Goal: Task Accomplishment & Management: Manage account settings

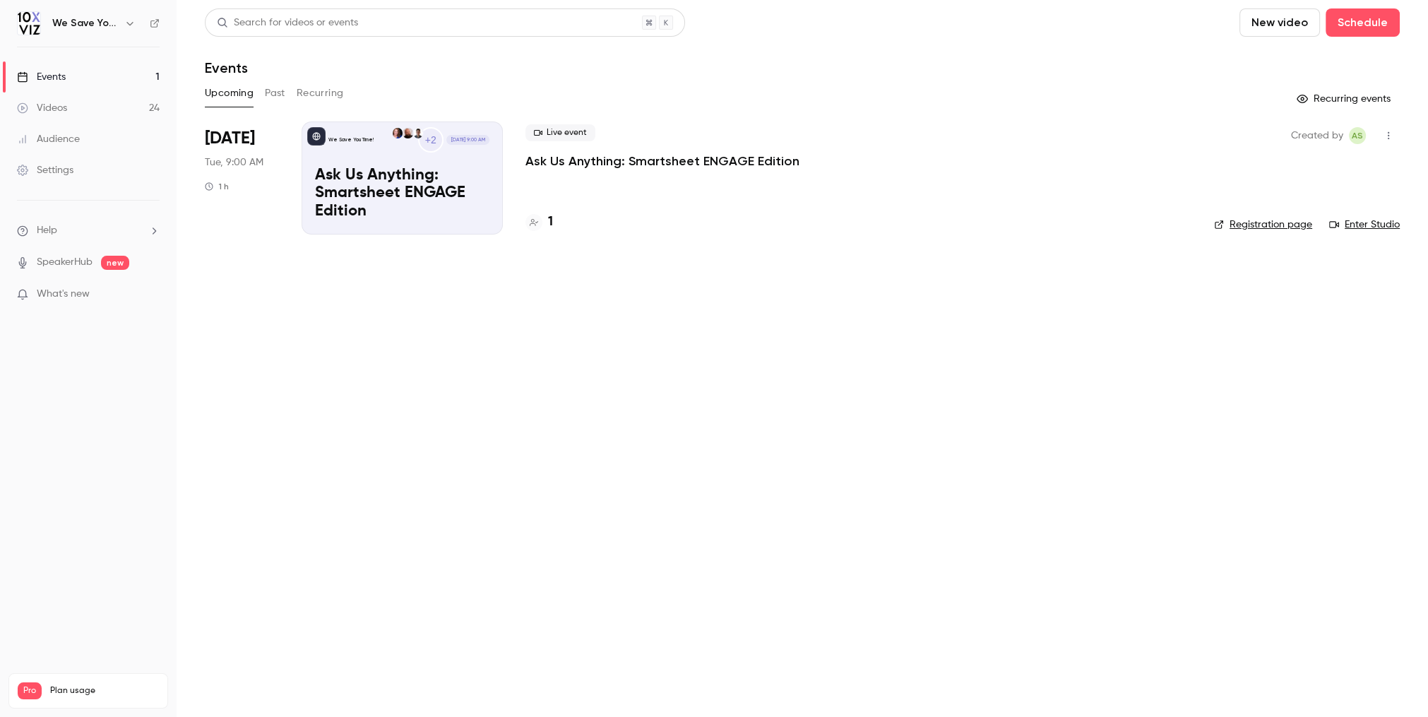
click at [267, 93] on button "Past" at bounding box center [275, 93] width 20 height 23
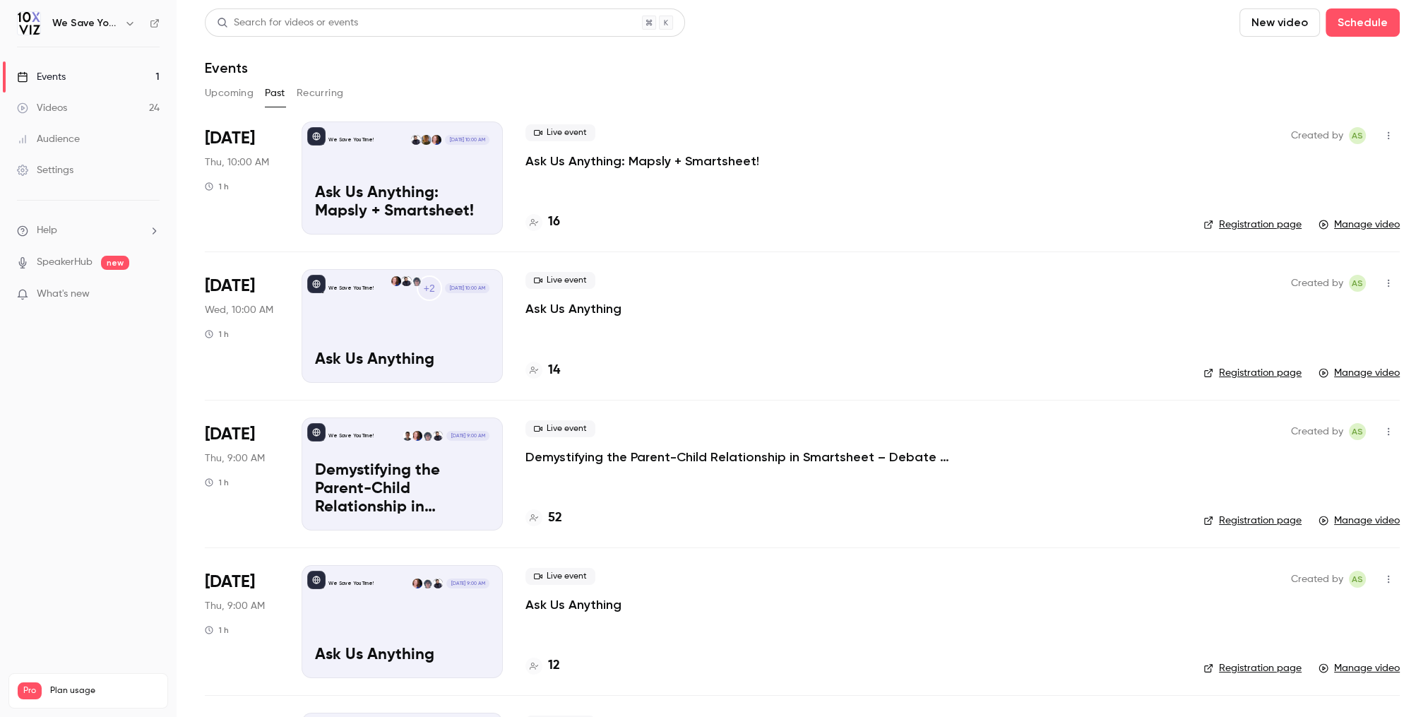
click at [636, 162] on p "Ask Us Anything: Mapsly + Smartsheet!" at bounding box center [642, 161] width 234 height 17
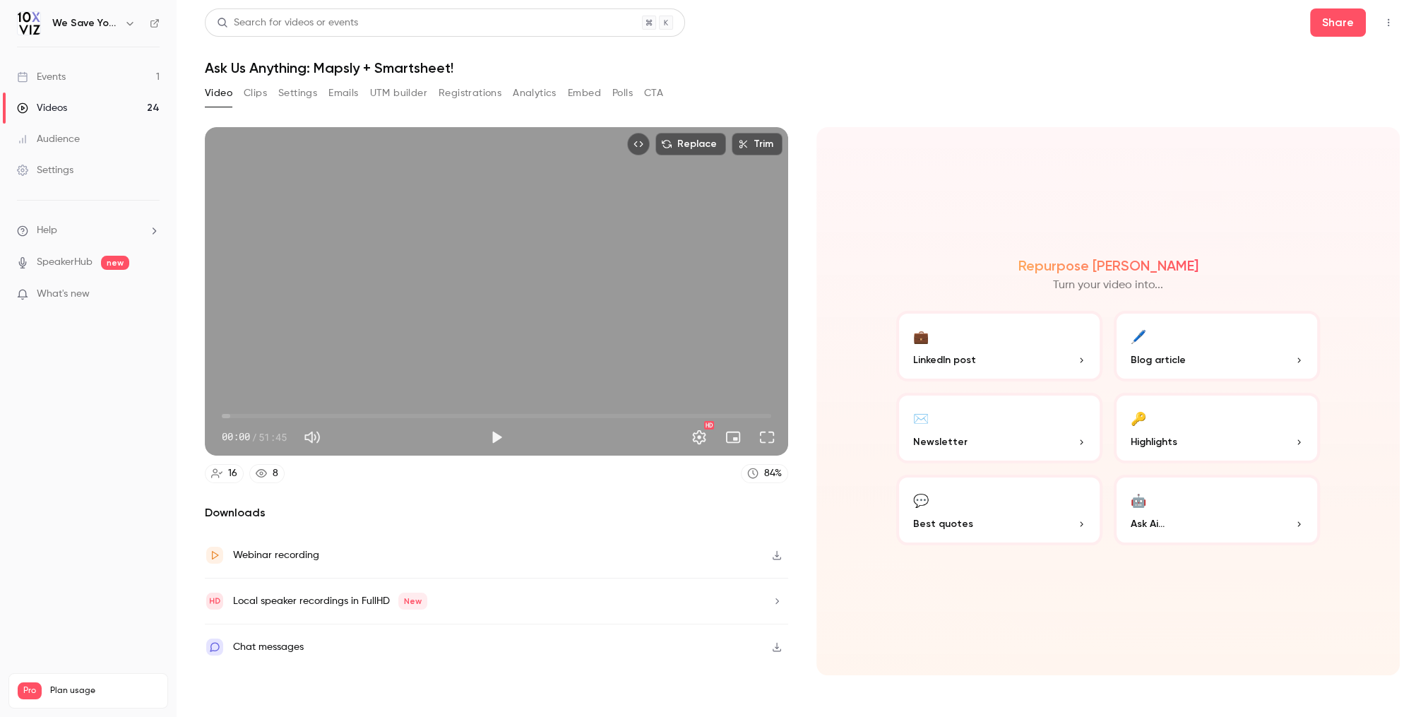
click at [250, 95] on button "Clips" at bounding box center [255, 93] width 23 height 23
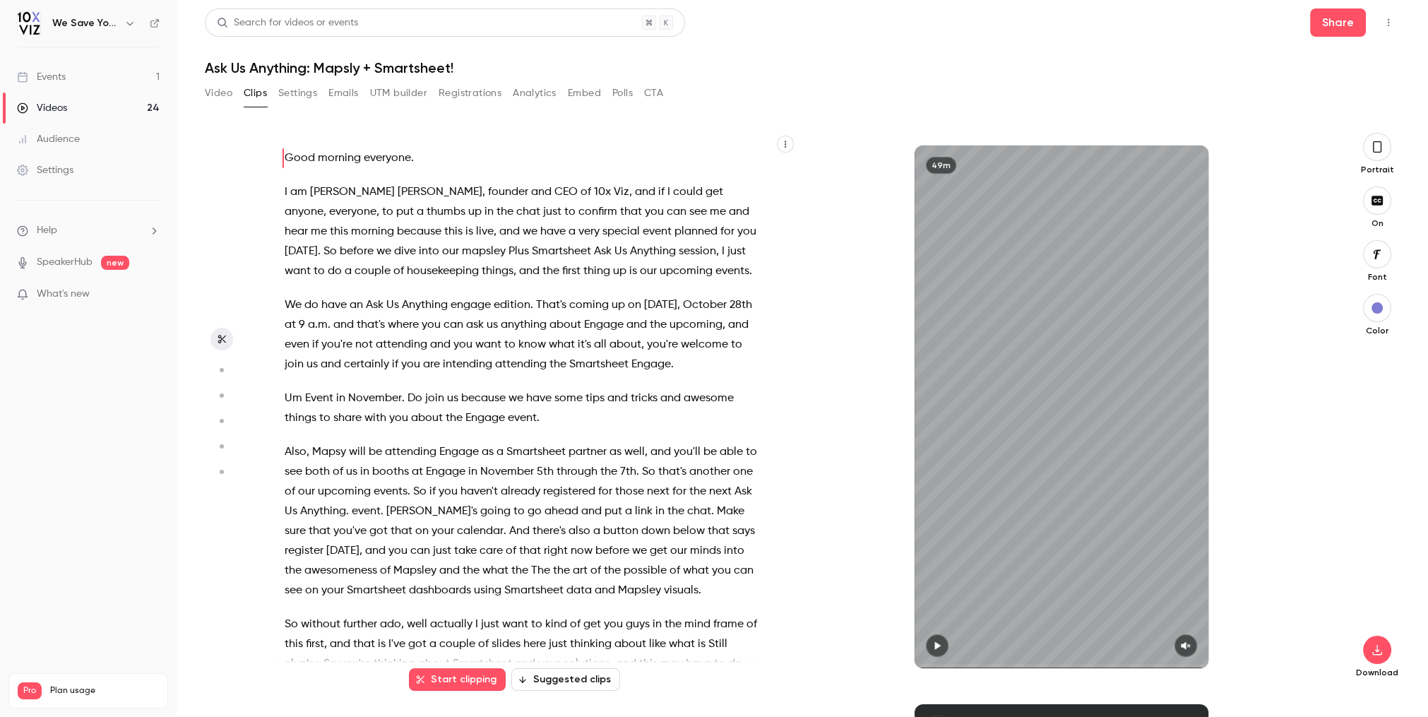
click at [1382, 150] on icon "button" at bounding box center [1377, 147] width 11 height 16
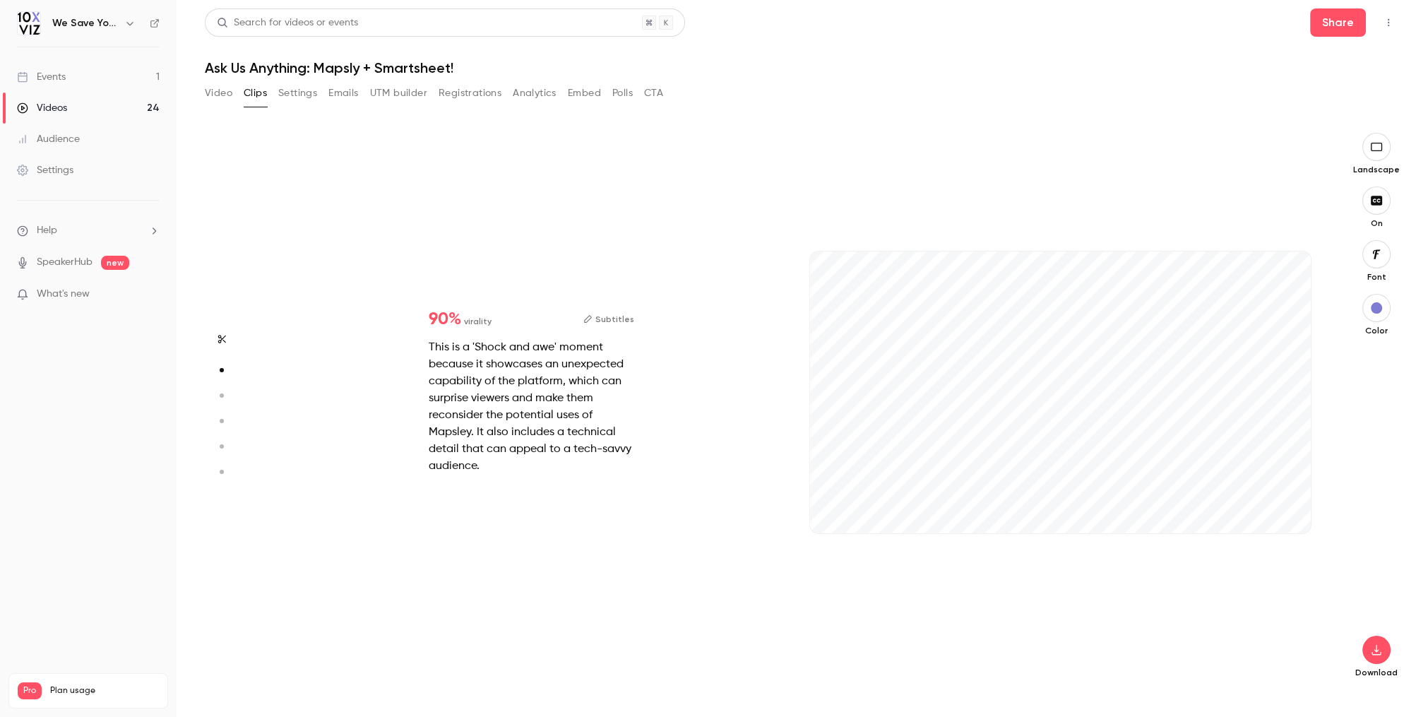
scroll to position [559, 0]
click at [1290, 509] on icon "button" at bounding box center [1288, 511] width 11 height 10
type input "*"
click at [1293, 513] on icon "button" at bounding box center [1288, 511] width 11 height 10
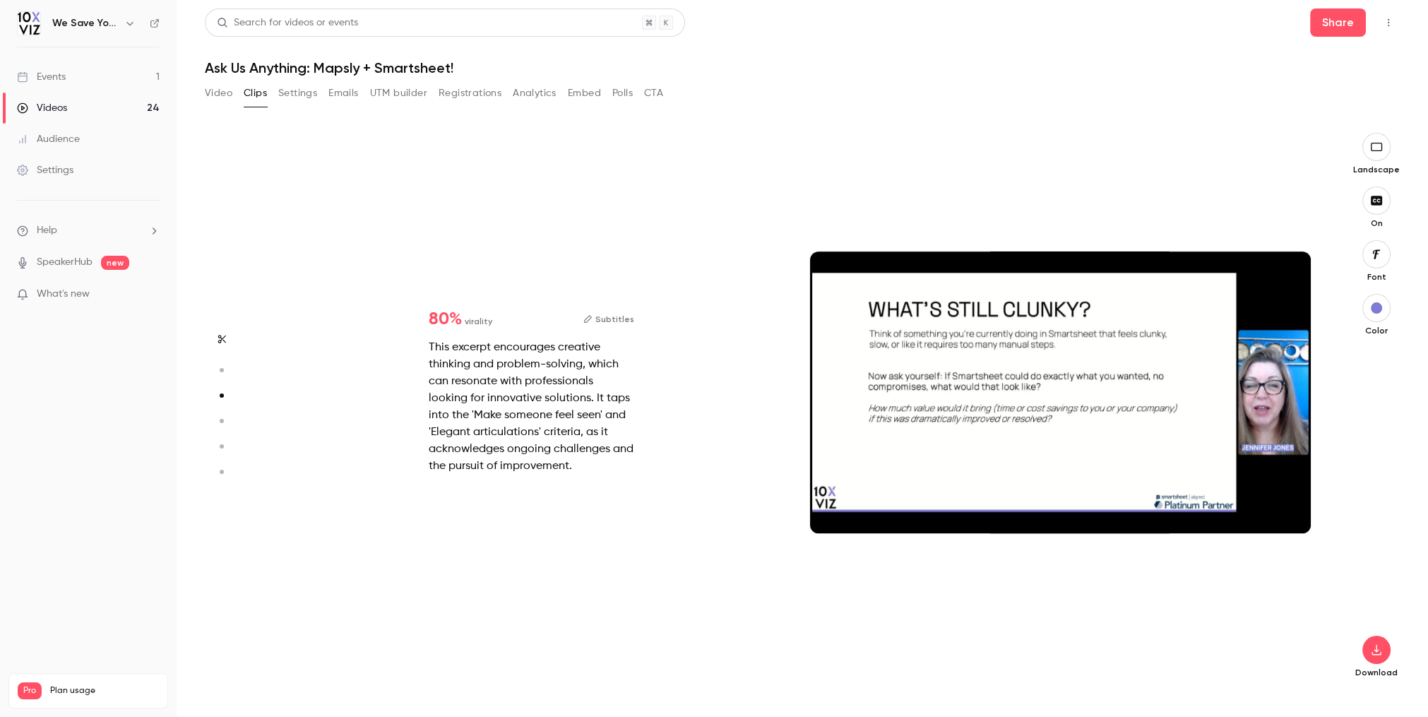
type input "*"
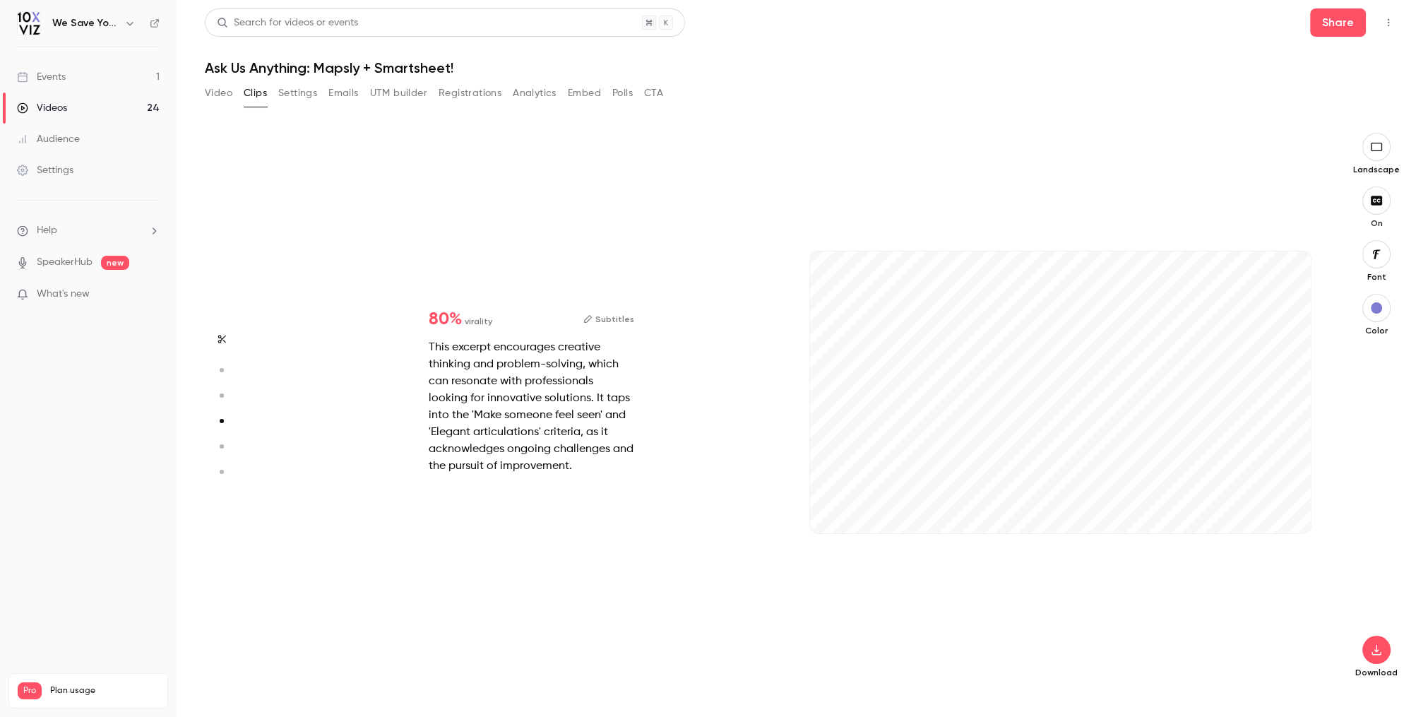
type input "*"
click at [1288, 512] on icon "button" at bounding box center [1287, 511] width 9 height 8
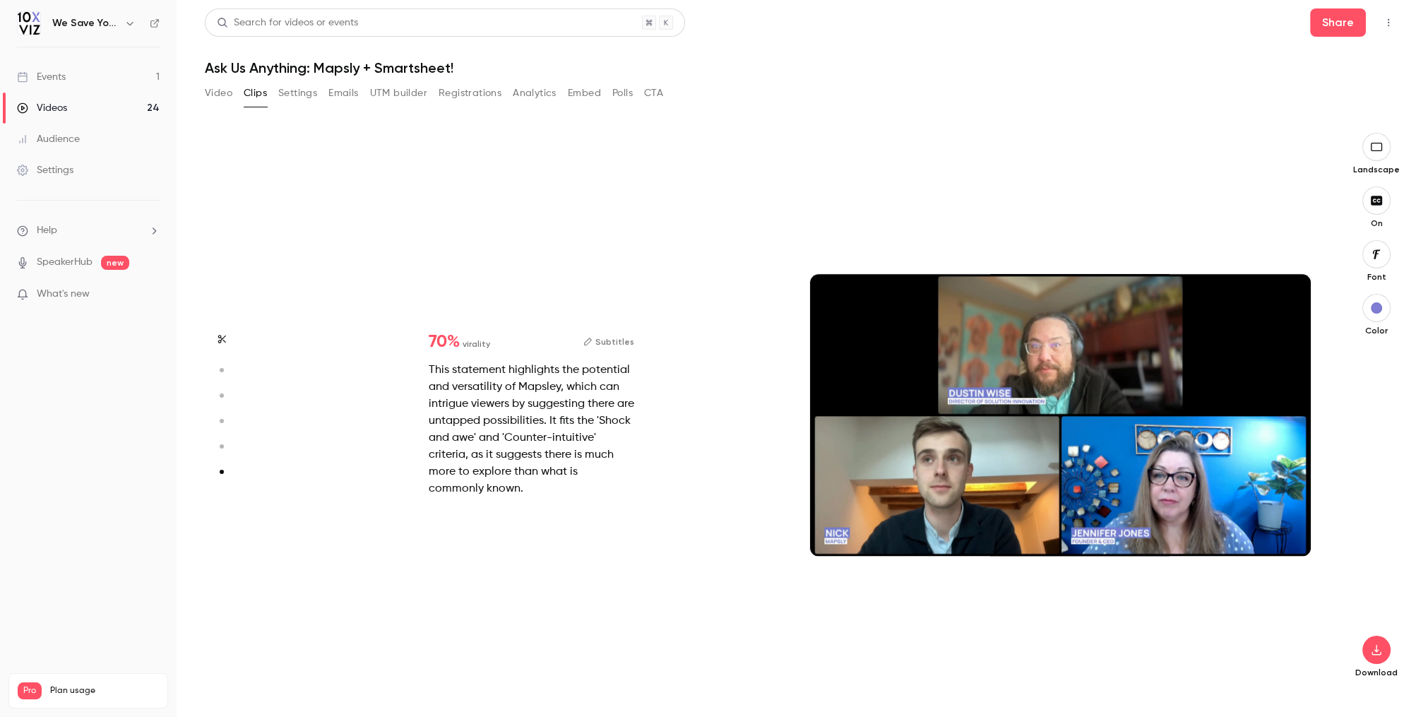
type input "*"
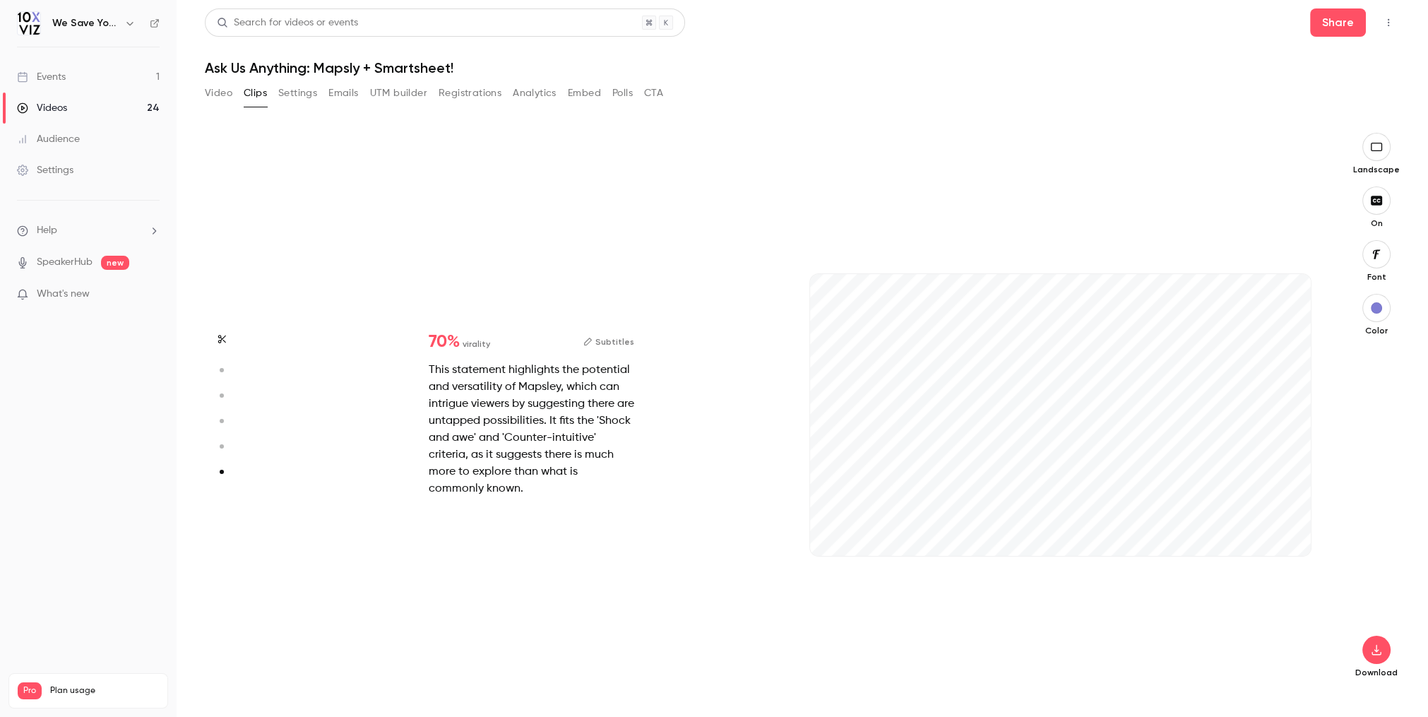
scroll to position [2772, 0]
click at [1294, 532] on icon "button" at bounding box center [1288, 533] width 11 height 10
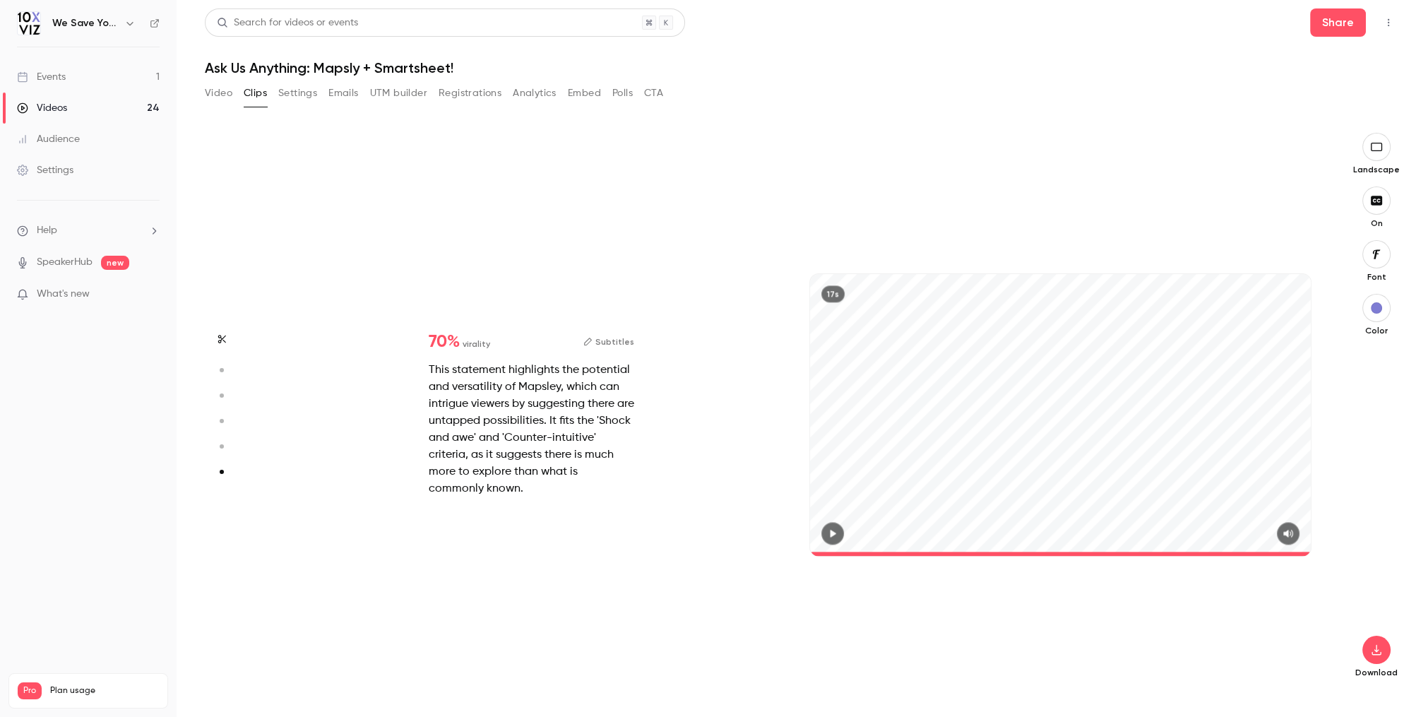
click at [837, 530] on icon "button" at bounding box center [832, 533] width 11 height 10
type input "*"
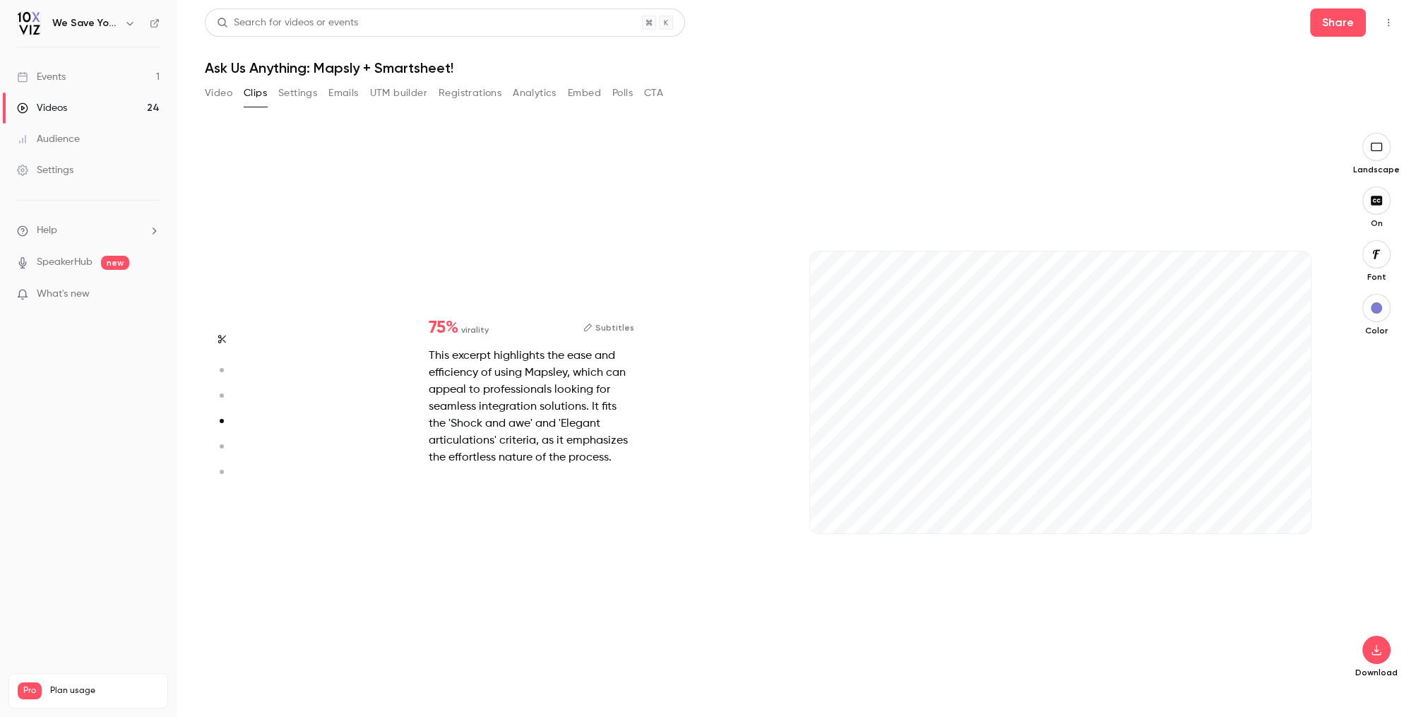
type input "*"
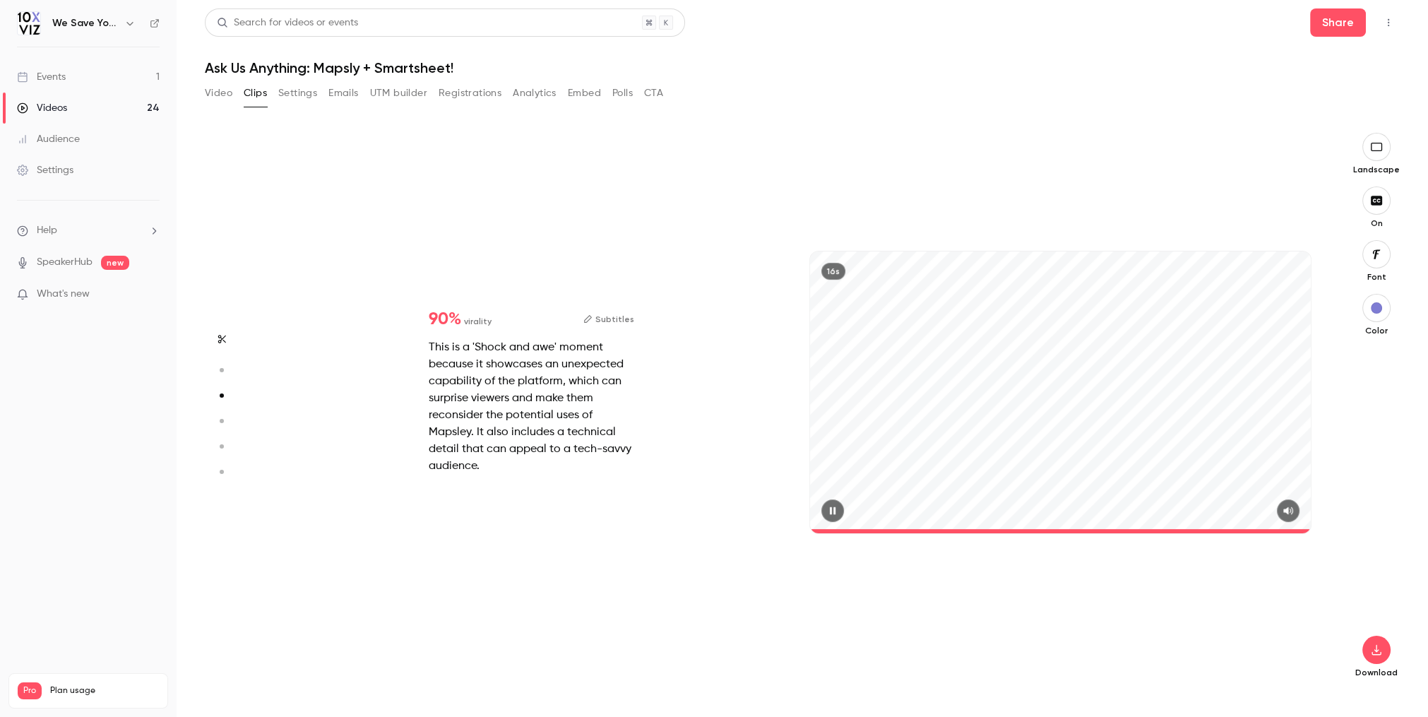
type input "*"
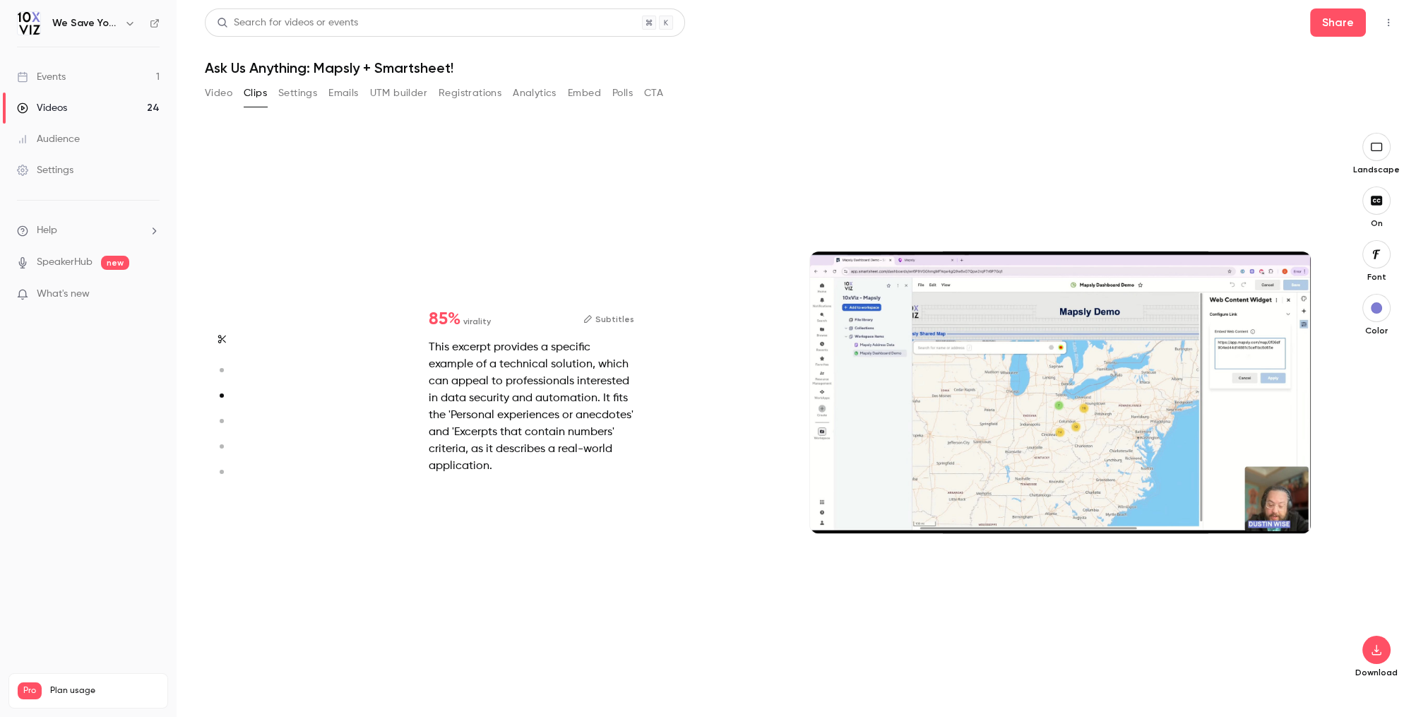
type input "*"
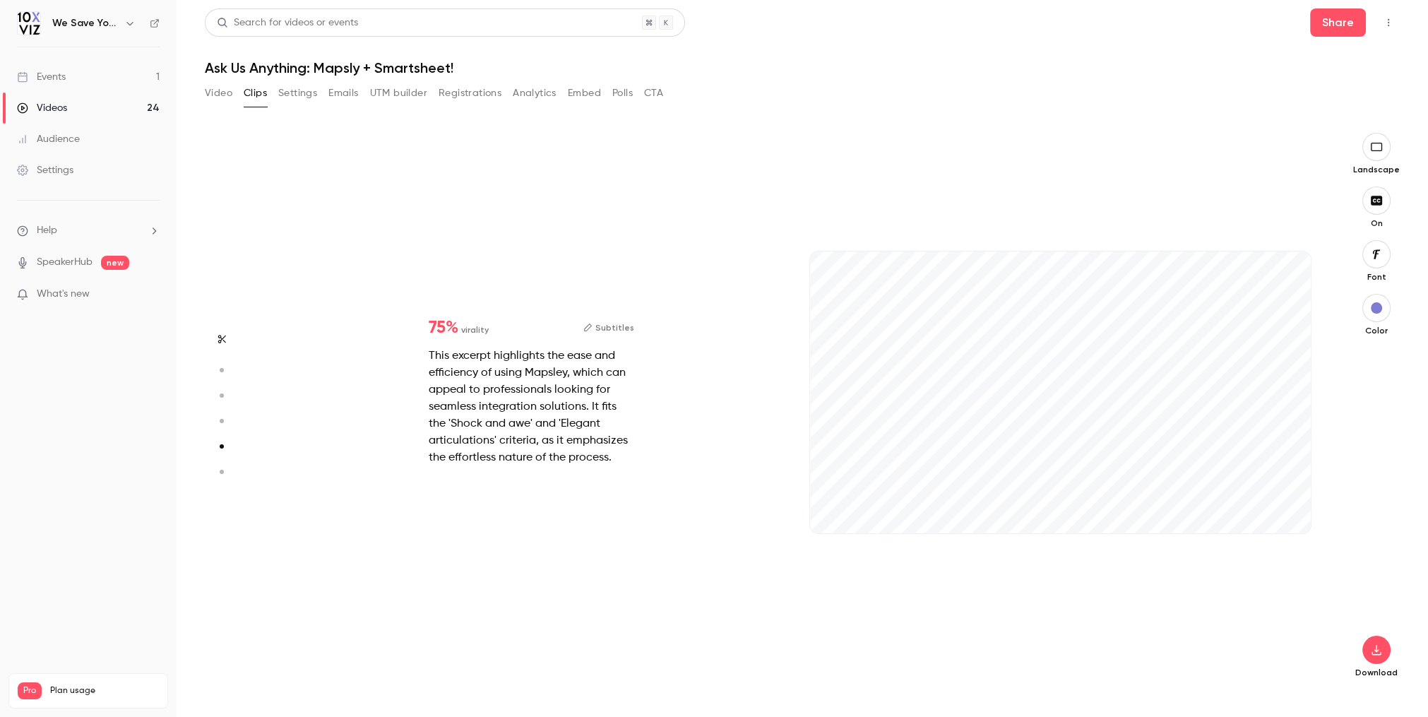
type input "*"
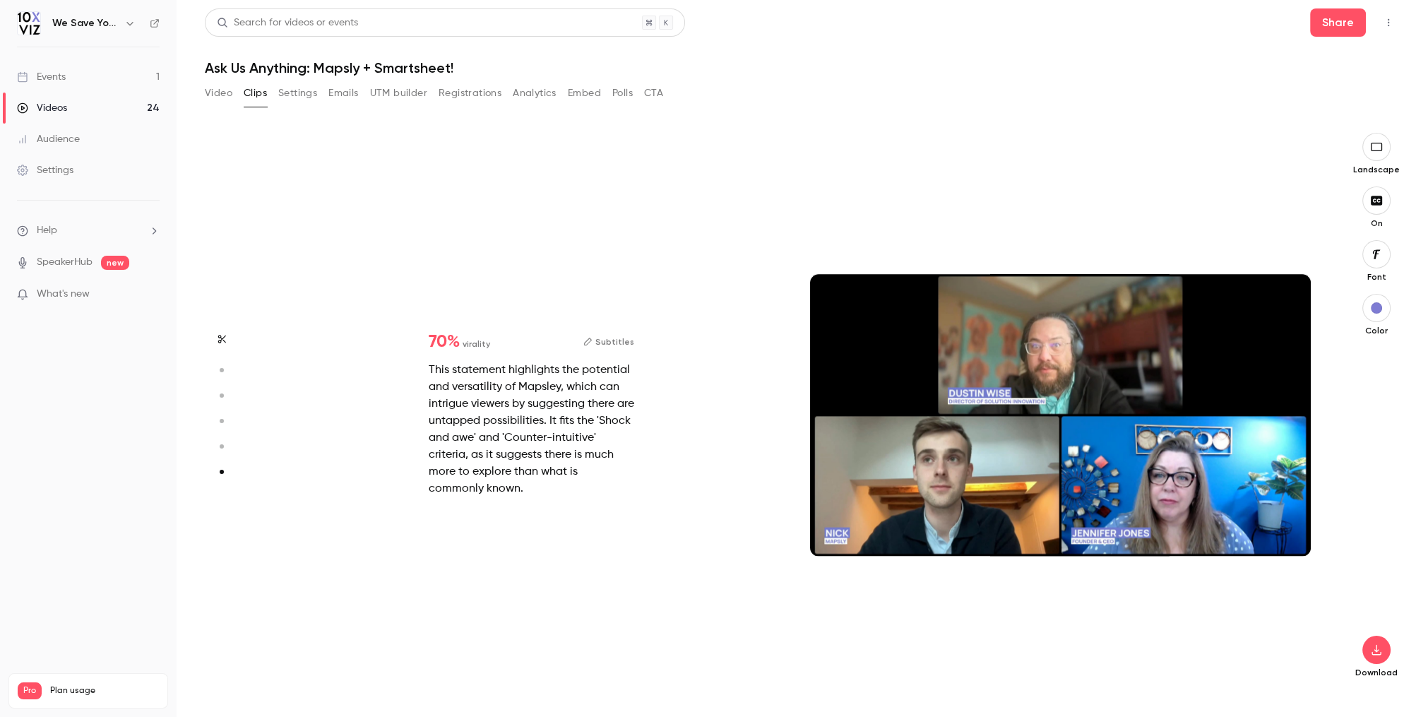
scroll to position [2772, 0]
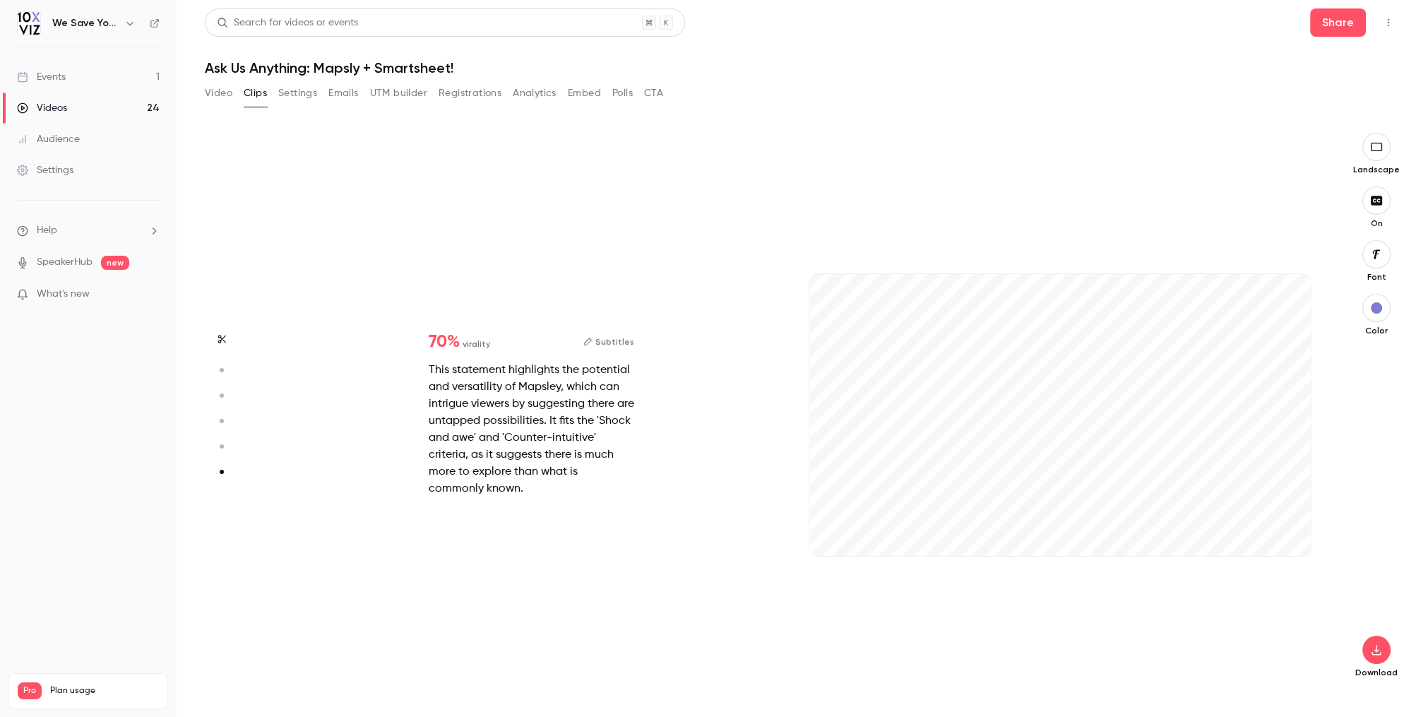
click at [1206, 595] on div "17s" at bounding box center [1060, 428] width 529 height 547
click at [1218, 463] on div "17s" at bounding box center [1060, 415] width 501 height 282
click at [1368, 645] on icon "button" at bounding box center [1376, 649] width 17 height 11
click at [1213, 682] on span "Balance between quality and CPU time" at bounding box center [1271, 689] width 162 height 14
type input "*"
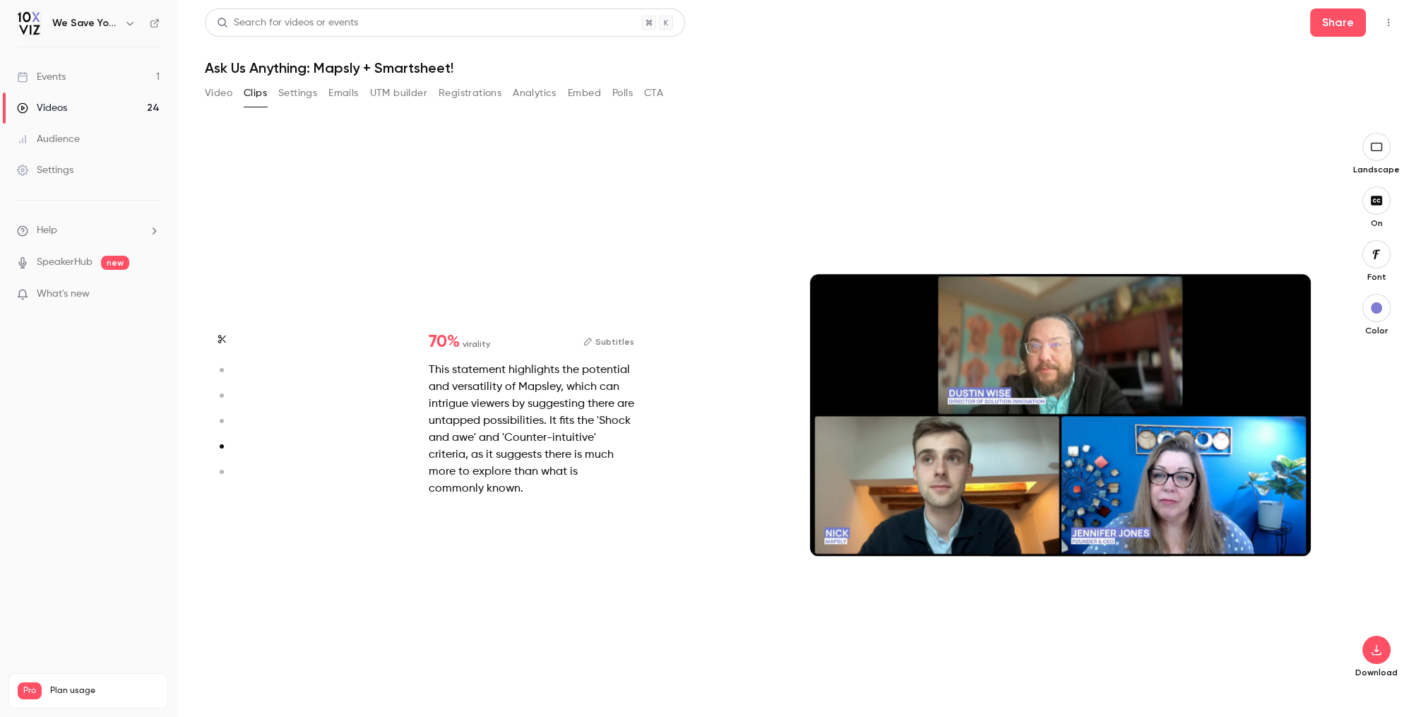
type input "*"
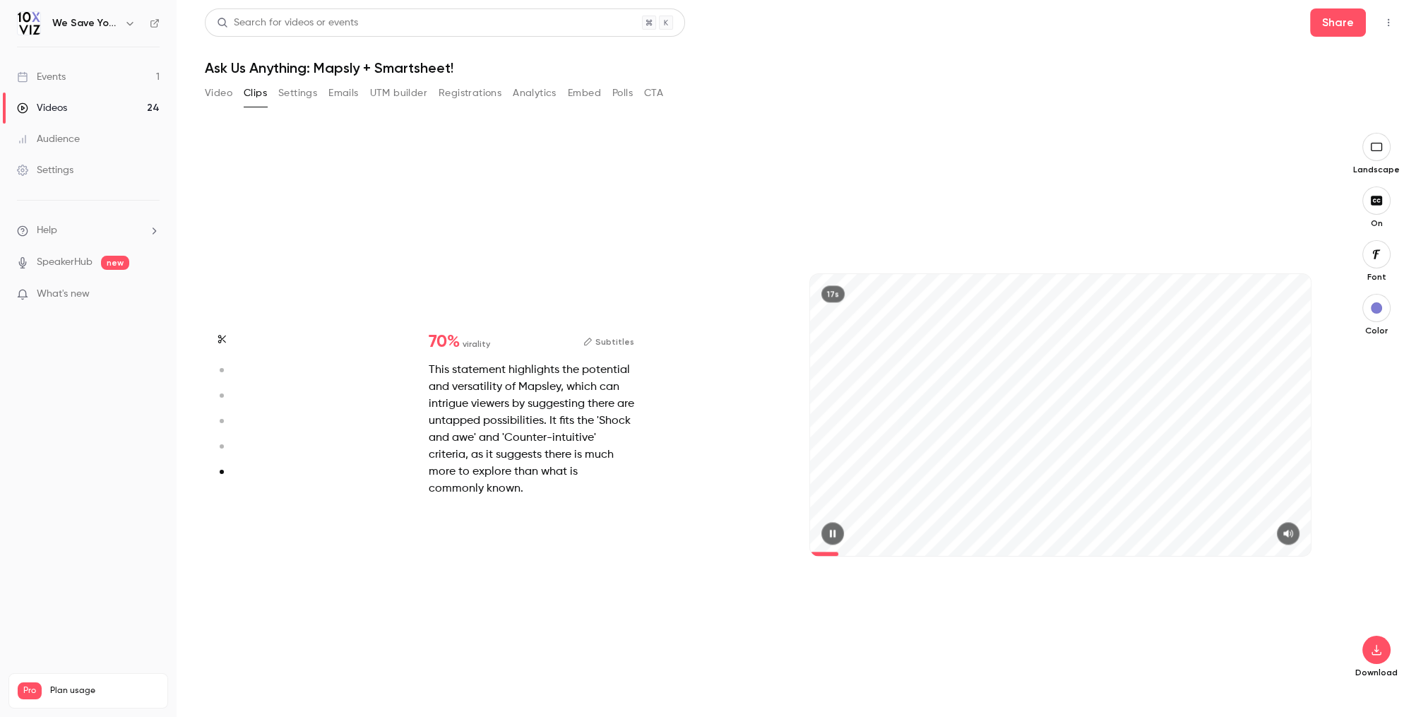
click at [827, 535] on button "button" at bounding box center [832, 533] width 23 height 23
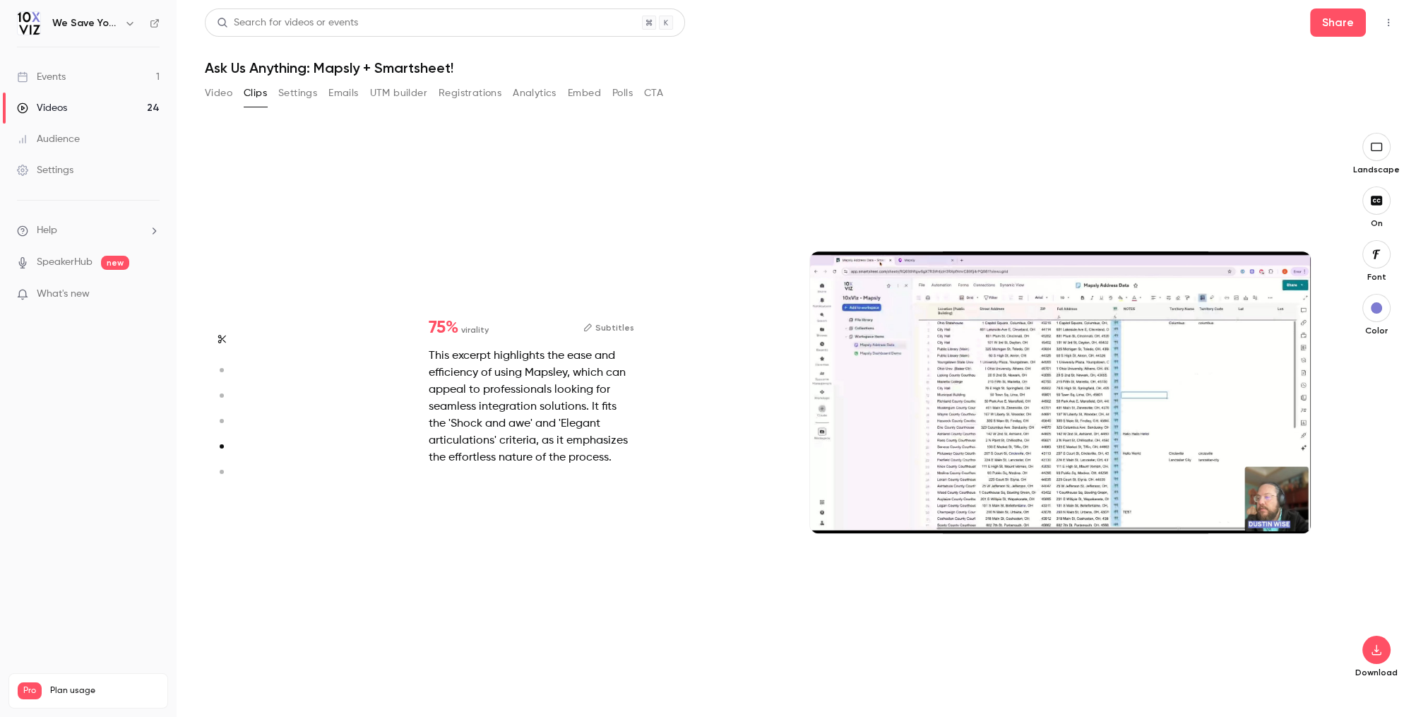
type input "*"
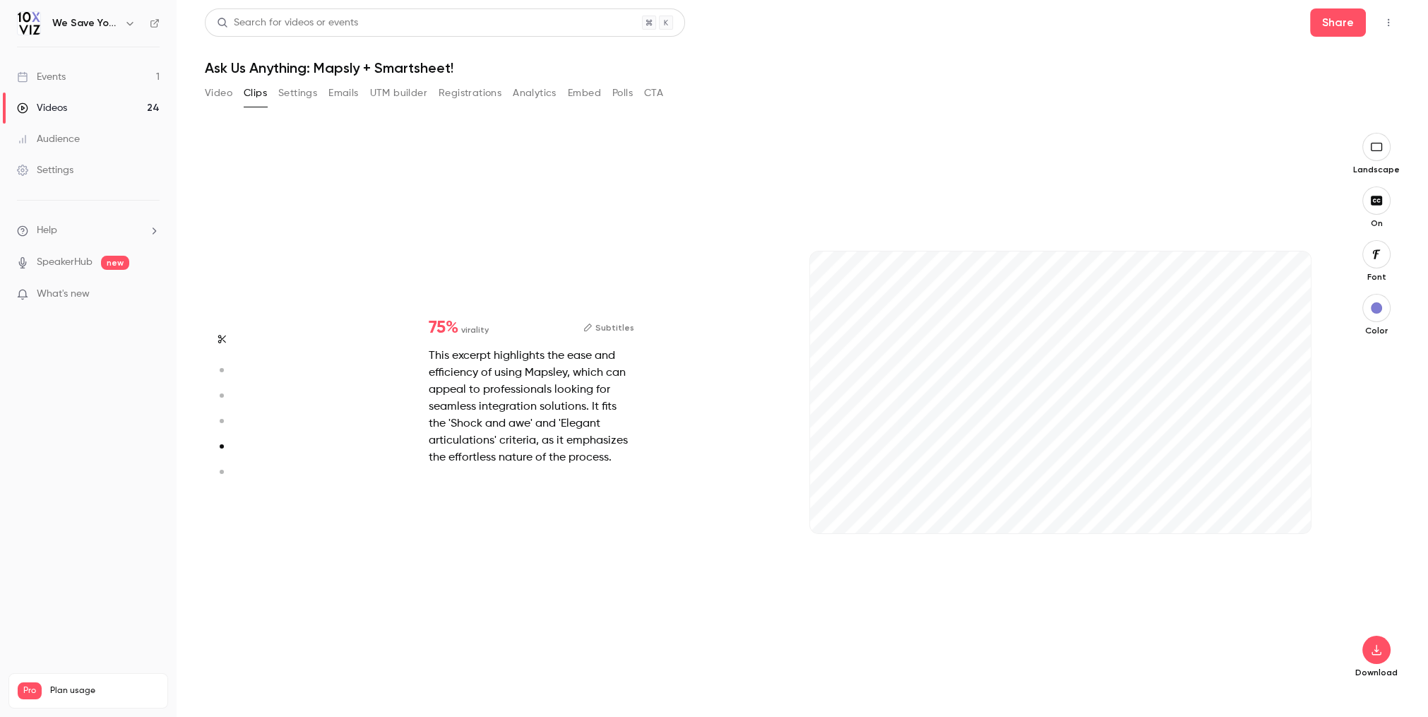
type input "*"
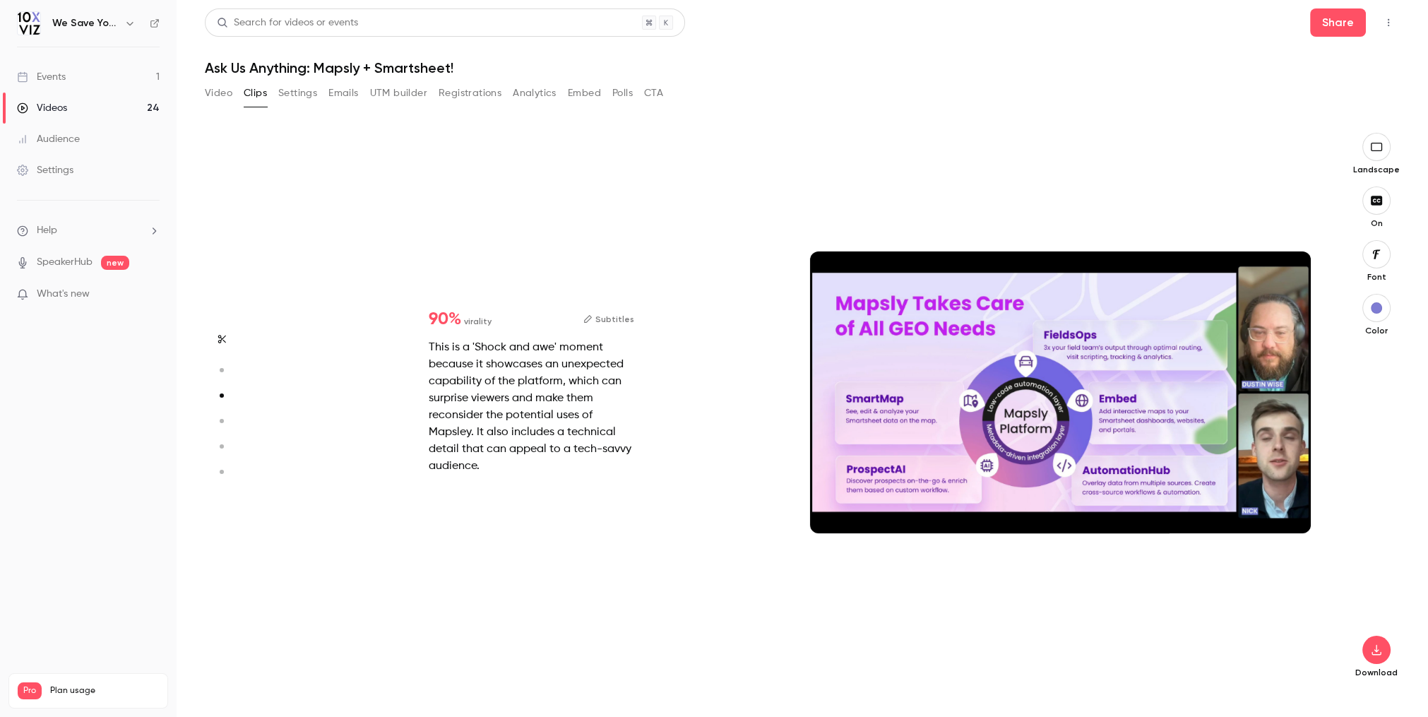
type input "*"
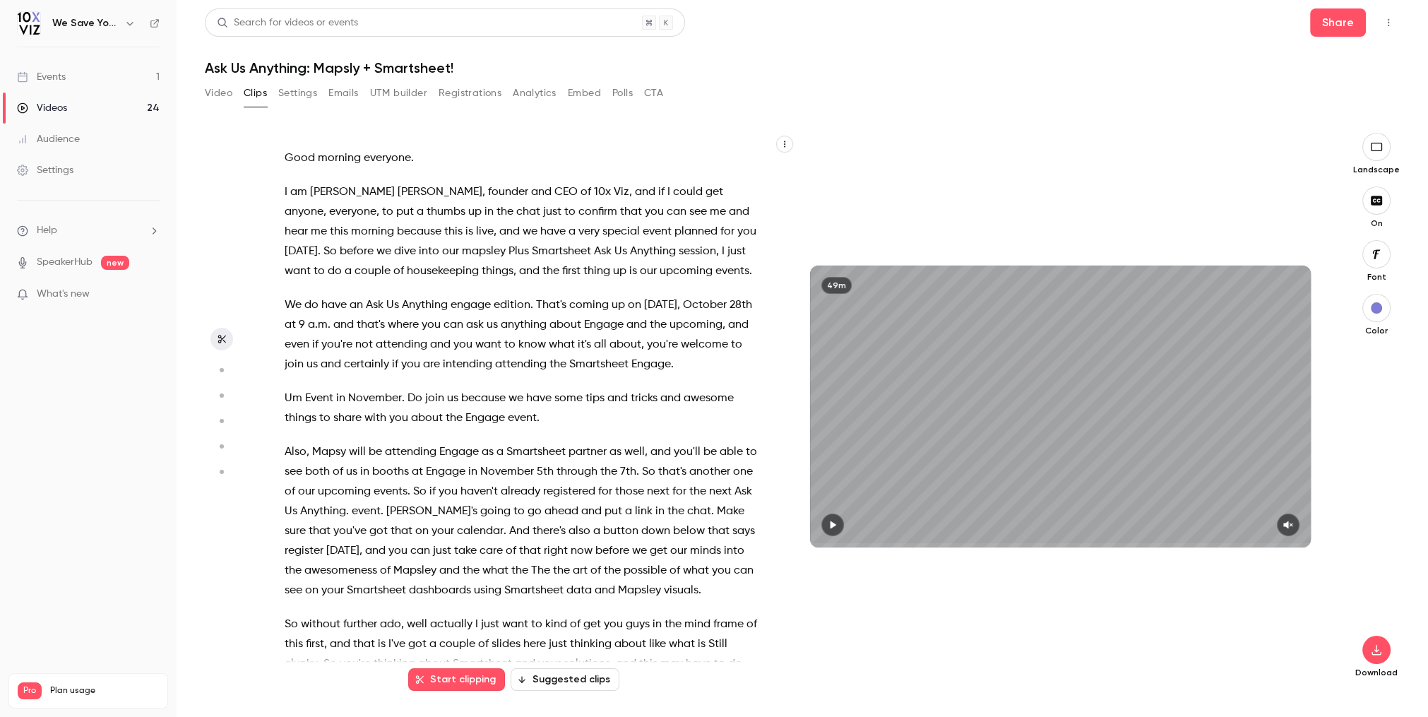
type input "*"
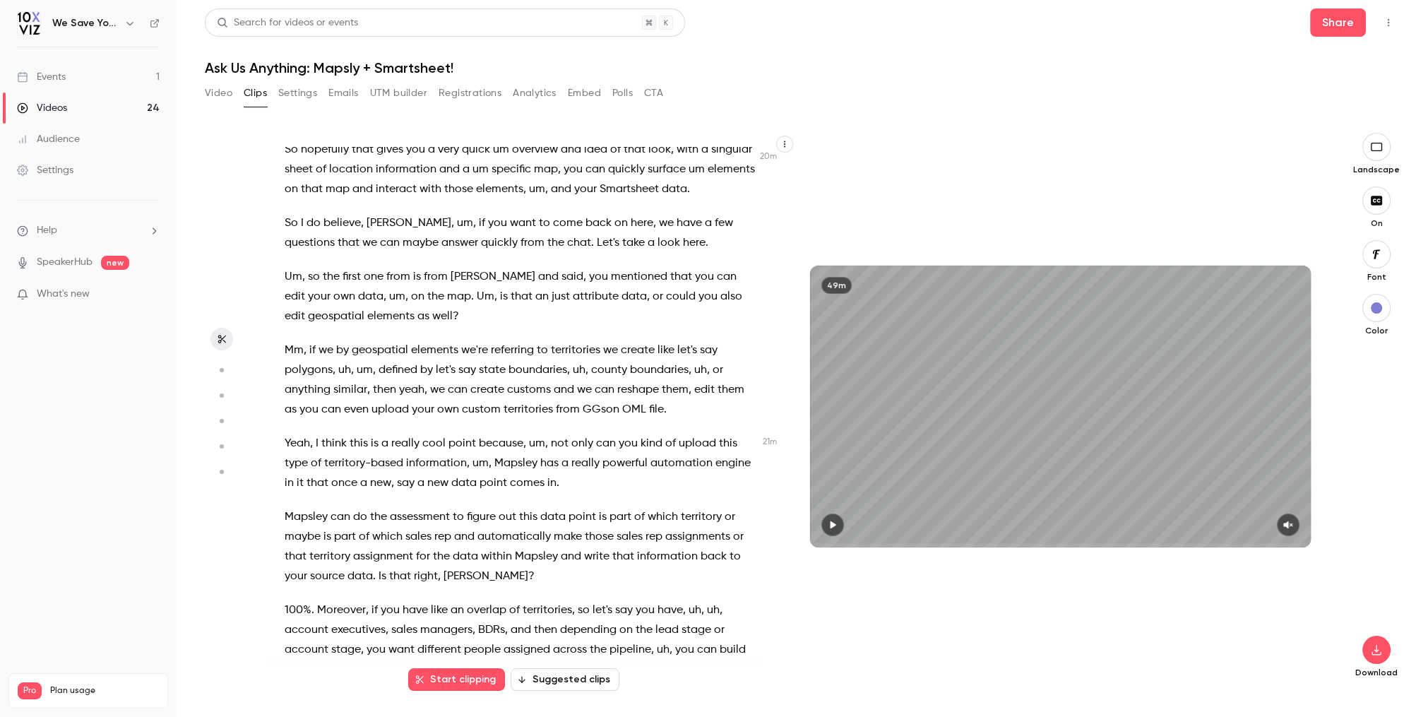
scroll to position [5424, 0]
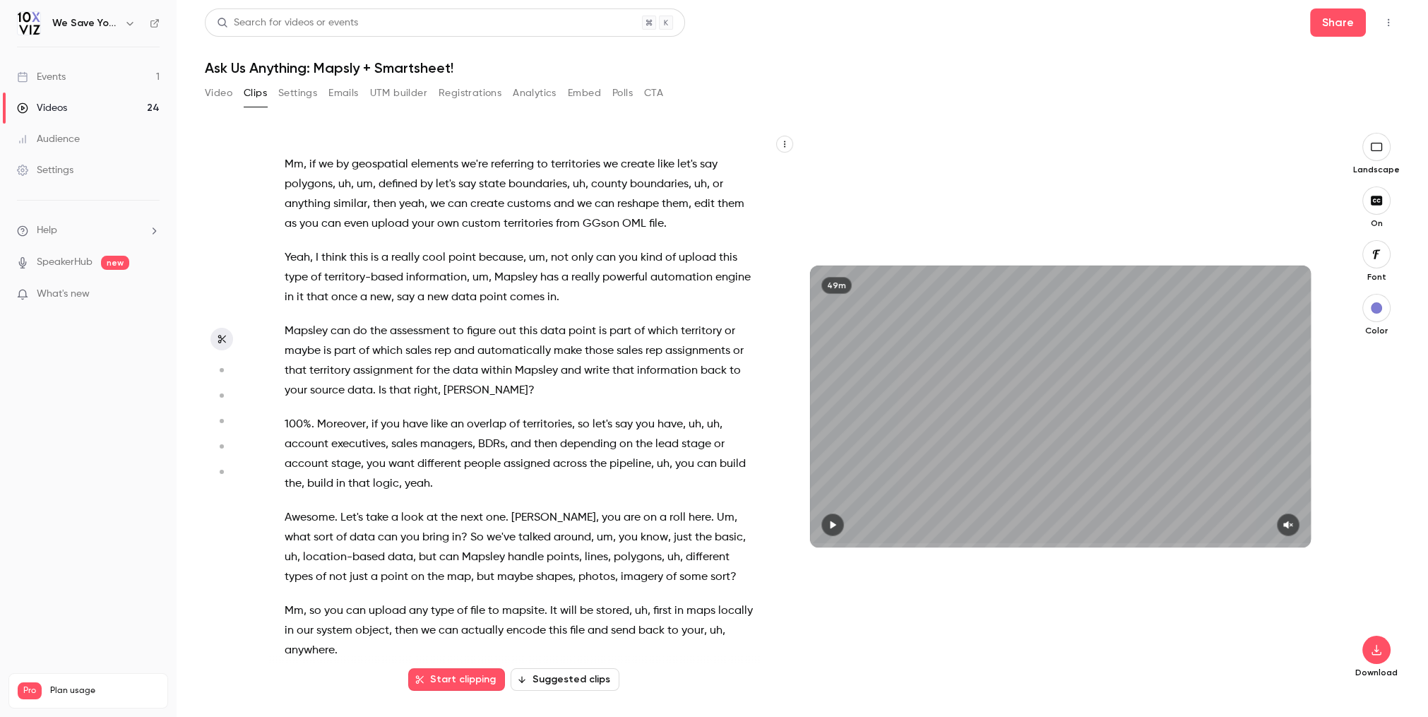
click at [488, 678] on button "Start clipping" at bounding box center [456, 679] width 97 height 23
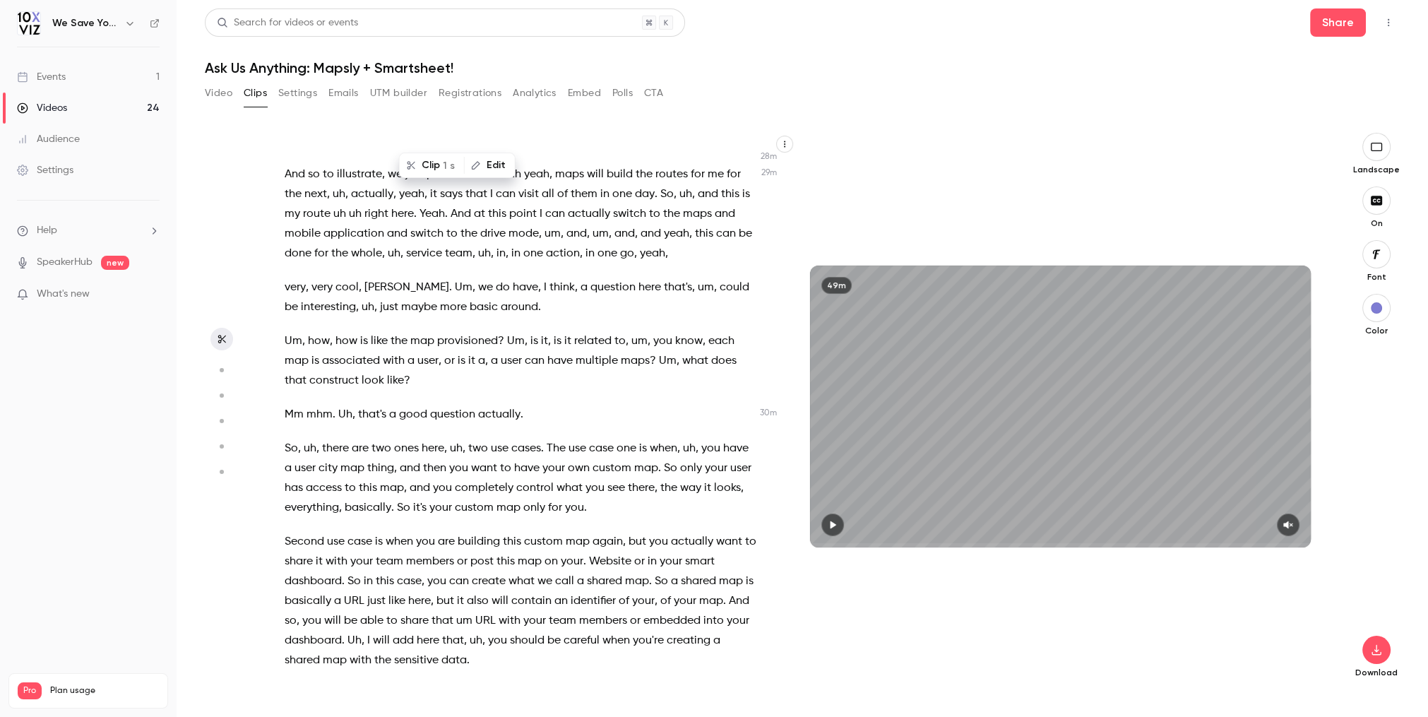
scroll to position [7978, 0]
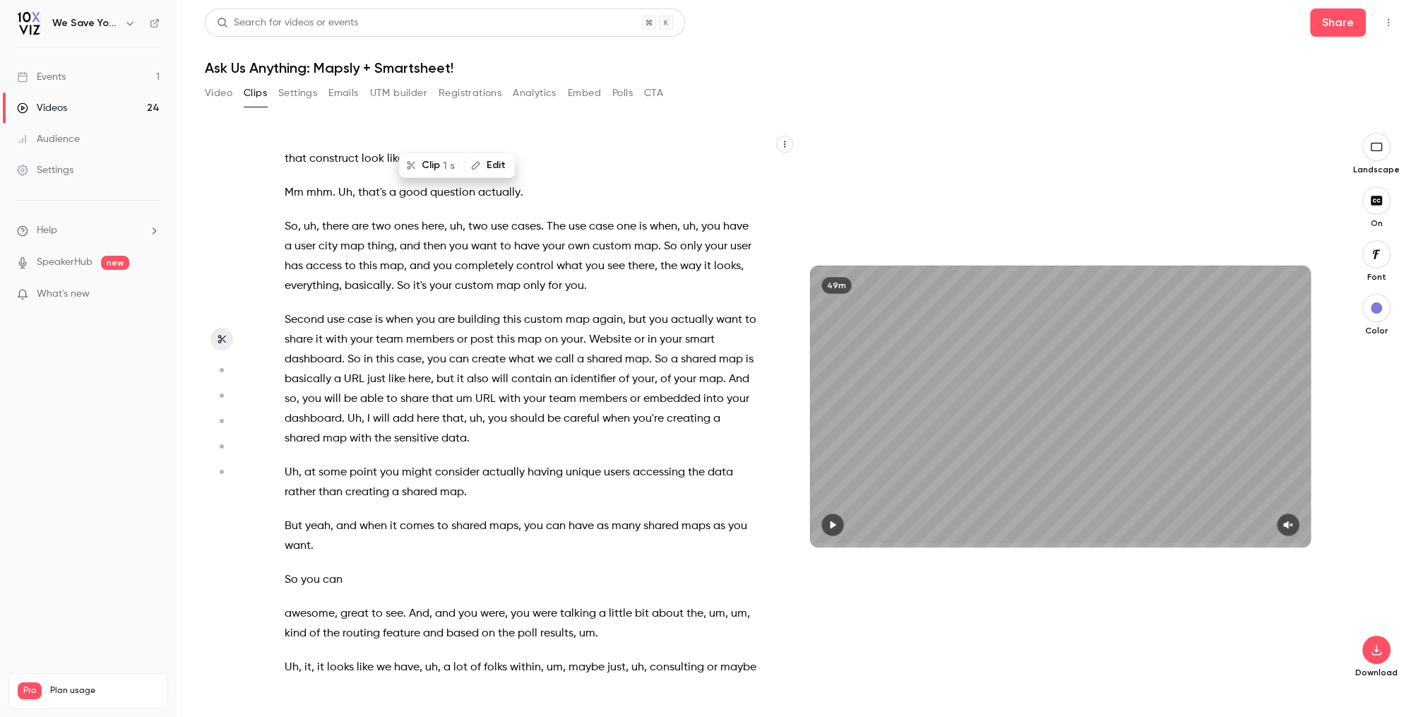
click at [614, 330] on span "Website" at bounding box center [610, 340] width 42 height 20
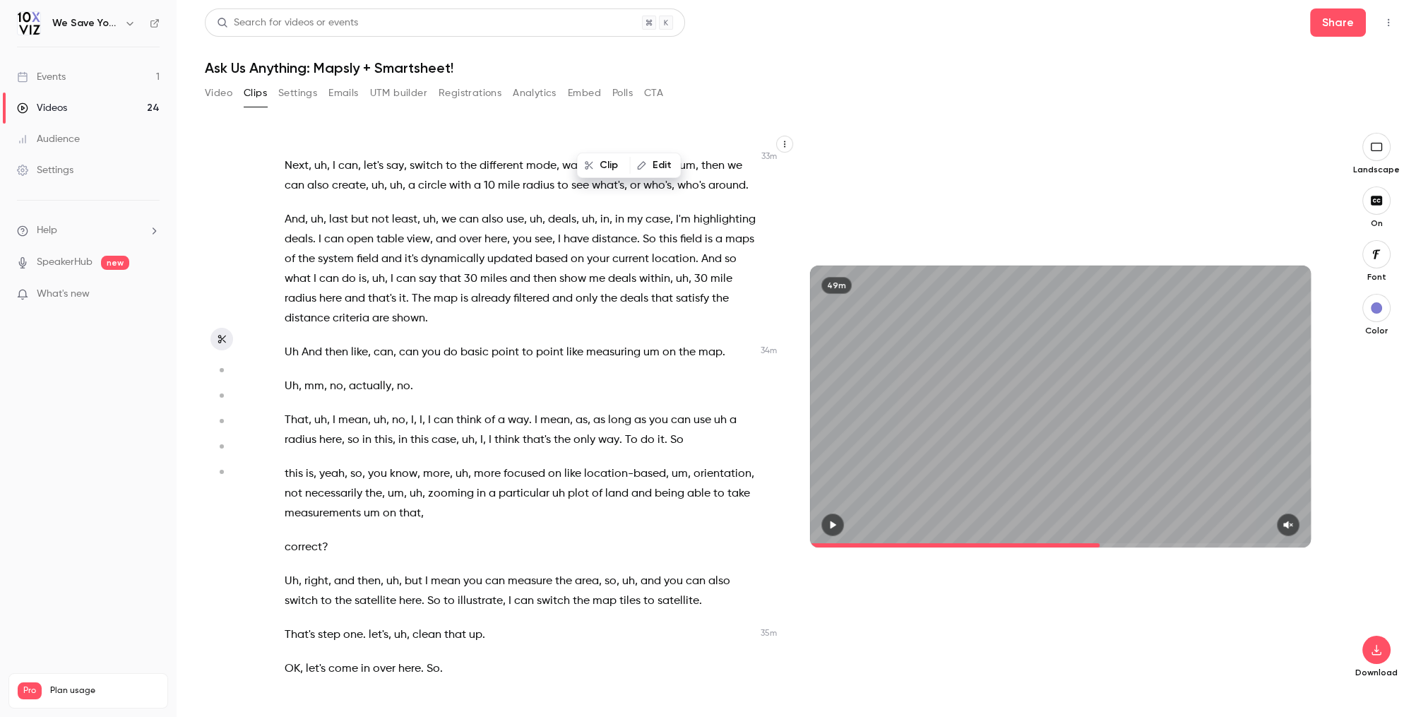
scroll to position [9392, 0]
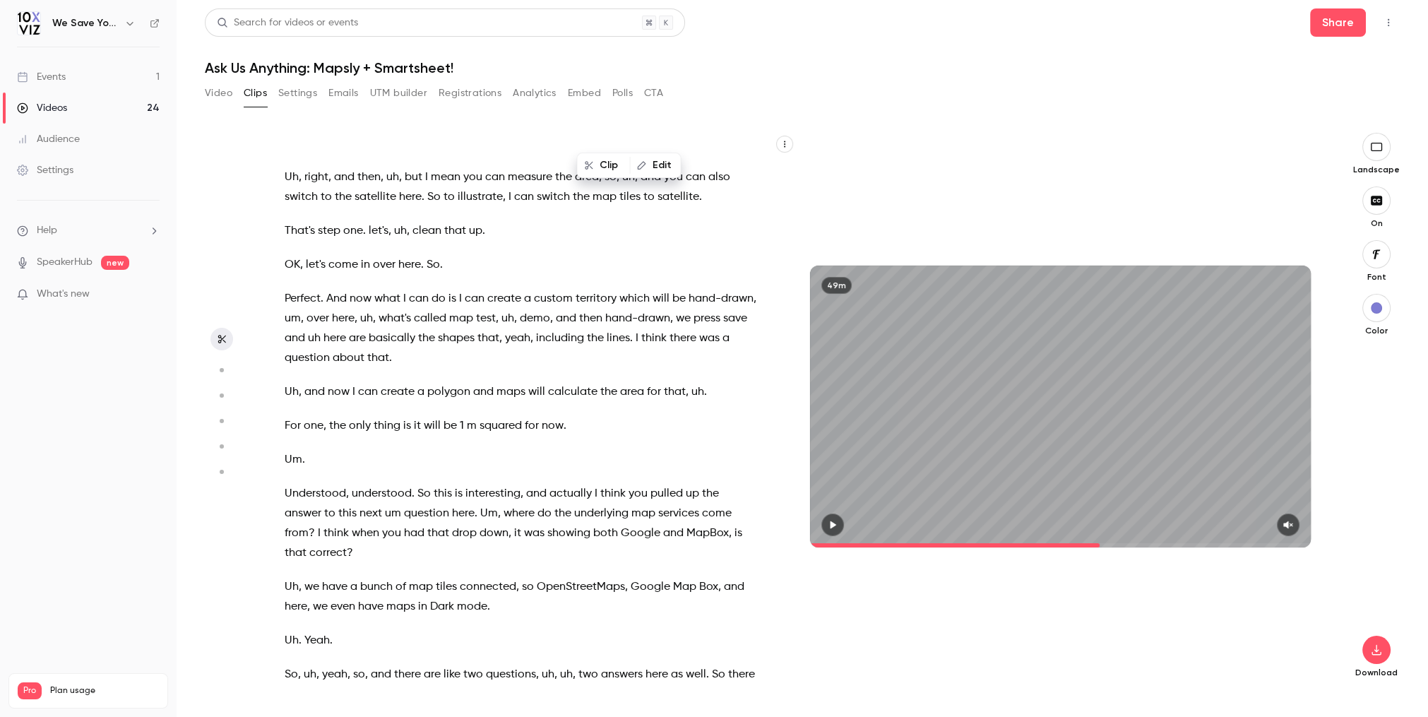
click at [500, 577] on span "connected" at bounding box center [488, 587] width 57 height 20
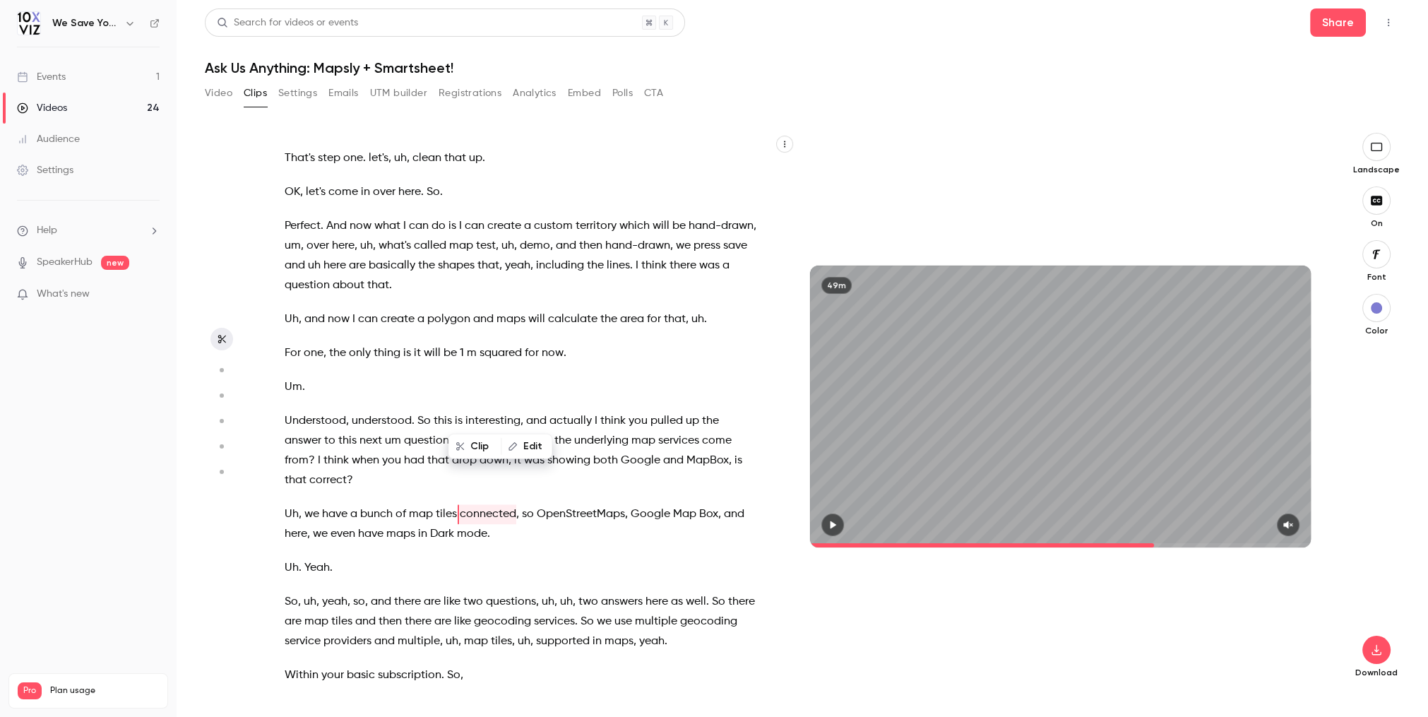
click at [1004, 544] on span at bounding box center [982, 545] width 344 height 4
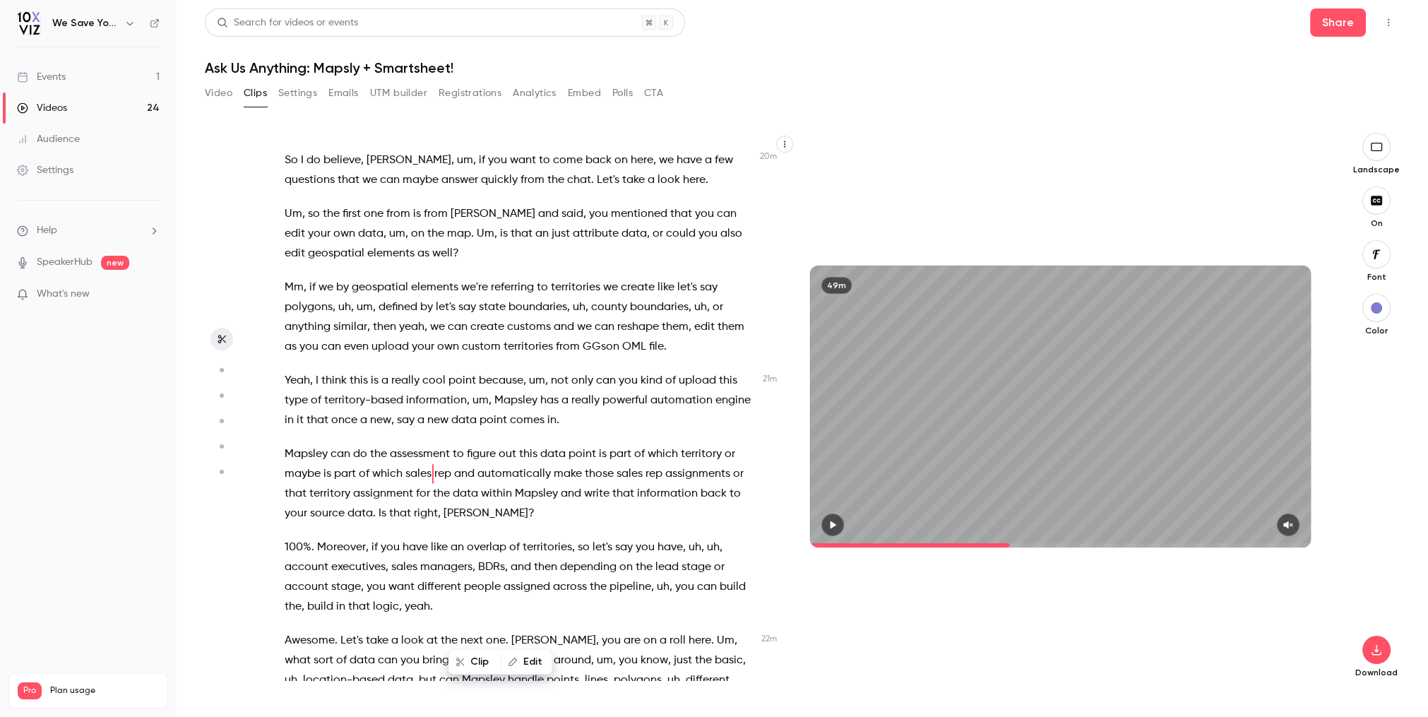
scroll to position [5301, 0]
click at [1010, 543] on span at bounding box center [1060, 545] width 501 height 4
click at [836, 526] on icon "button" at bounding box center [832, 525] width 11 height 10
click at [1294, 521] on icon "button" at bounding box center [1288, 525] width 11 height 10
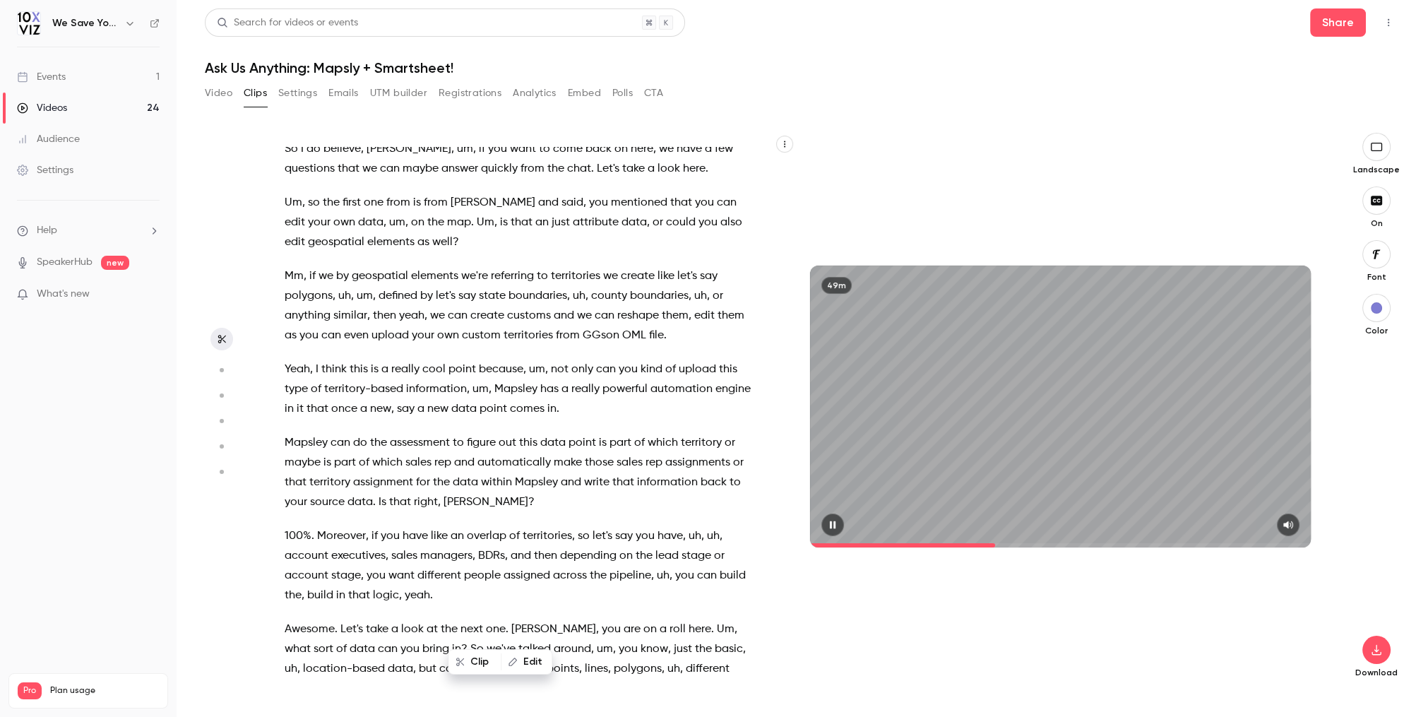
click at [996, 543] on span at bounding box center [1060, 545] width 501 height 23
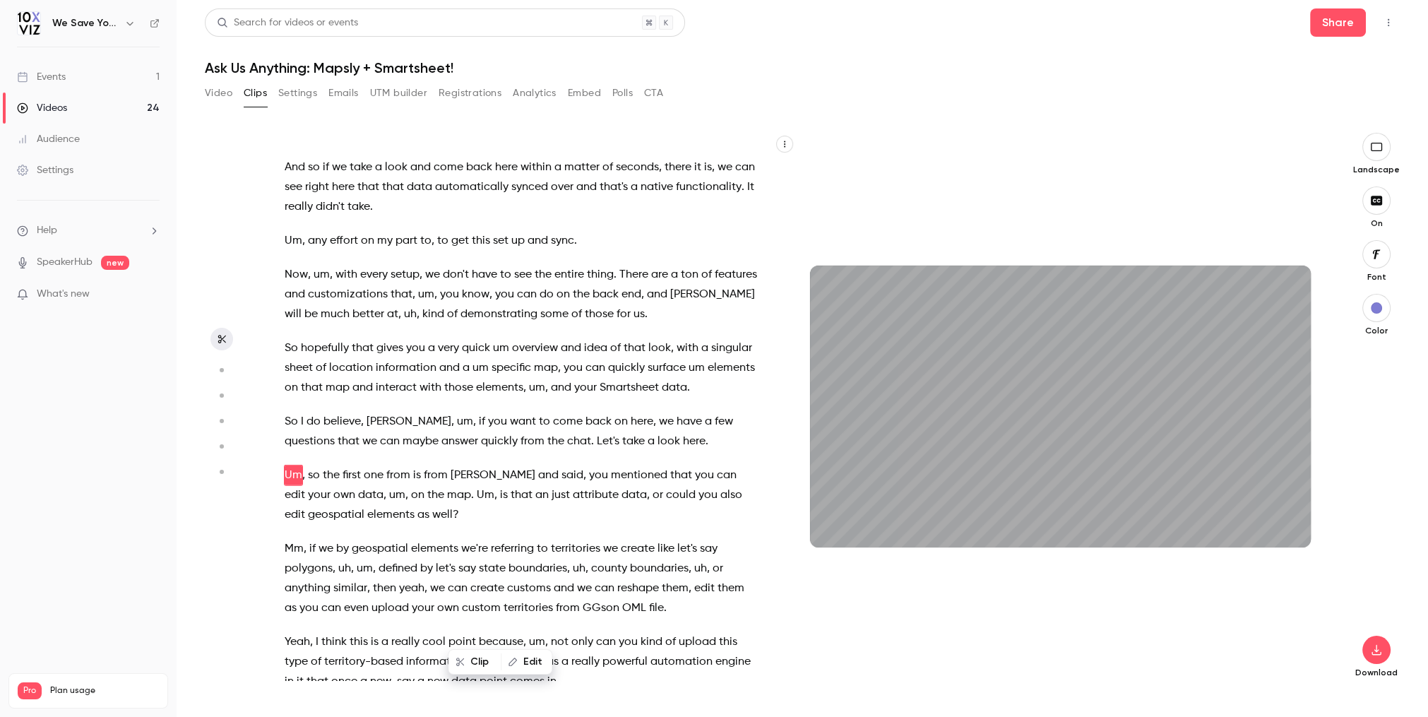
scroll to position [5041, 0]
click at [465, 665] on button "Clip" at bounding box center [474, 662] width 51 height 23
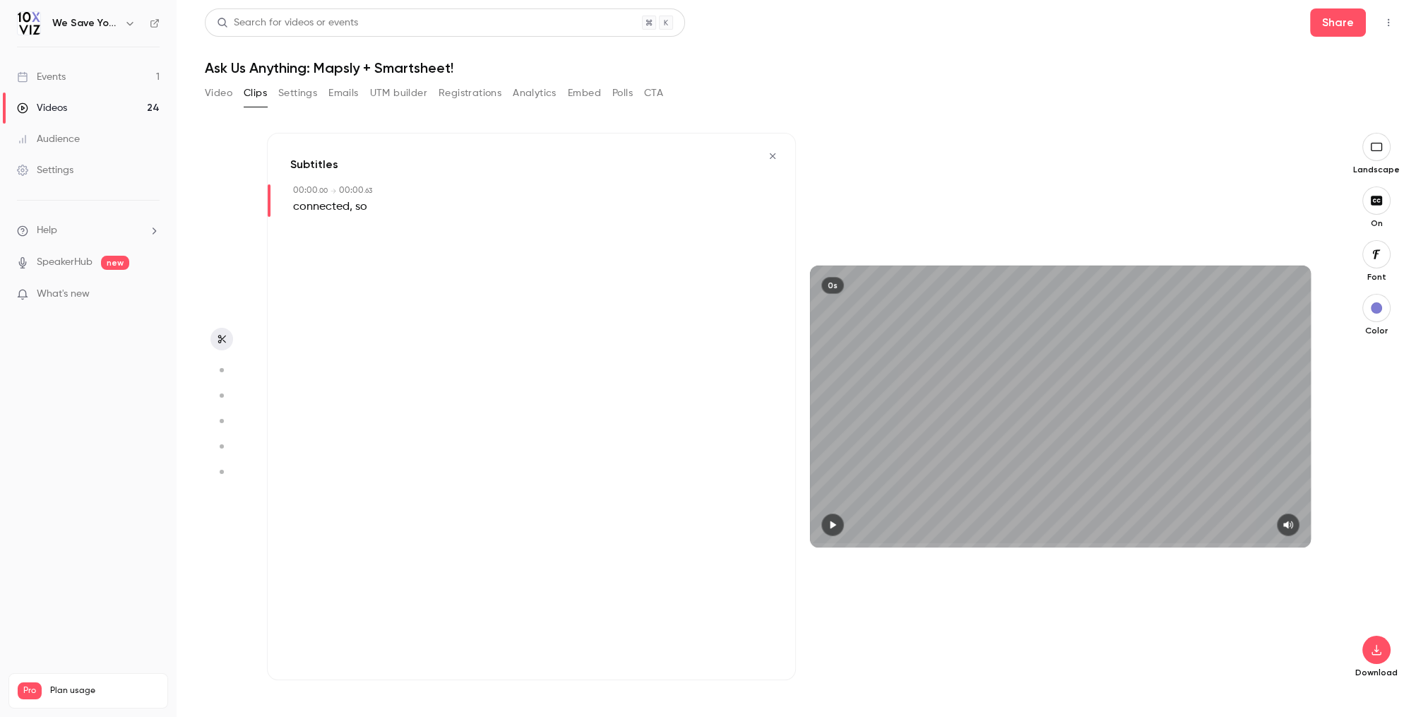
click at [773, 158] on icon "button" at bounding box center [772, 156] width 11 height 10
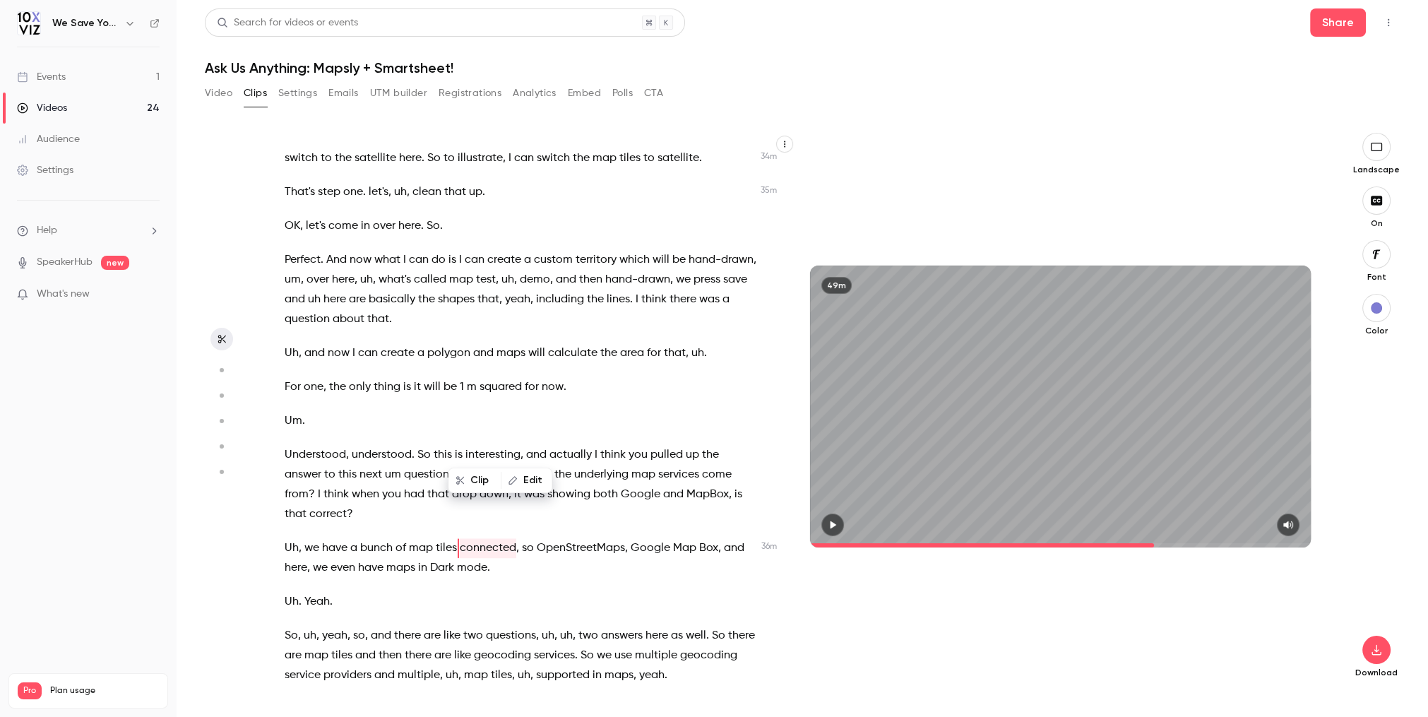
scroll to position [9465, 0]
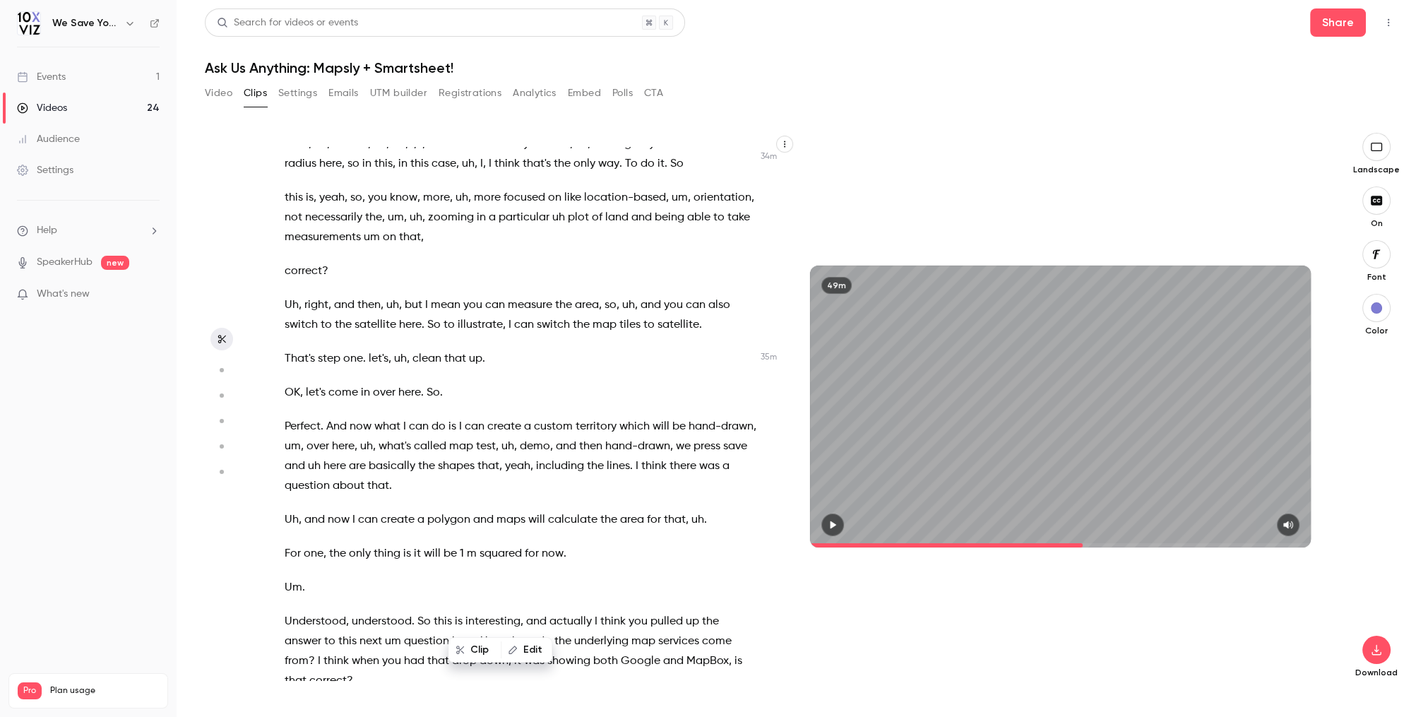
drag, startPoint x: 1057, startPoint y: 541, endPoint x: 1083, endPoint y: 540, distance: 26.2
click at [1083, 540] on span at bounding box center [1060, 545] width 501 height 23
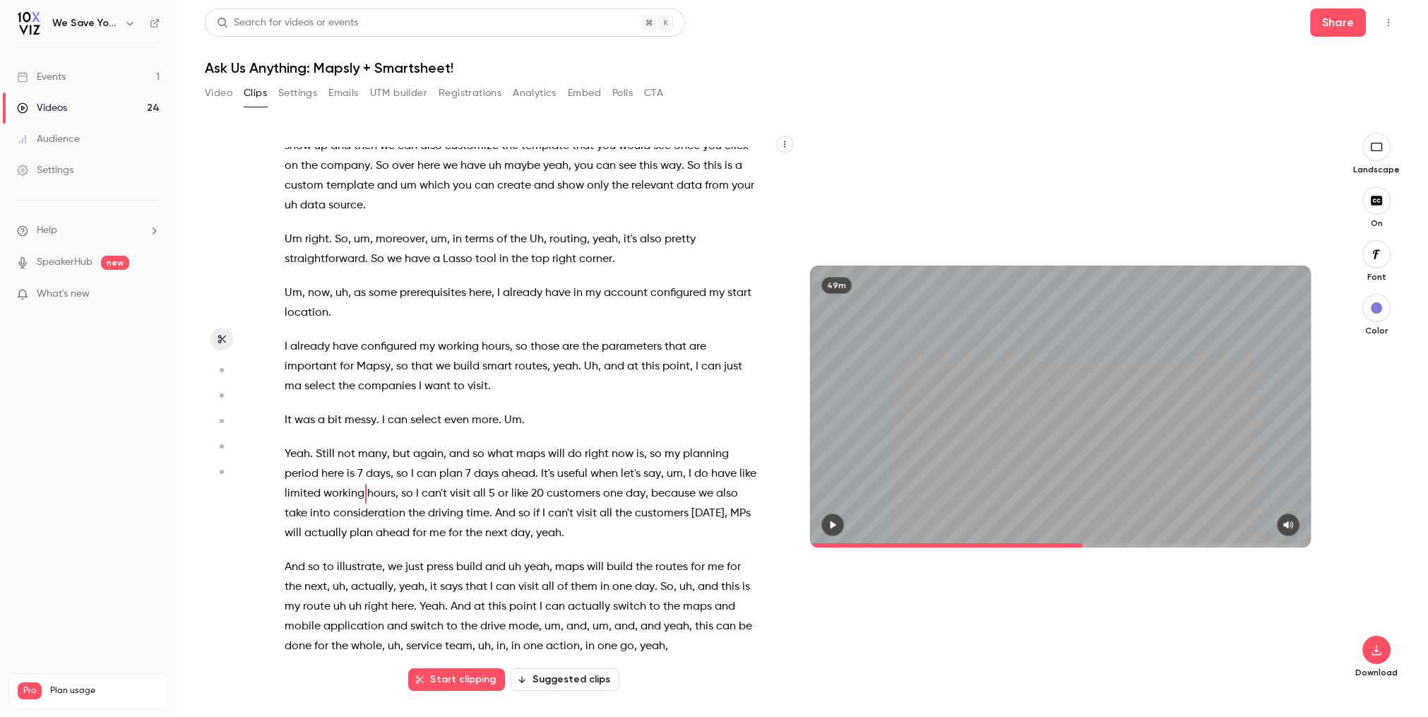
click at [460, 677] on button "Start clipping" at bounding box center [456, 679] width 97 height 23
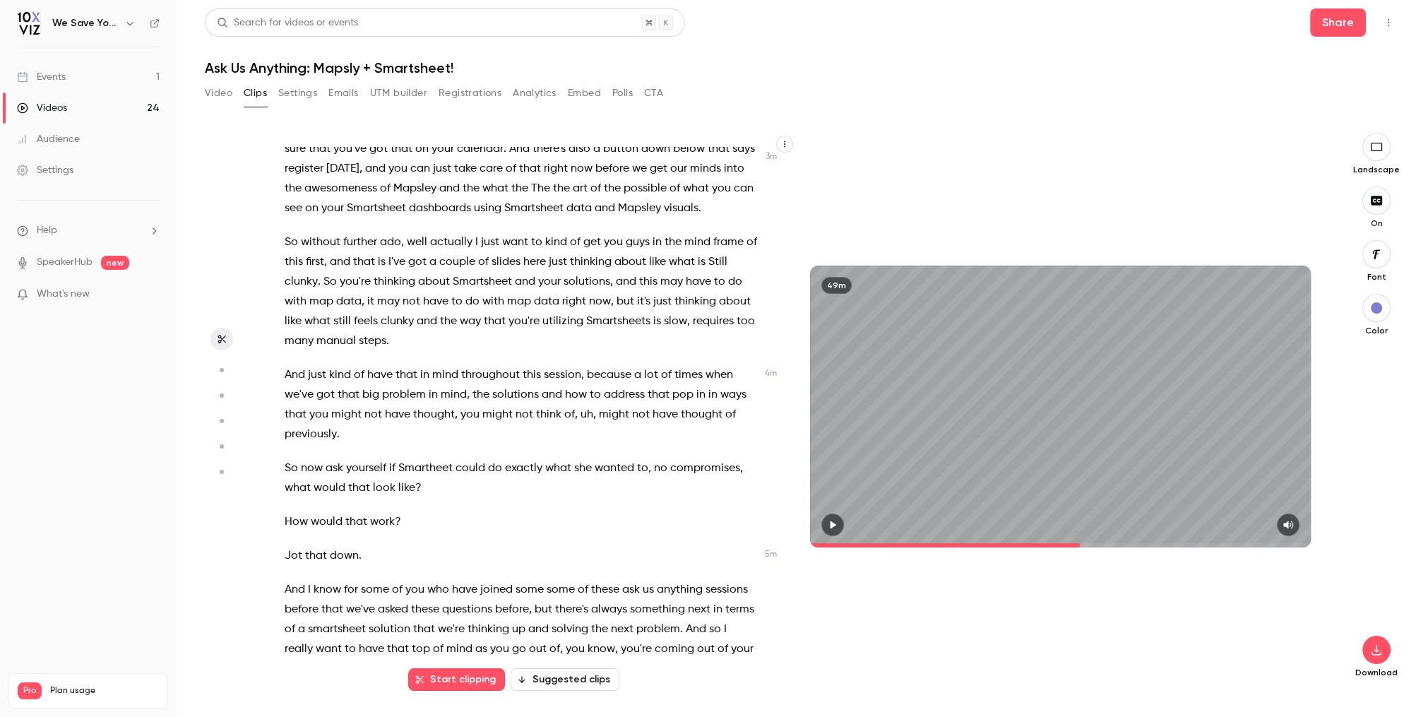
scroll to position [3123, 0]
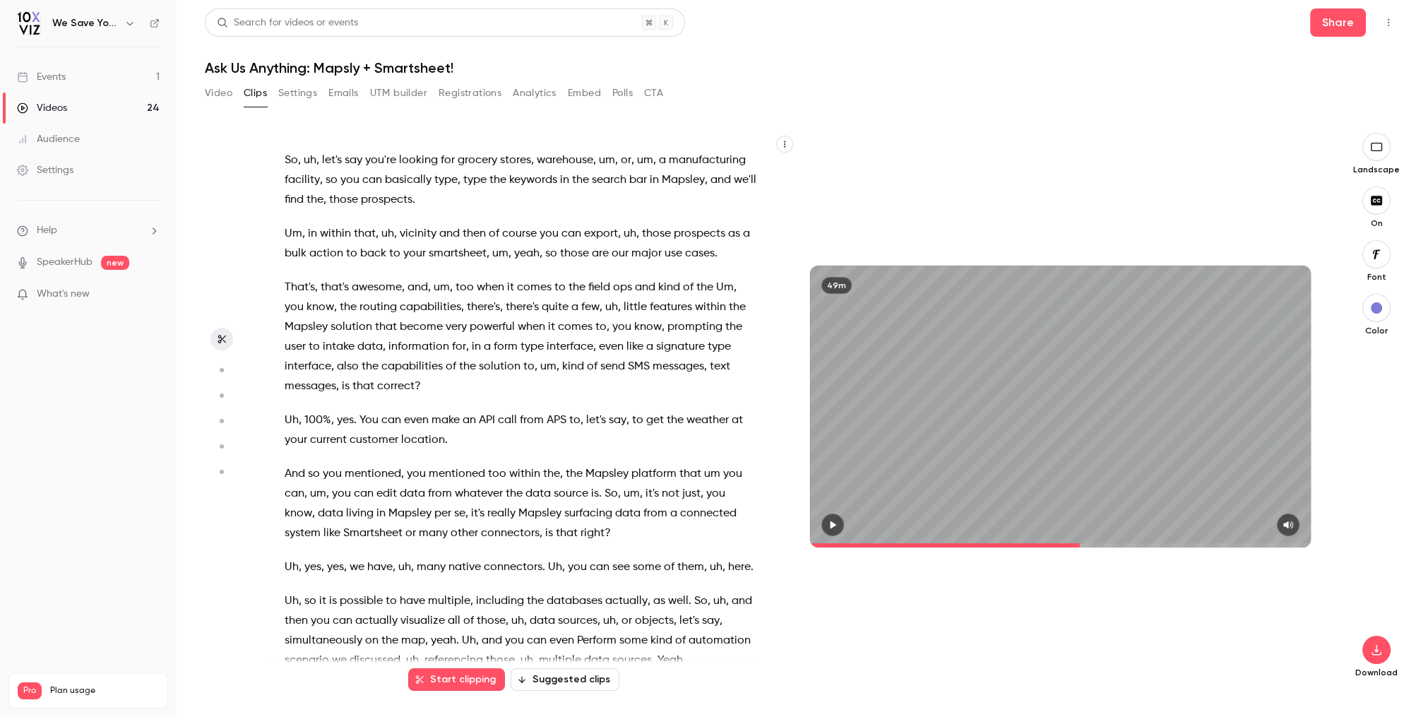
click at [323, 464] on span "you" at bounding box center [332, 474] width 19 height 20
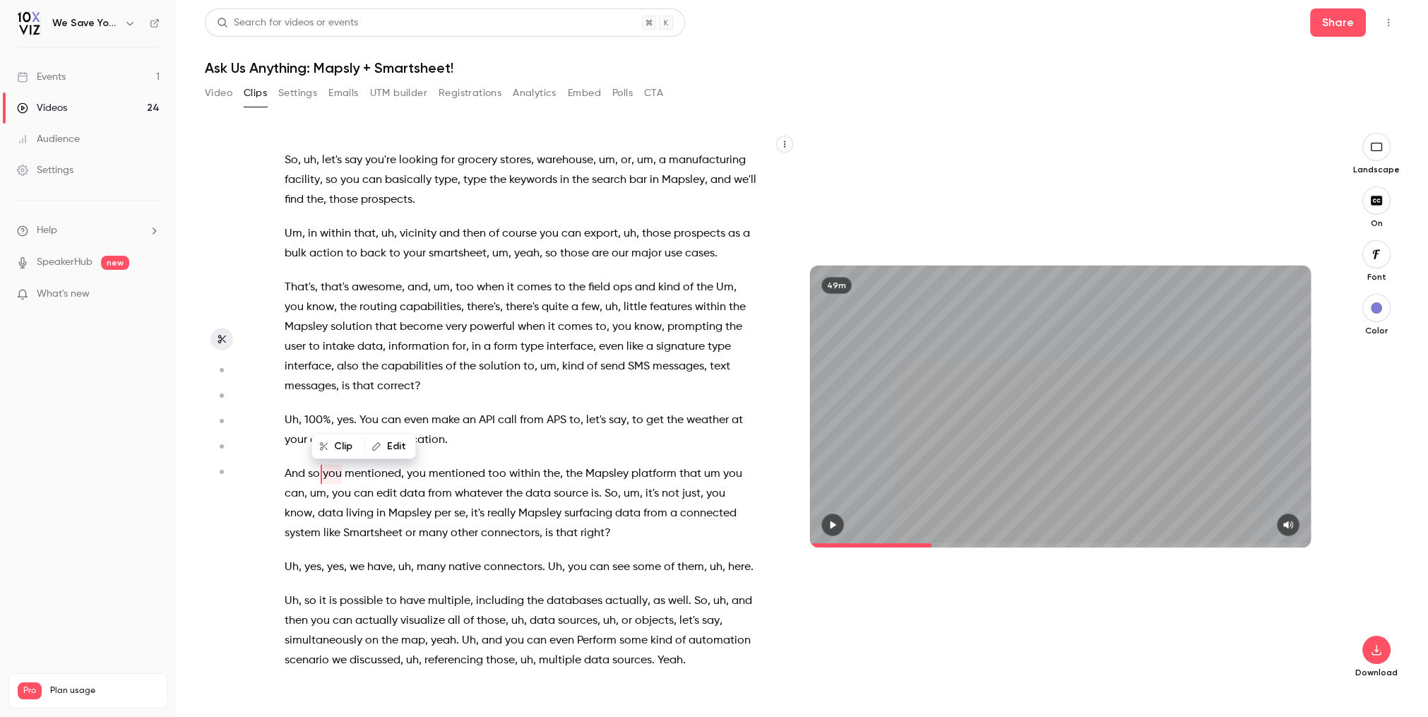
scroll to position [5041, 0]
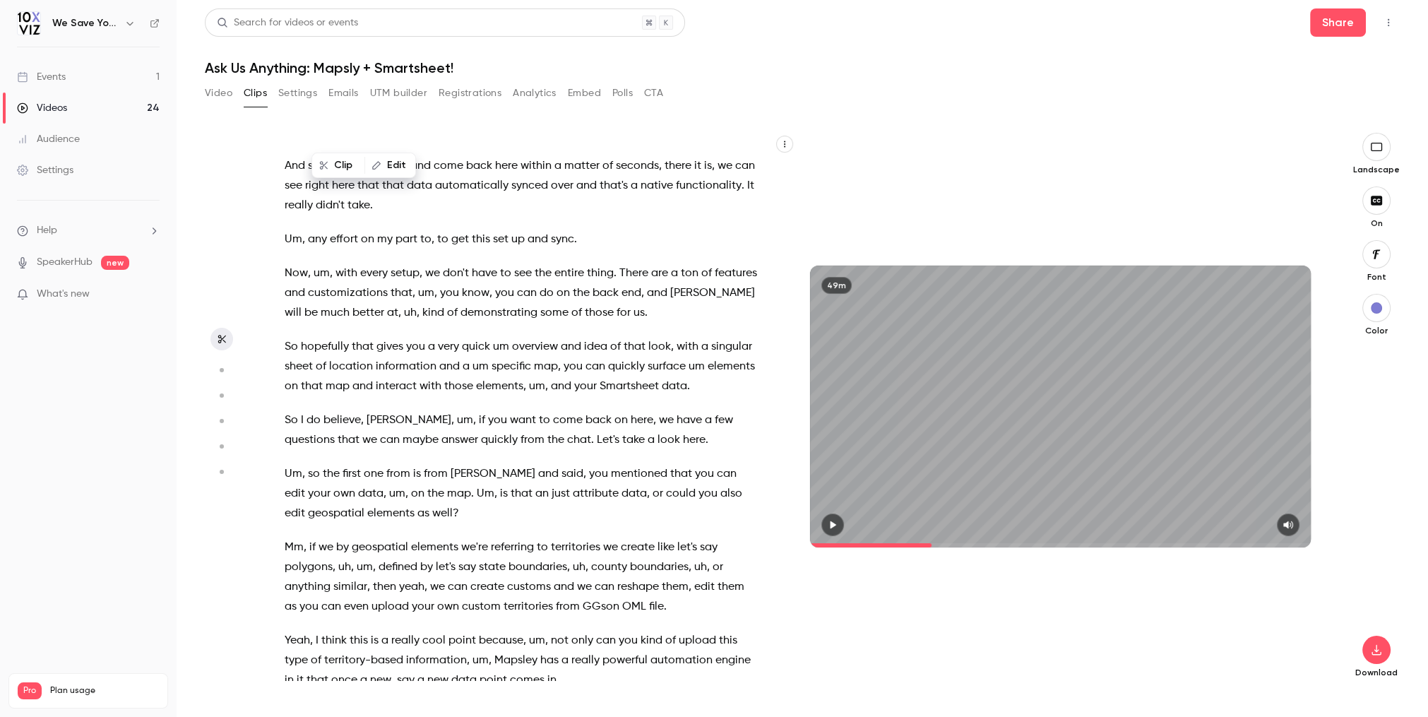
click at [589, 464] on span "you" at bounding box center [598, 474] width 19 height 20
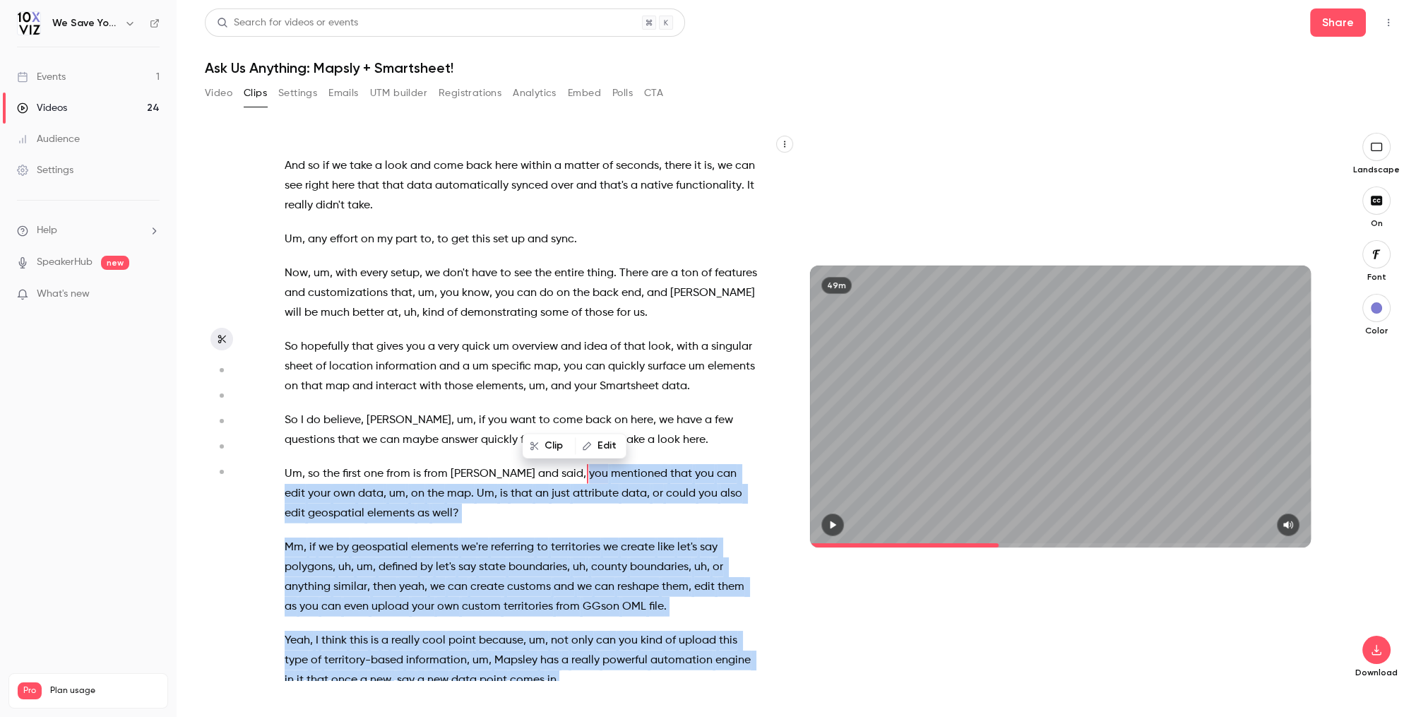
drag, startPoint x: 534, startPoint y: 414, endPoint x: 637, endPoint y: 629, distance: 238.2
click at [637, 629] on div "Good morning everyone . I am [PERSON_NAME] , founder and CEO of 10x Viz , and i…" at bounding box center [528, 413] width 522 height 533
click at [578, 653] on button "Clip 54 s" at bounding box center [581, 652] width 71 height 23
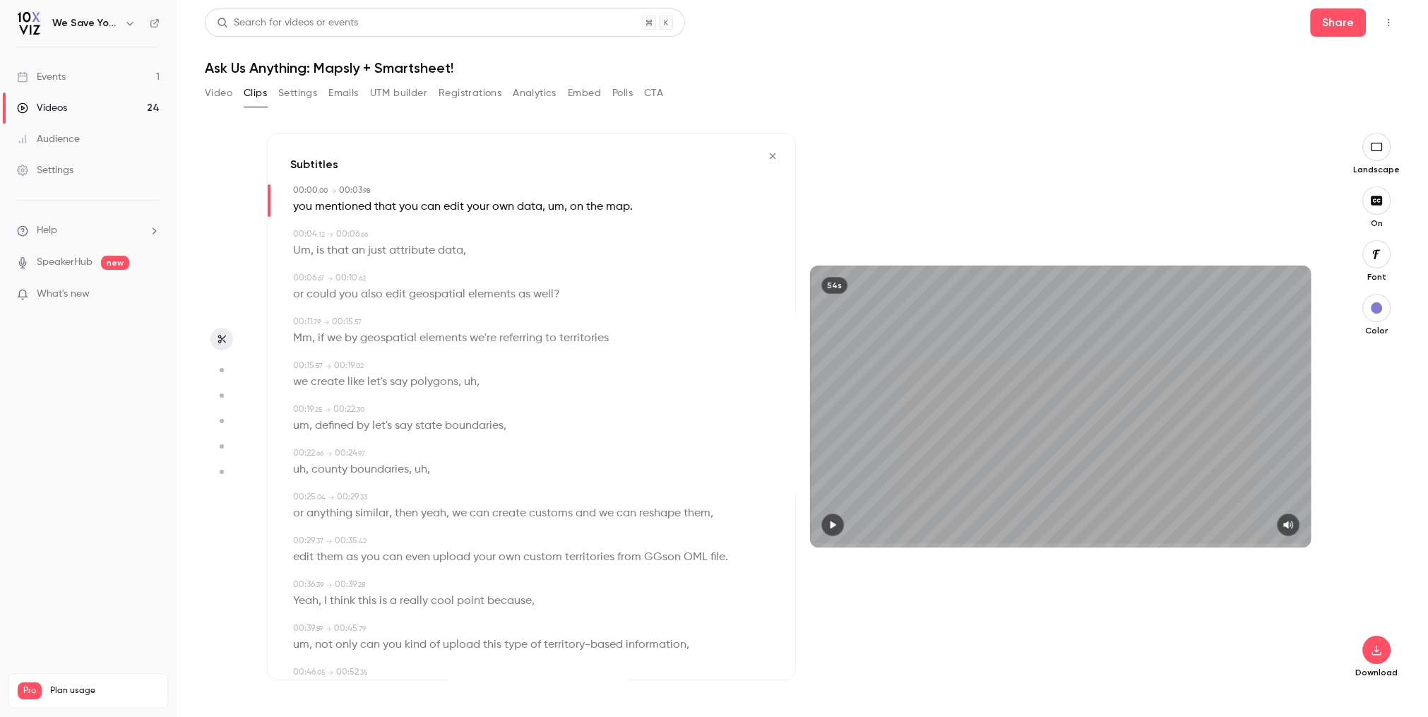
click at [838, 528] on icon "button" at bounding box center [832, 525] width 11 height 10
click at [1054, 504] on div "54s" at bounding box center [1060, 407] width 501 height 282
click at [903, 549] on div "54s" at bounding box center [1060, 406] width 529 height 547
click at [902, 545] on span at bounding box center [1060, 545] width 501 height 4
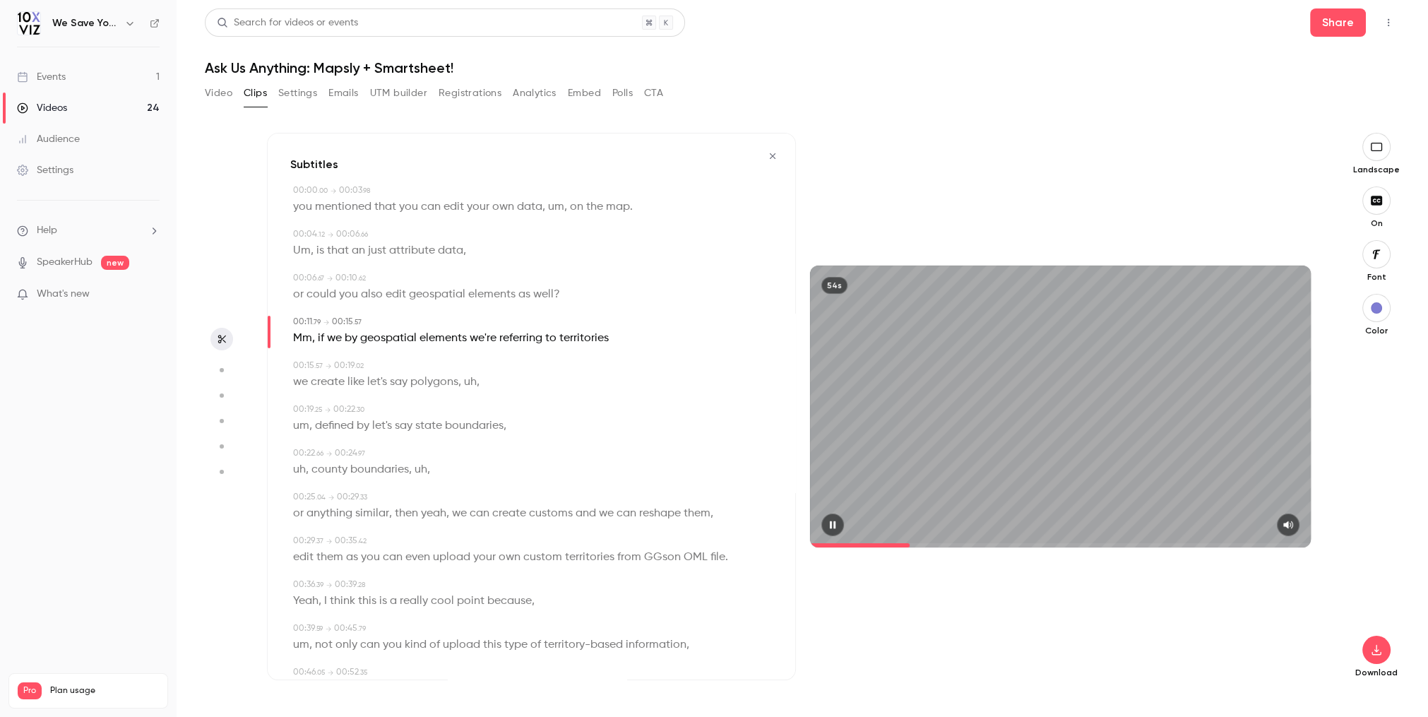
click at [968, 544] on span at bounding box center [1060, 545] width 501 height 4
click at [1042, 541] on span at bounding box center [1060, 545] width 501 height 23
click at [1092, 542] on span at bounding box center [1060, 545] width 501 height 23
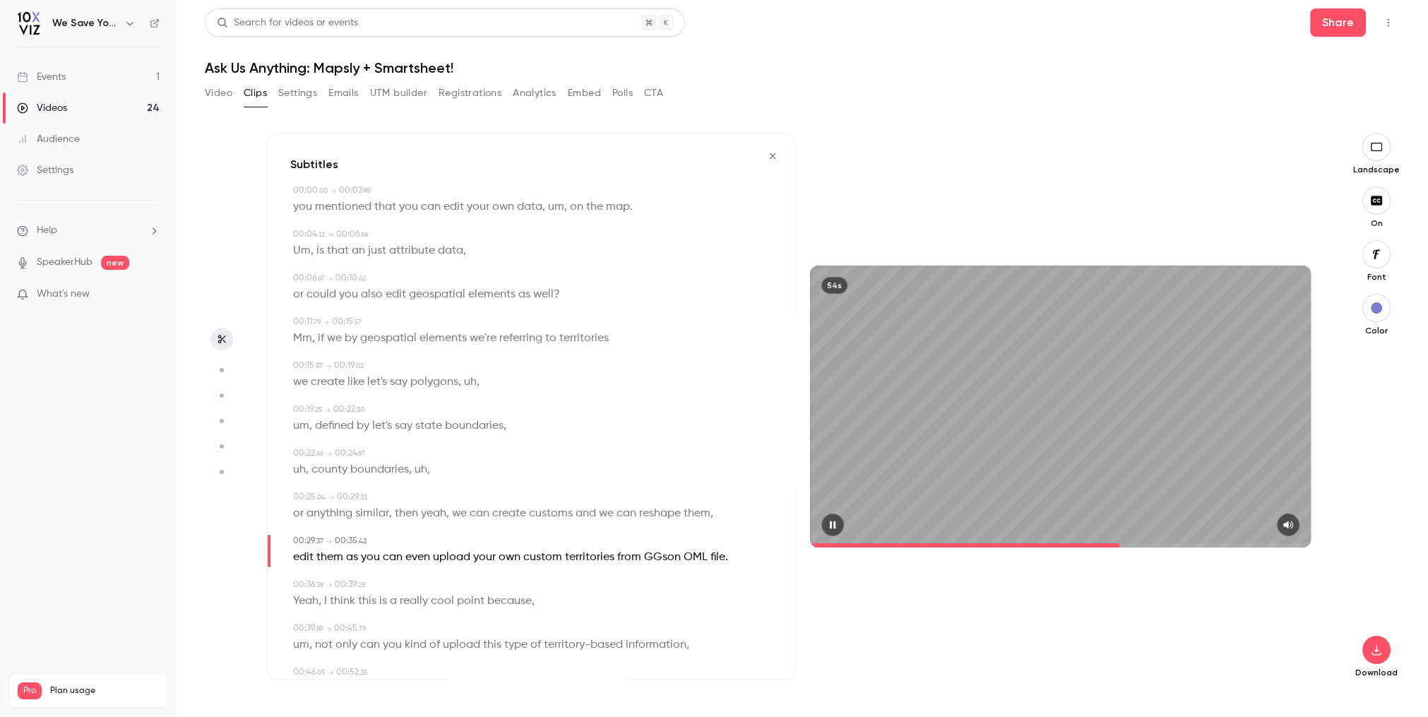
click at [1121, 545] on span at bounding box center [1060, 545] width 501 height 4
click at [1160, 543] on span at bounding box center [1060, 545] width 501 height 4
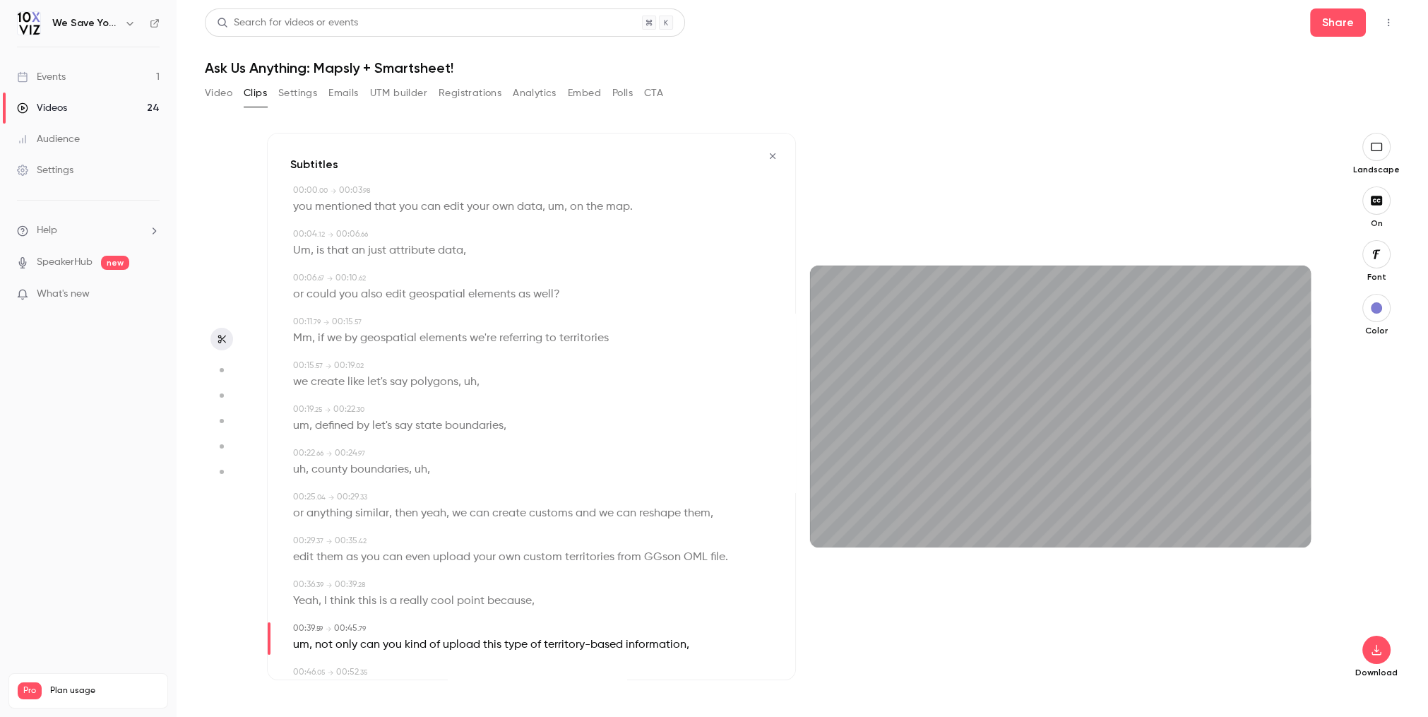
click at [253, 96] on button "Clips" at bounding box center [255, 93] width 23 height 23
click at [777, 159] on icon "button" at bounding box center [772, 156] width 11 height 10
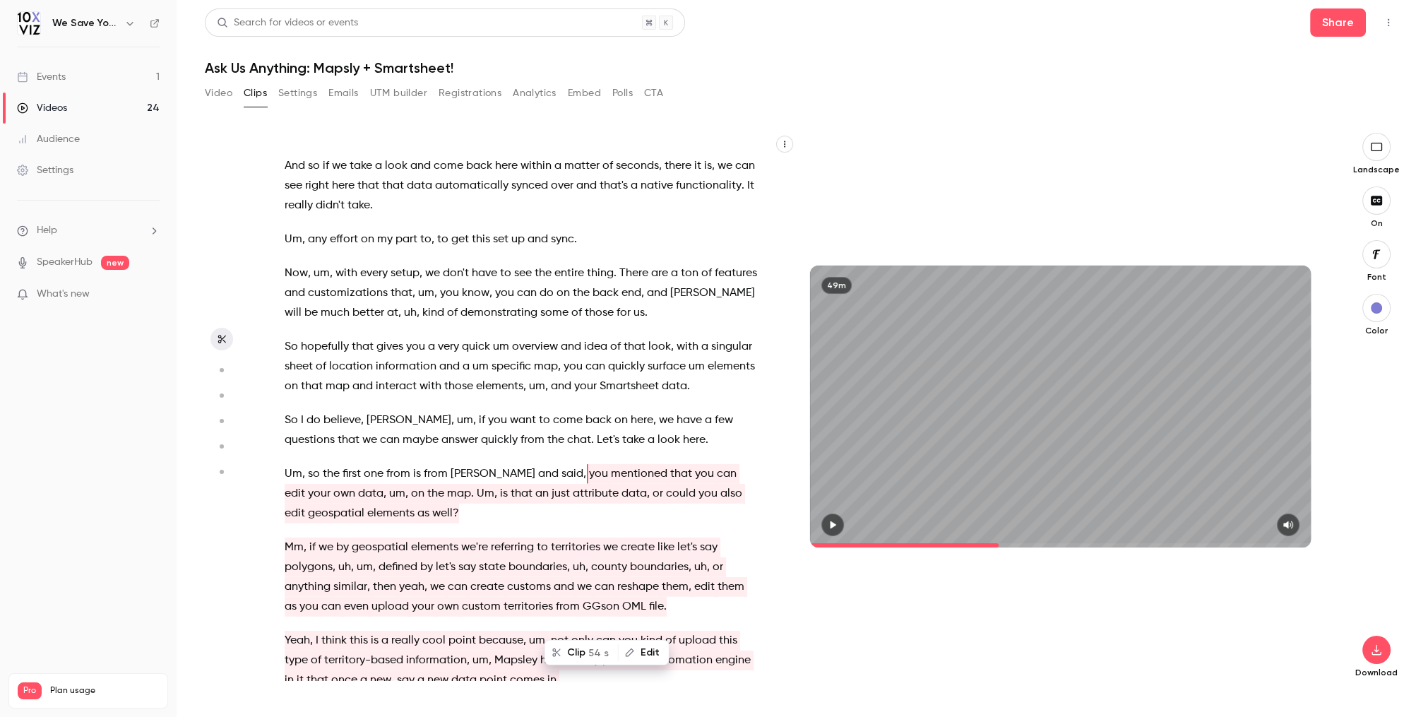
type input "******"
click at [1028, 545] on span at bounding box center [1060, 545] width 501 height 4
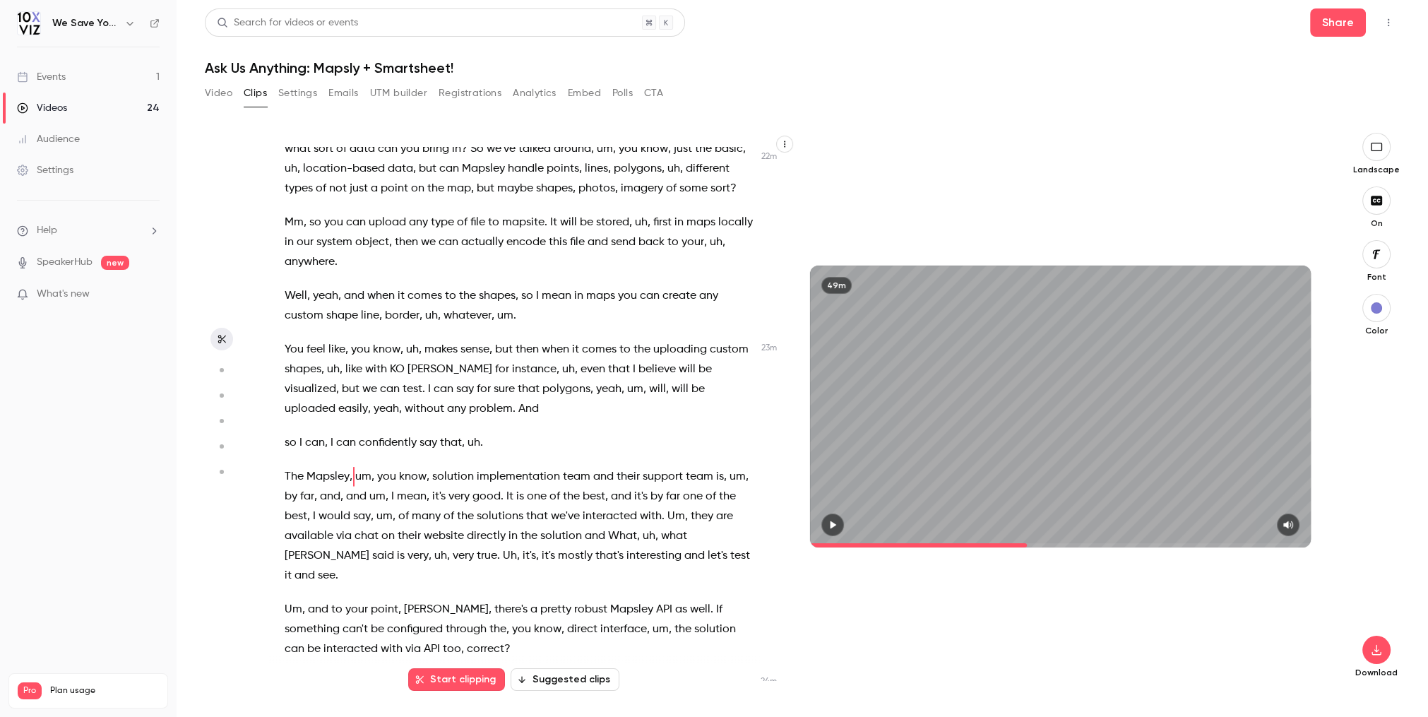
scroll to position [5815, 0]
click at [1053, 547] on span at bounding box center [1060, 545] width 501 height 4
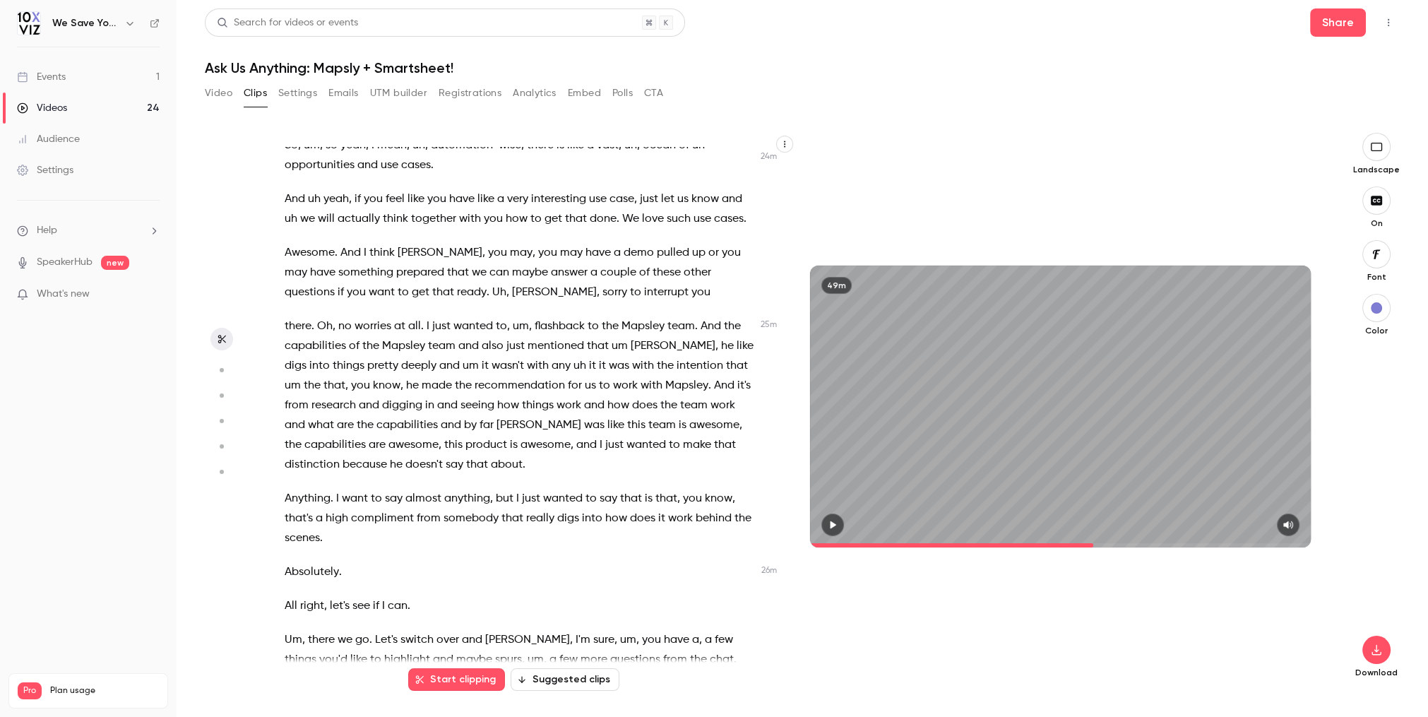
click at [1094, 545] on span at bounding box center [1060, 545] width 501 height 4
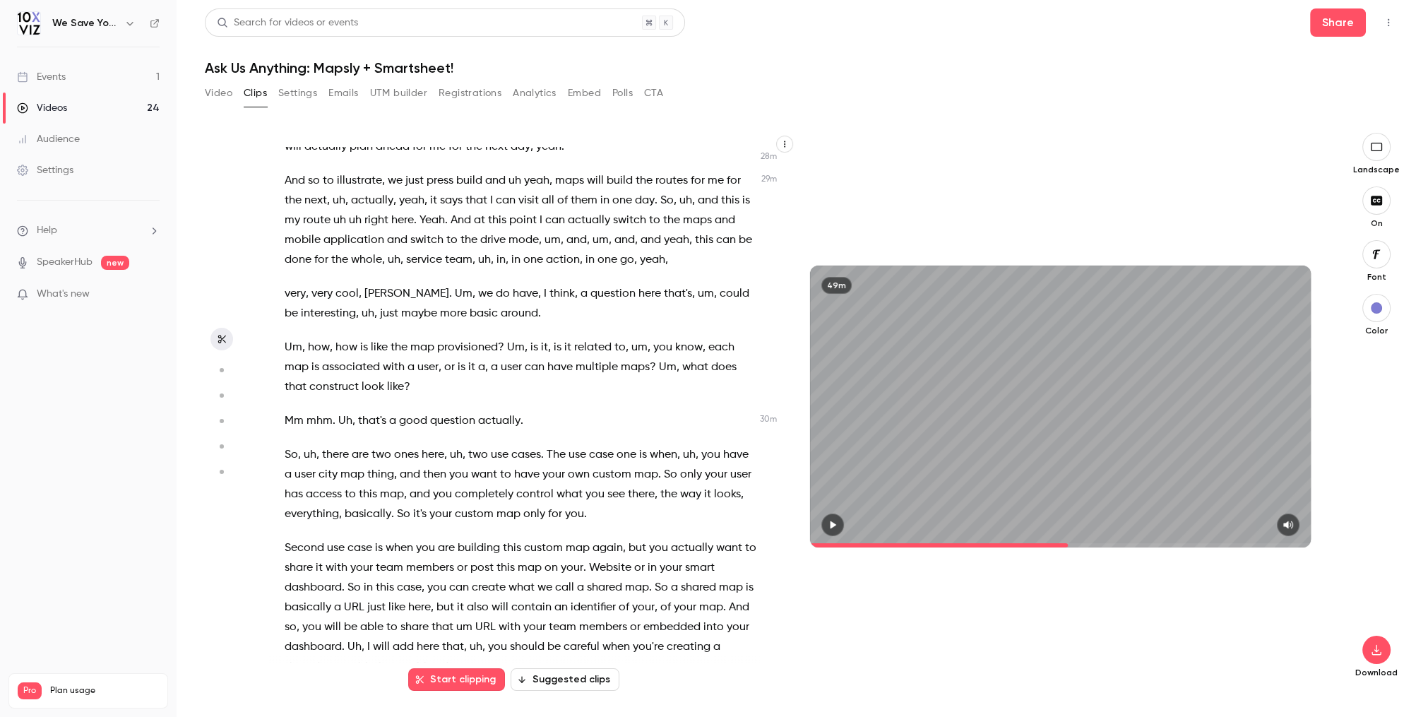
drag, startPoint x: 1108, startPoint y: 545, endPoint x: 1065, endPoint y: 544, distance: 43.1
click at [1066, 544] on span at bounding box center [1060, 545] width 501 height 4
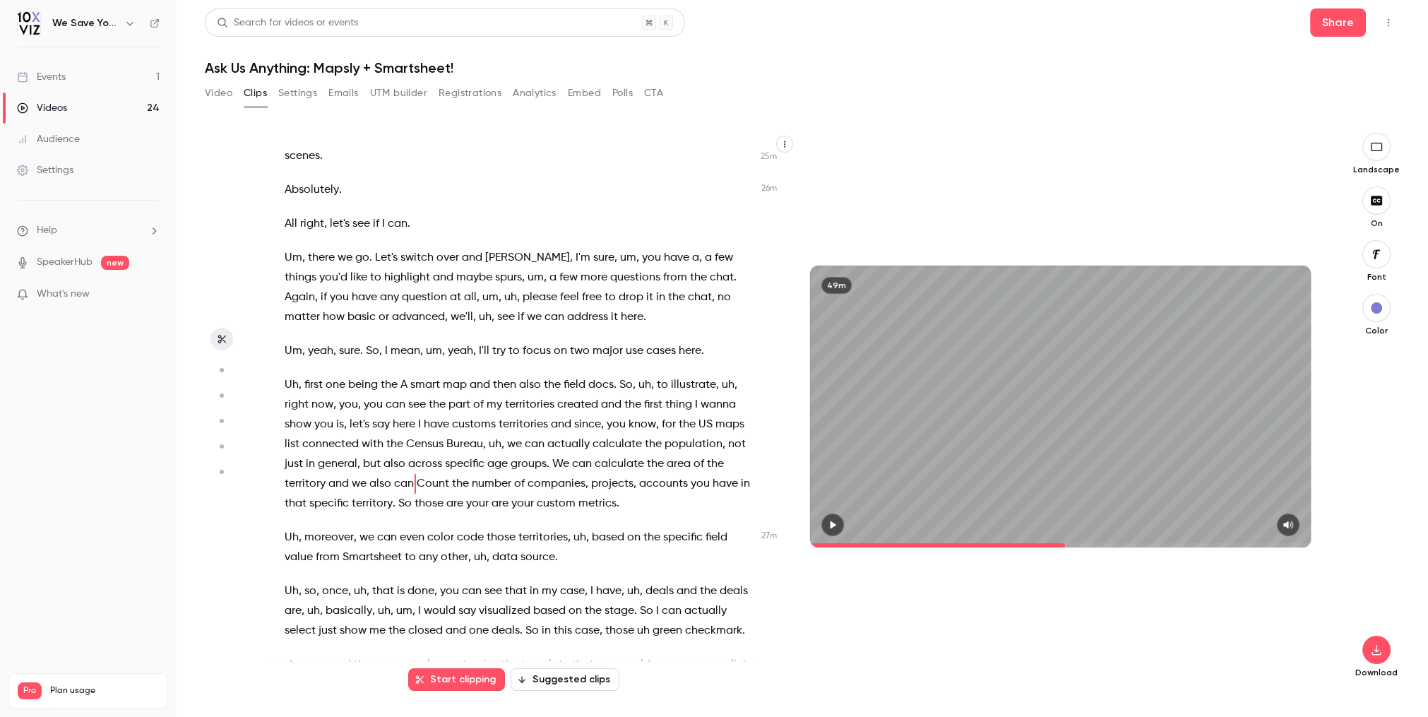
scroll to position [6835, 0]
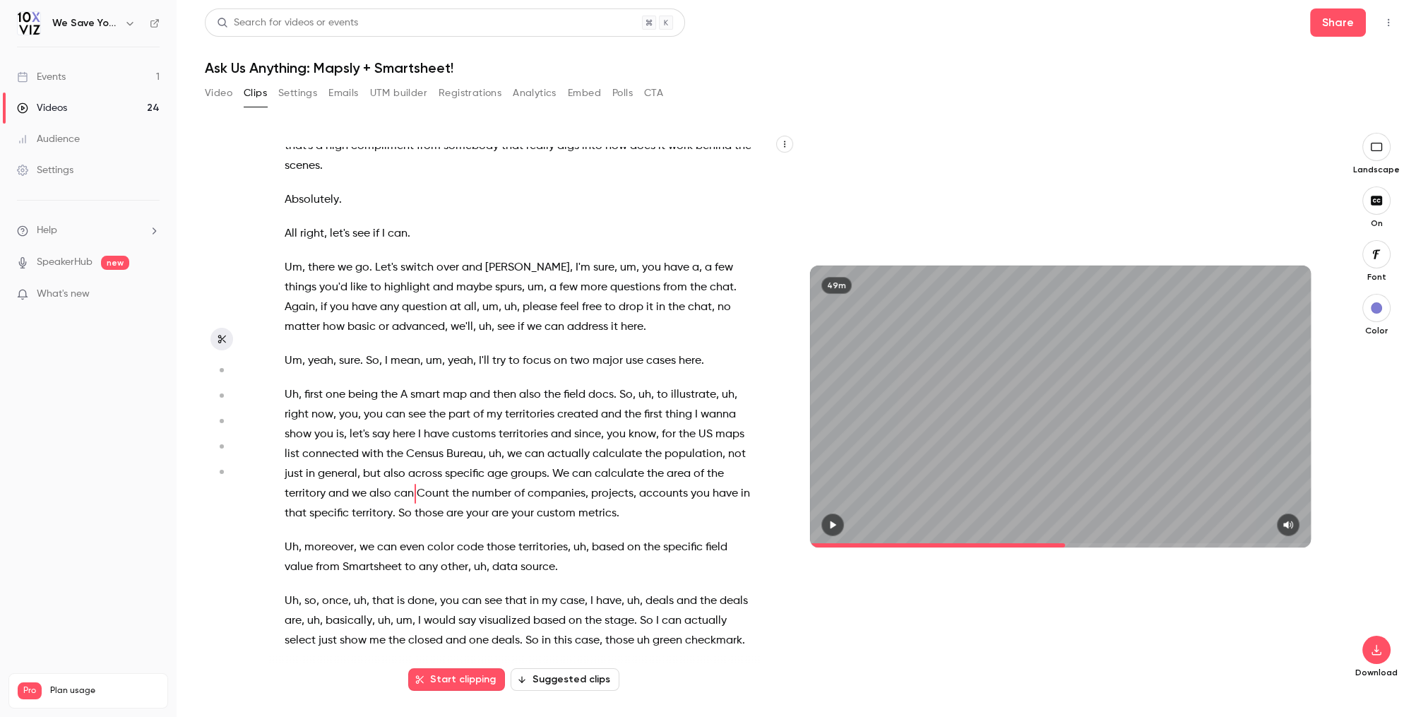
click at [566, 680] on button "Suggested clips" at bounding box center [565, 679] width 109 height 23
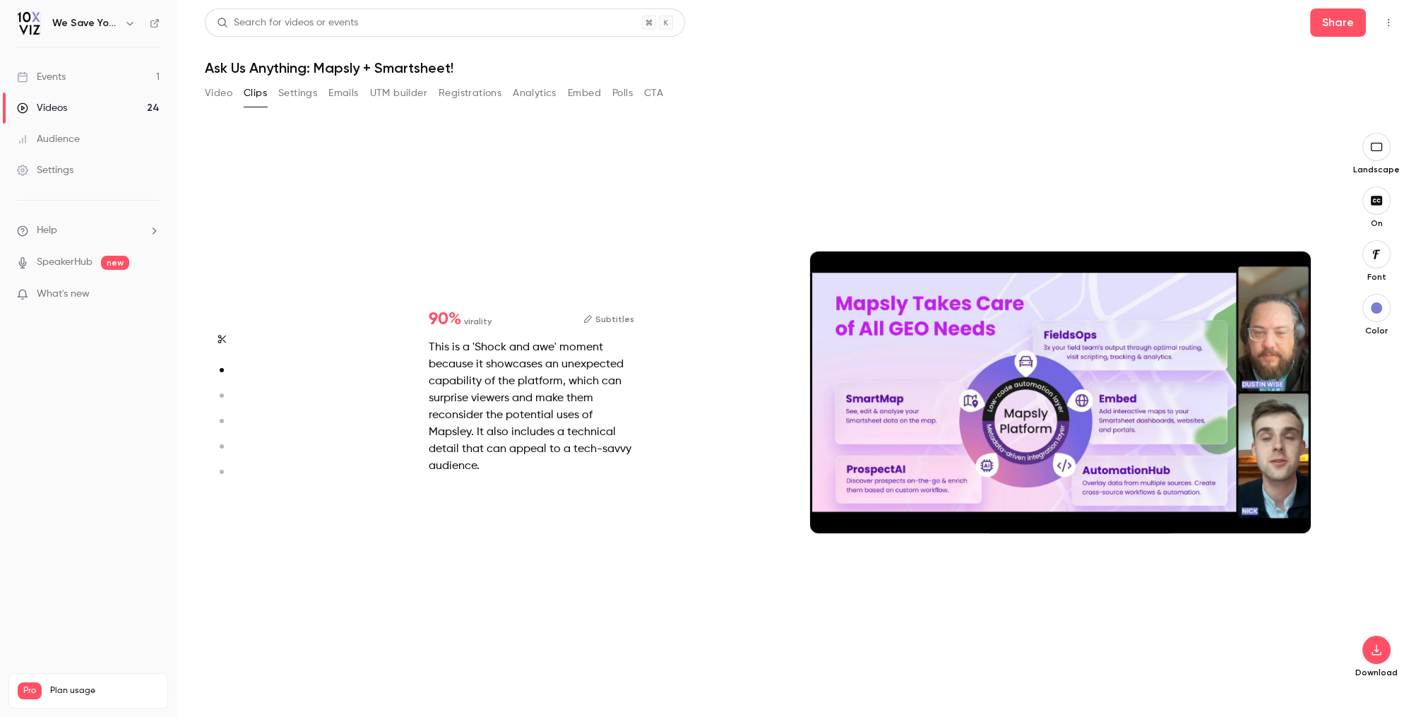
scroll to position [0, 0]
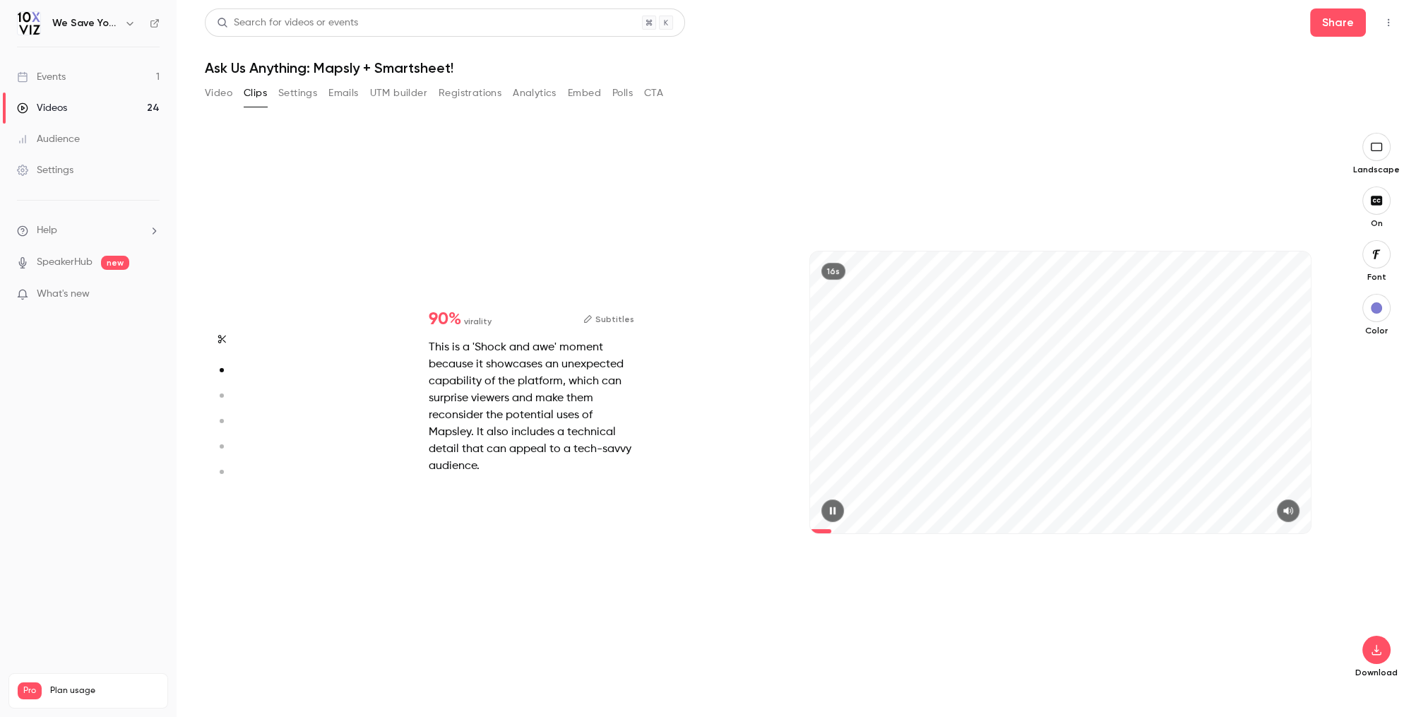
type input "*"
click at [955, 529] on span at bounding box center [1060, 531] width 501 height 4
click at [1001, 527] on span at bounding box center [1060, 531] width 501 height 23
click at [1047, 528] on span at bounding box center [1060, 531] width 501 height 23
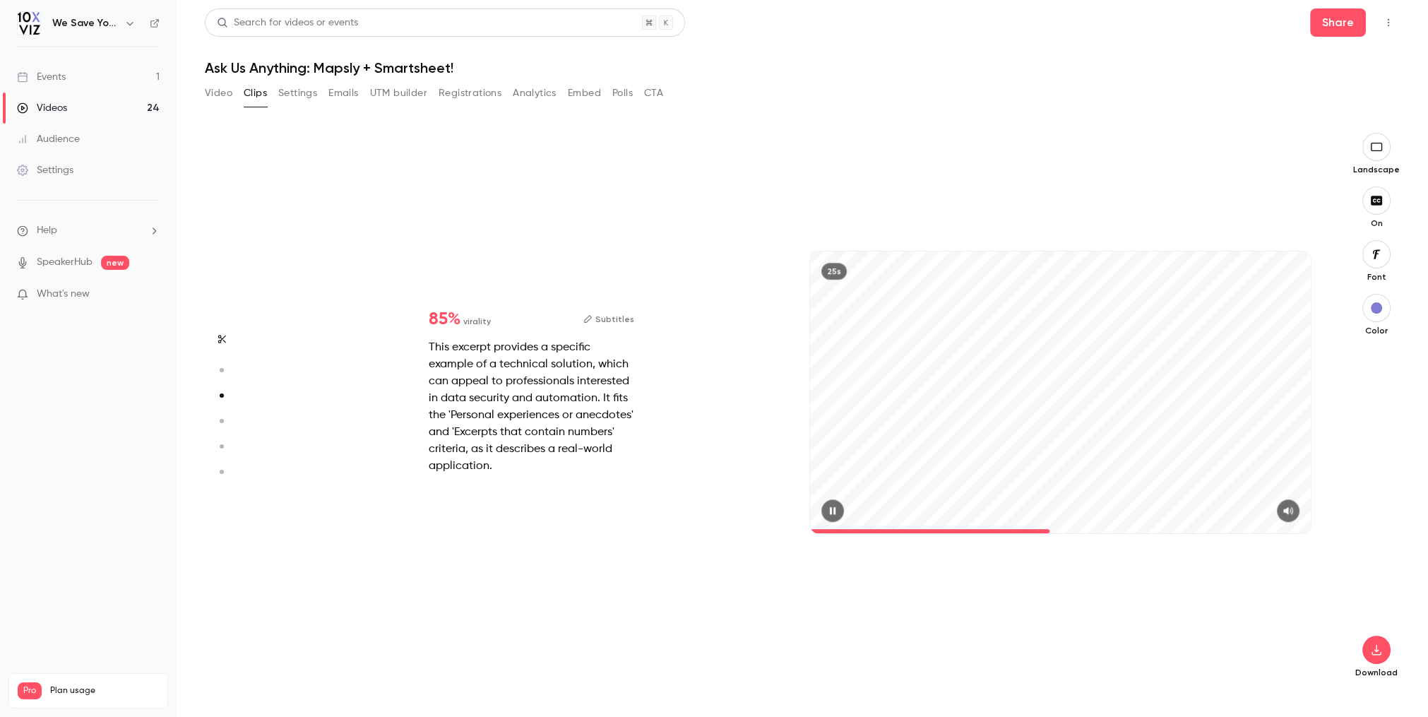
click at [1115, 529] on span at bounding box center [1060, 531] width 501 height 4
click at [1180, 530] on span at bounding box center [1060, 531] width 501 height 4
click at [1231, 530] on span at bounding box center [1060, 531] width 501 height 4
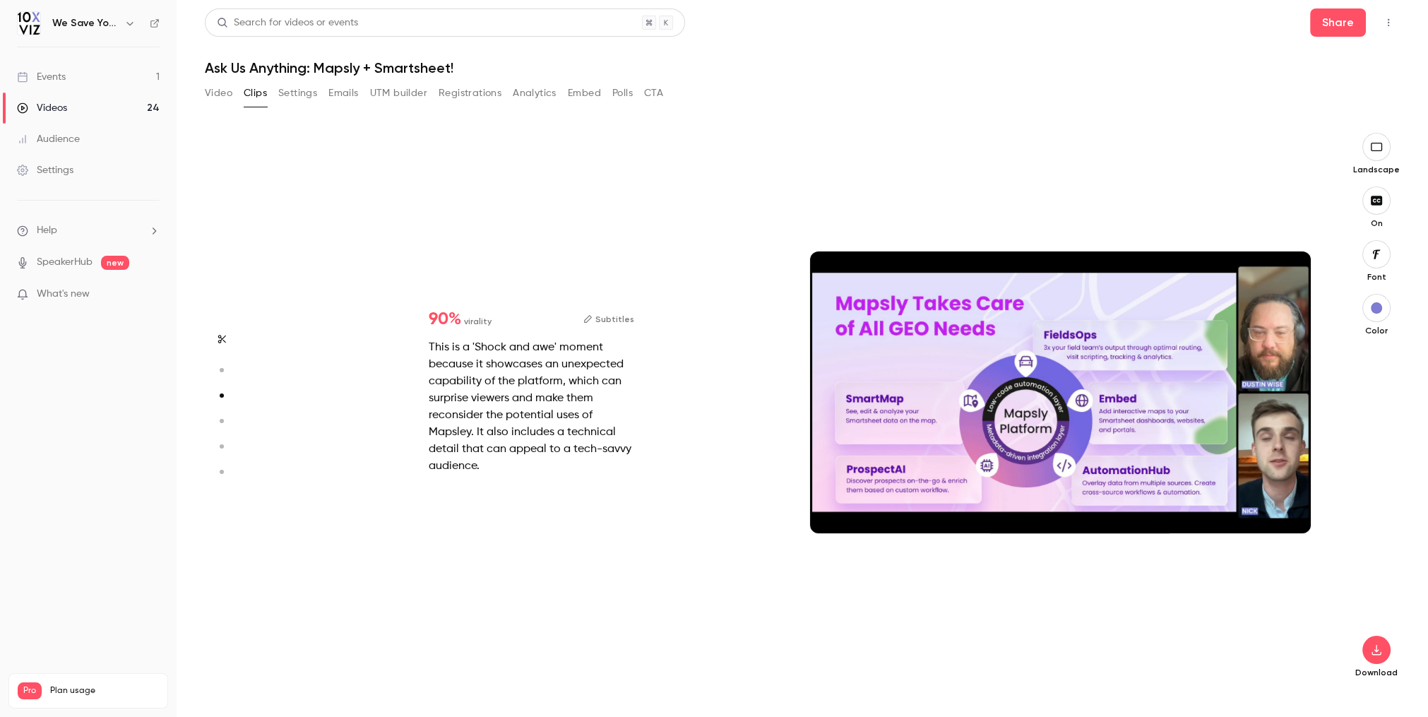
type input "*"
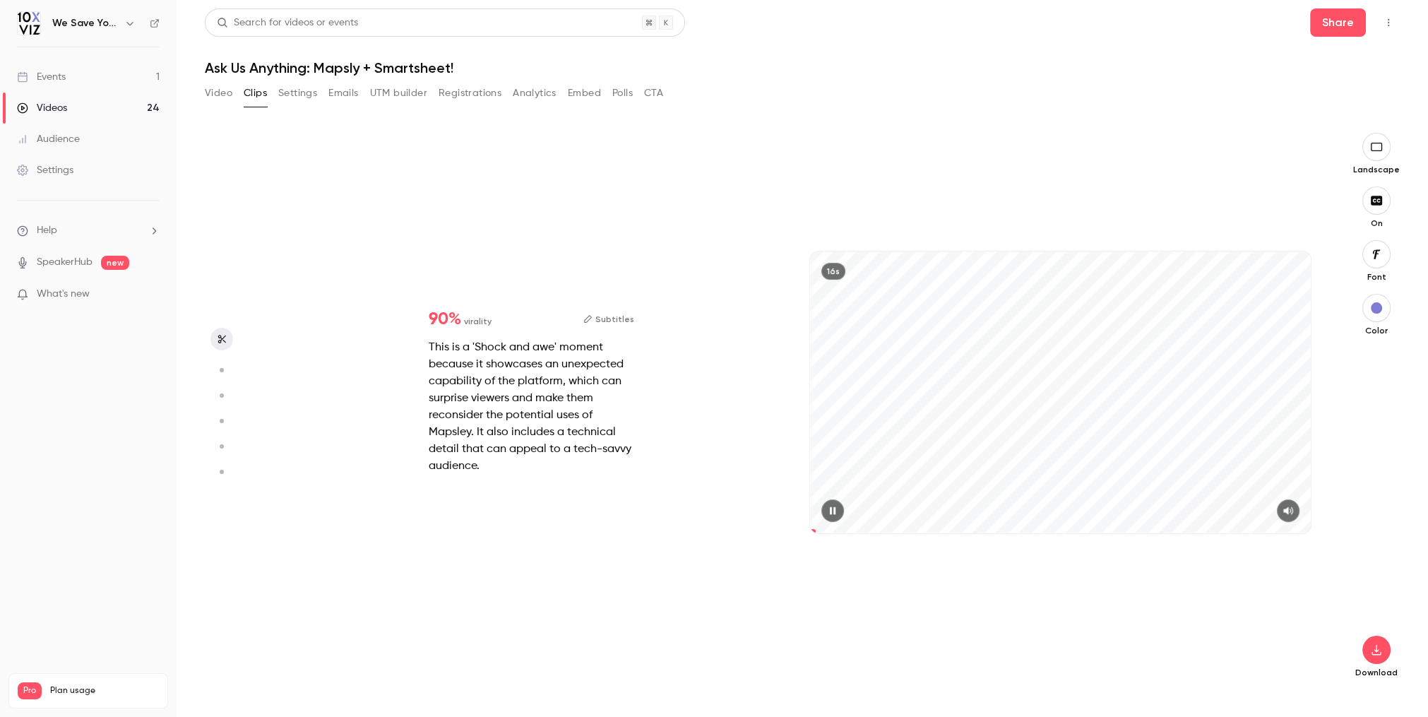
type input "*"
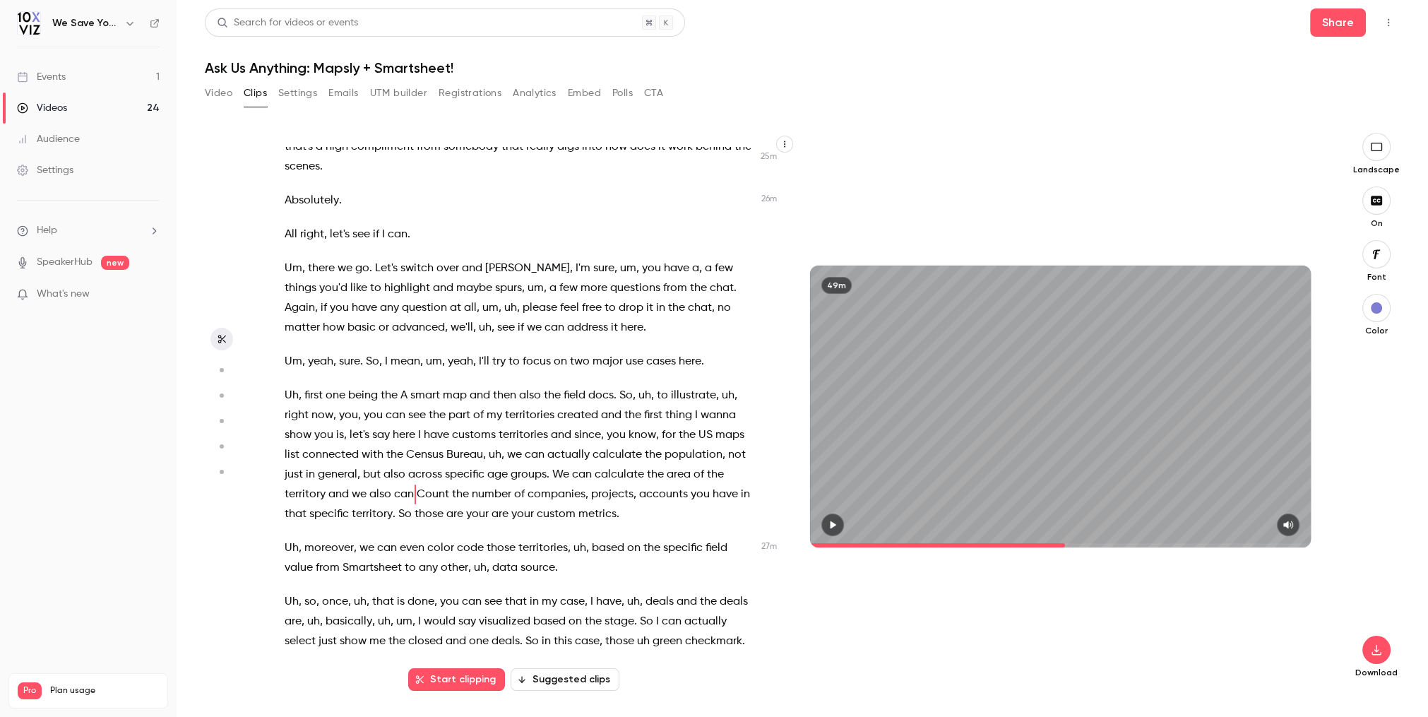
scroll to position [6835, 0]
click at [480, 660] on div "Start clipping Suggested clips" at bounding box center [514, 672] width 494 height 35
click at [472, 682] on button "Start clipping" at bounding box center [456, 679] width 97 height 23
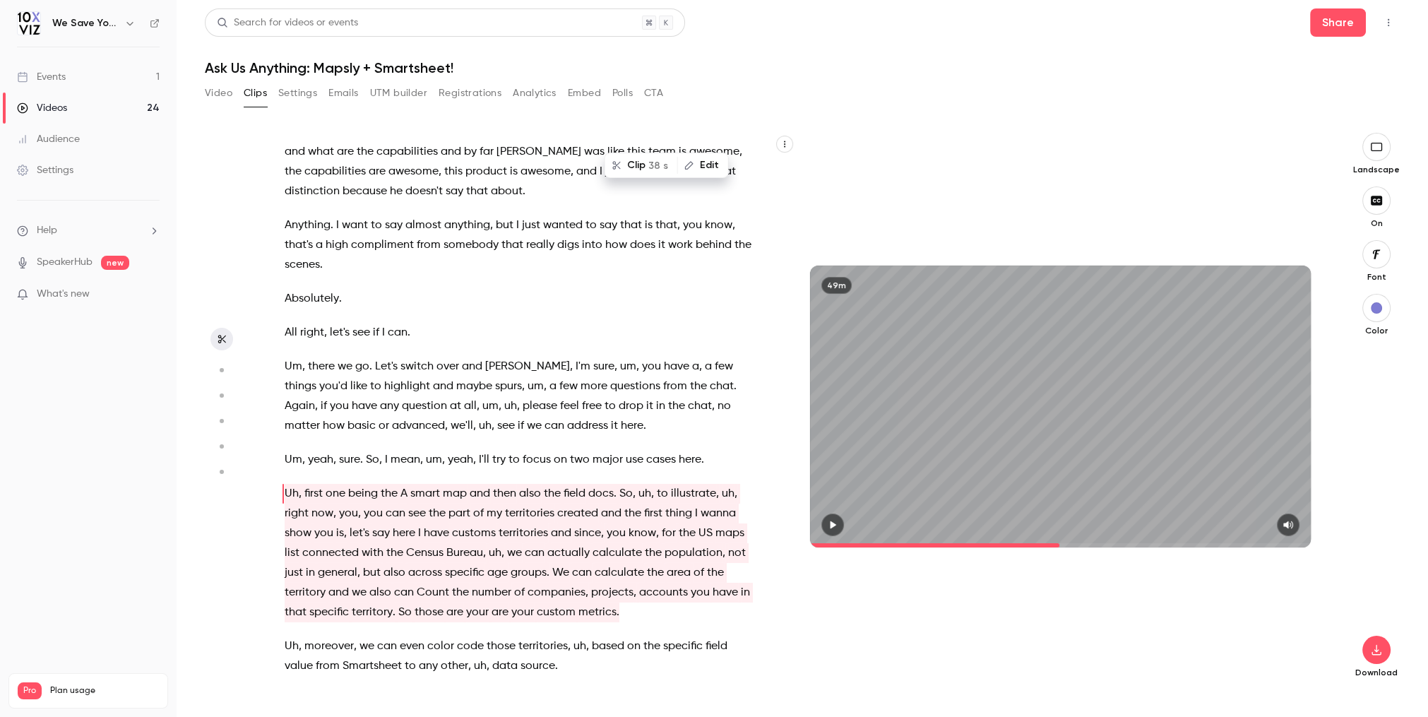
scroll to position [7550, 0]
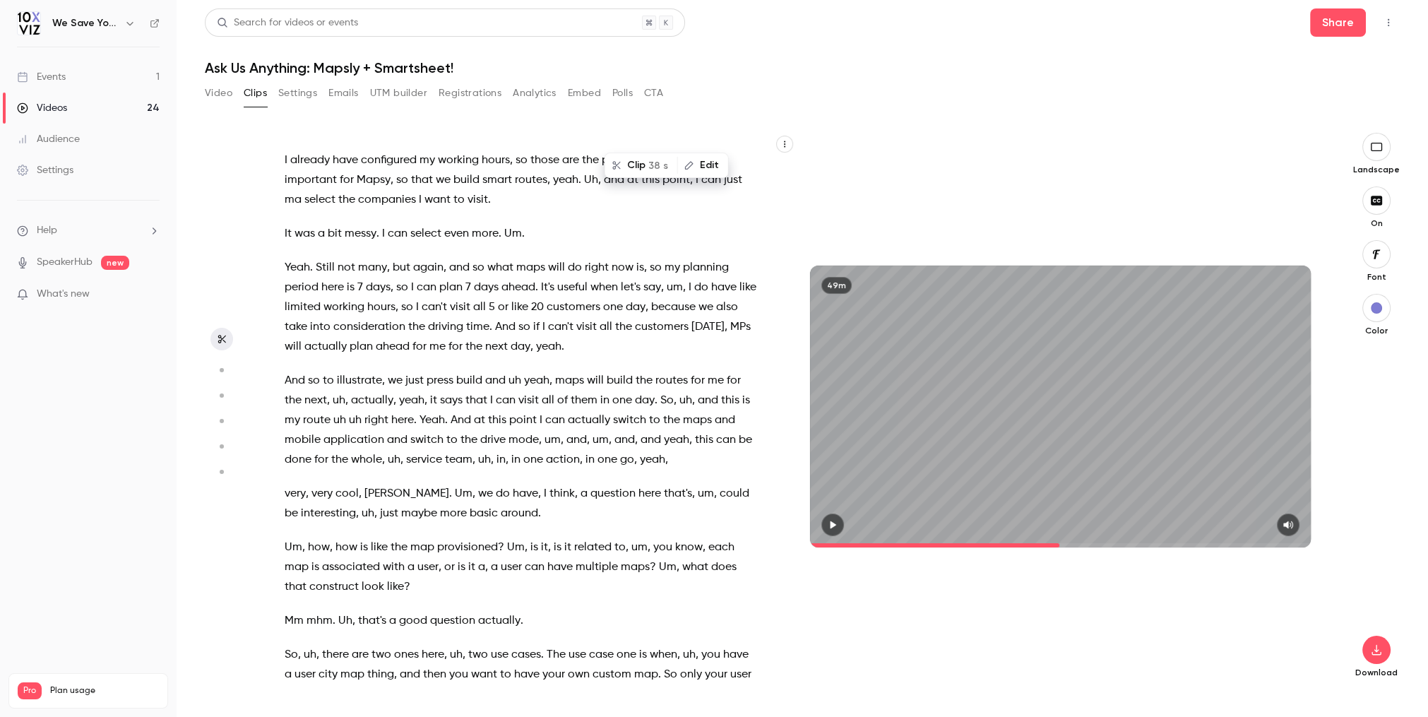
click at [590, 484] on span "question" at bounding box center [612, 494] width 45 height 20
click at [1059, 542] on span at bounding box center [1060, 545] width 501 height 23
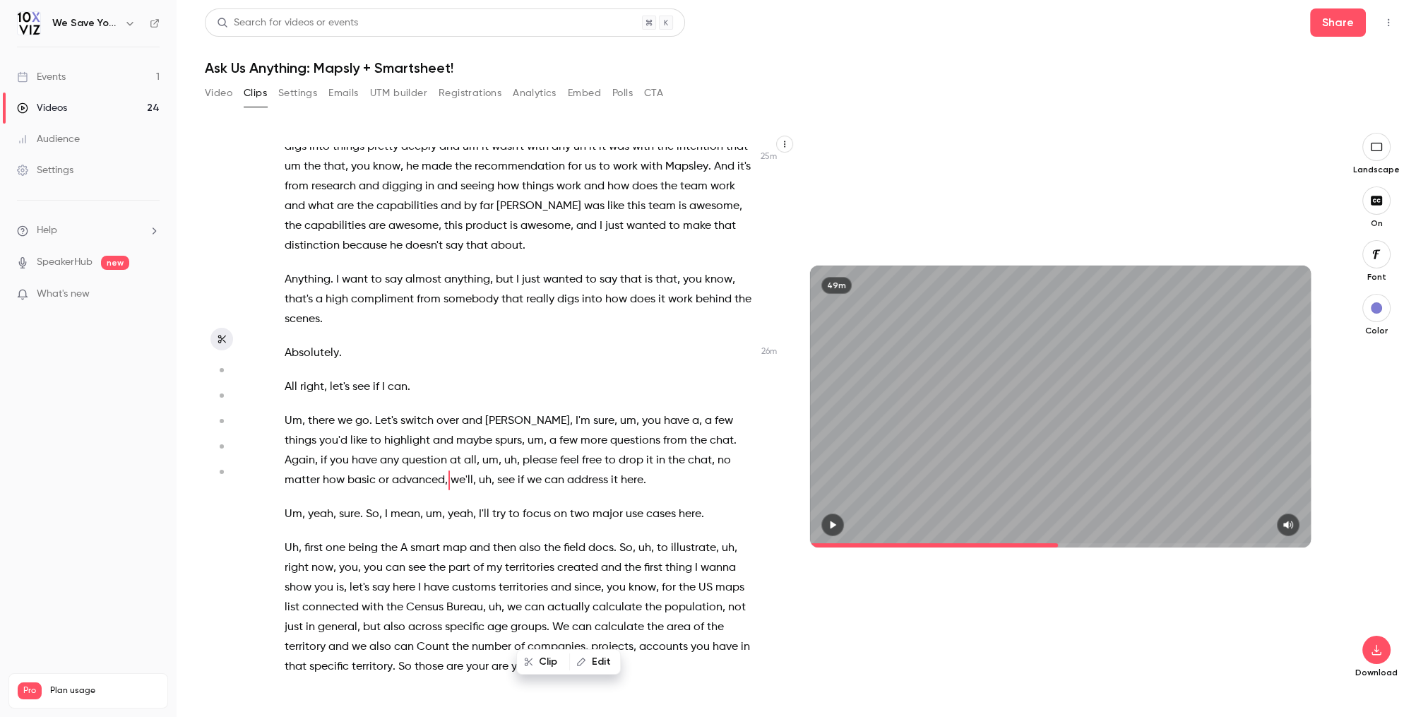
click at [1074, 545] on span at bounding box center [1060, 545] width 501 height 4
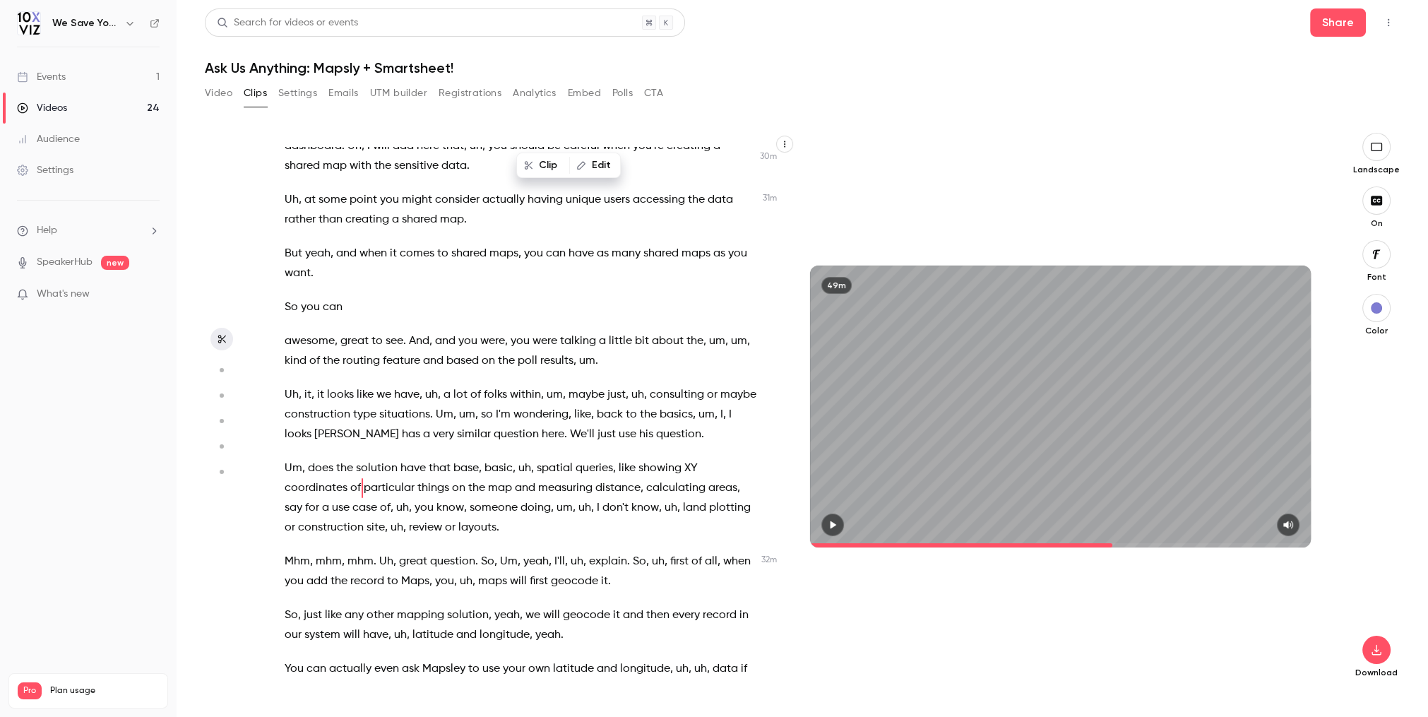
scroll to position [8245, 0]
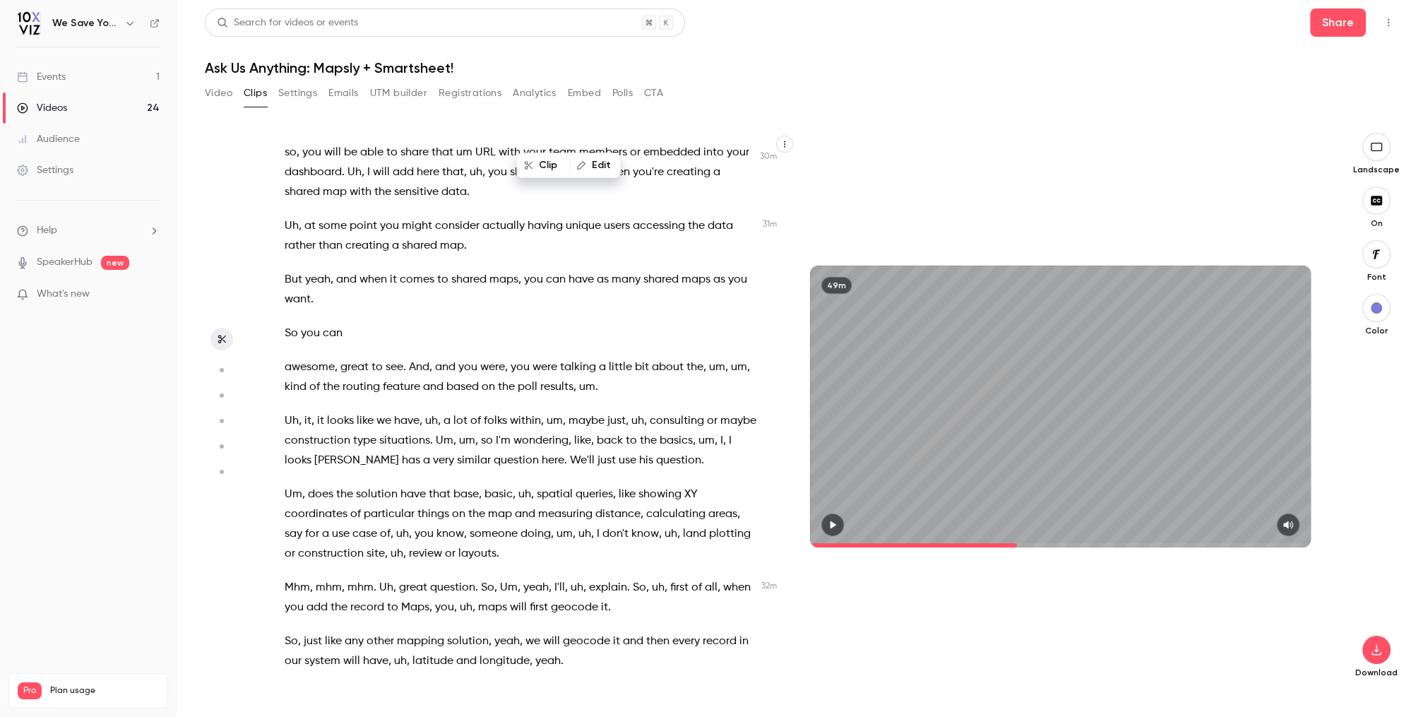
drag, startPoint x: 1087, startPoint y: 545, endPoint x: 1010, endPoint y: 545, distance: 77.0
click at [1010, 545] on span at bounding box center [1060, 545] width 501 height 4
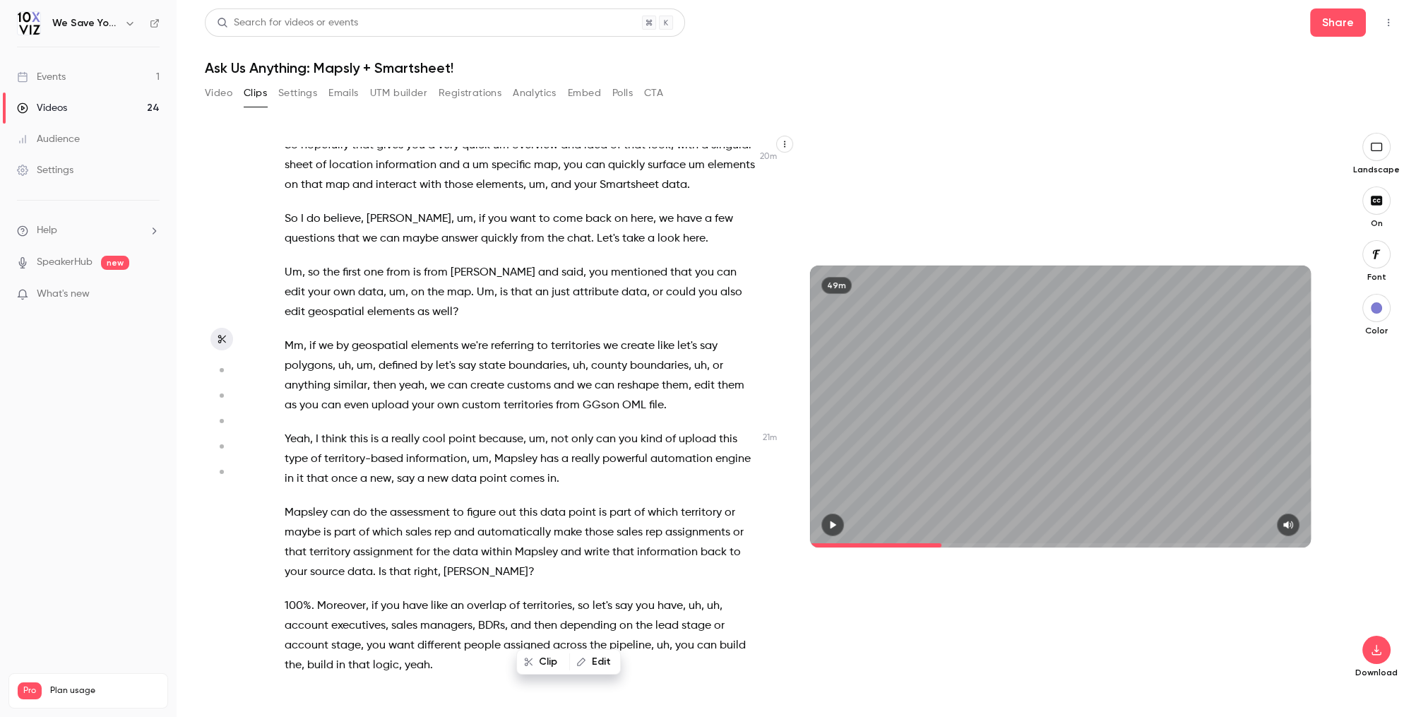
drag, startPoint x: 1010, startPoint y: 545, endPoint x: 942, endPoint y: 543, distance: 67.8
click at [942, 543] on span at bounding box center [1060, 545] width 501 height 4
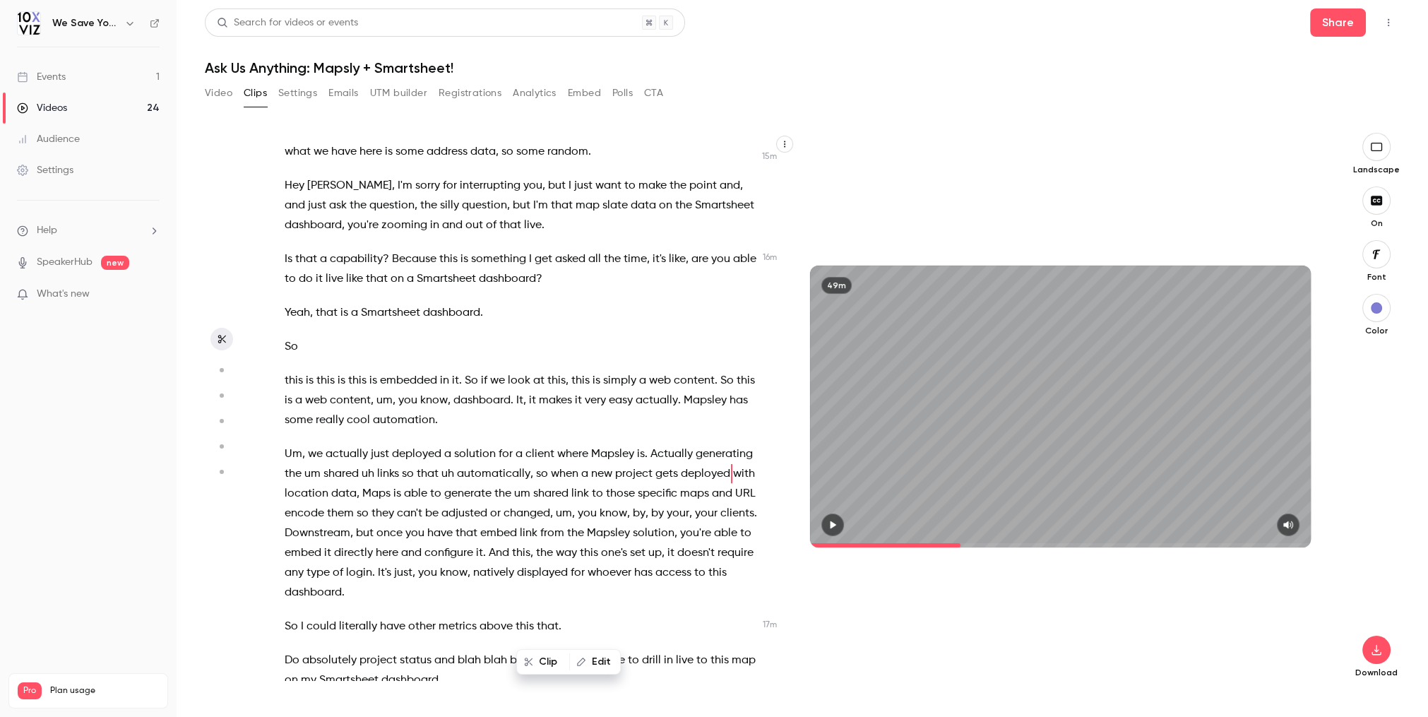
scroll to position [3959, 0]
drag, startPoint x: 942, startPoint y: 543, endPoint x: 961, endPoint y: 543, distance: 19.1
click at [961, 543] on span at bounding box center [1060, 545] width 501 height 4
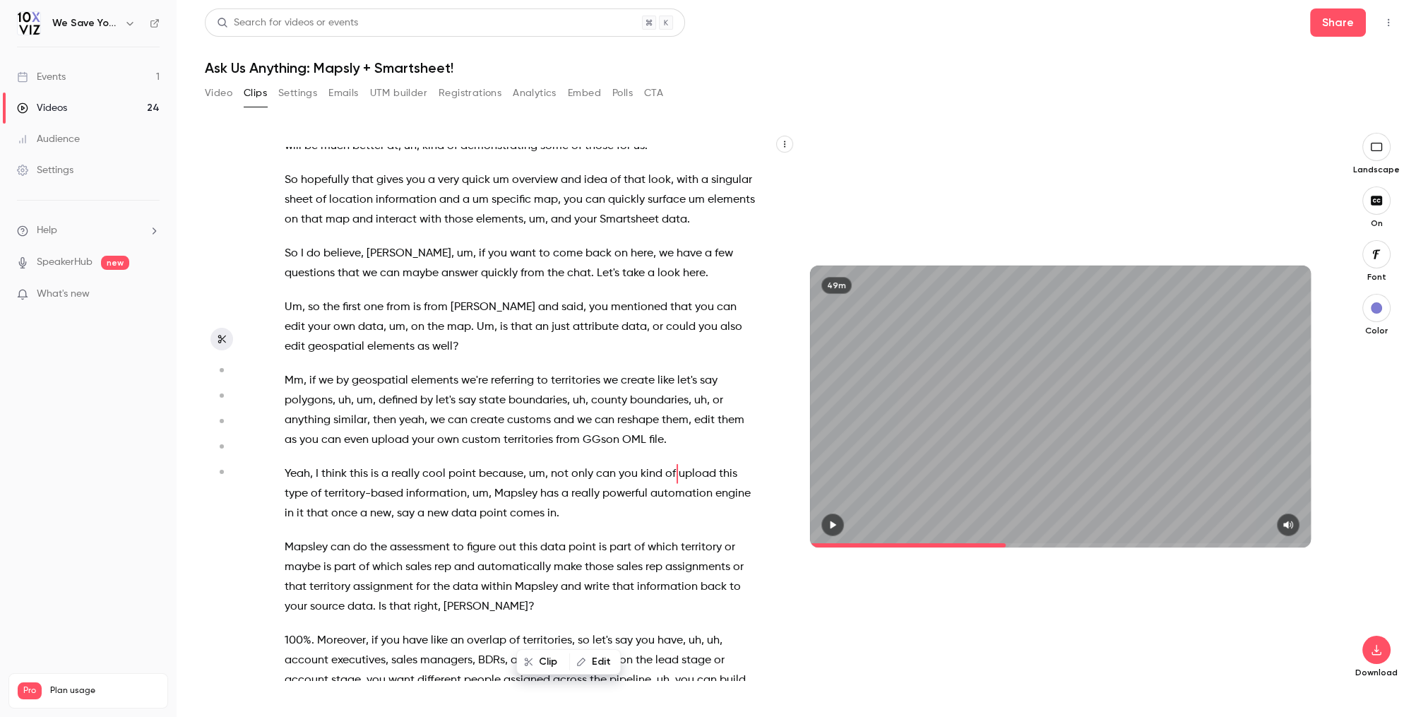
scroll to position [5227, 0]
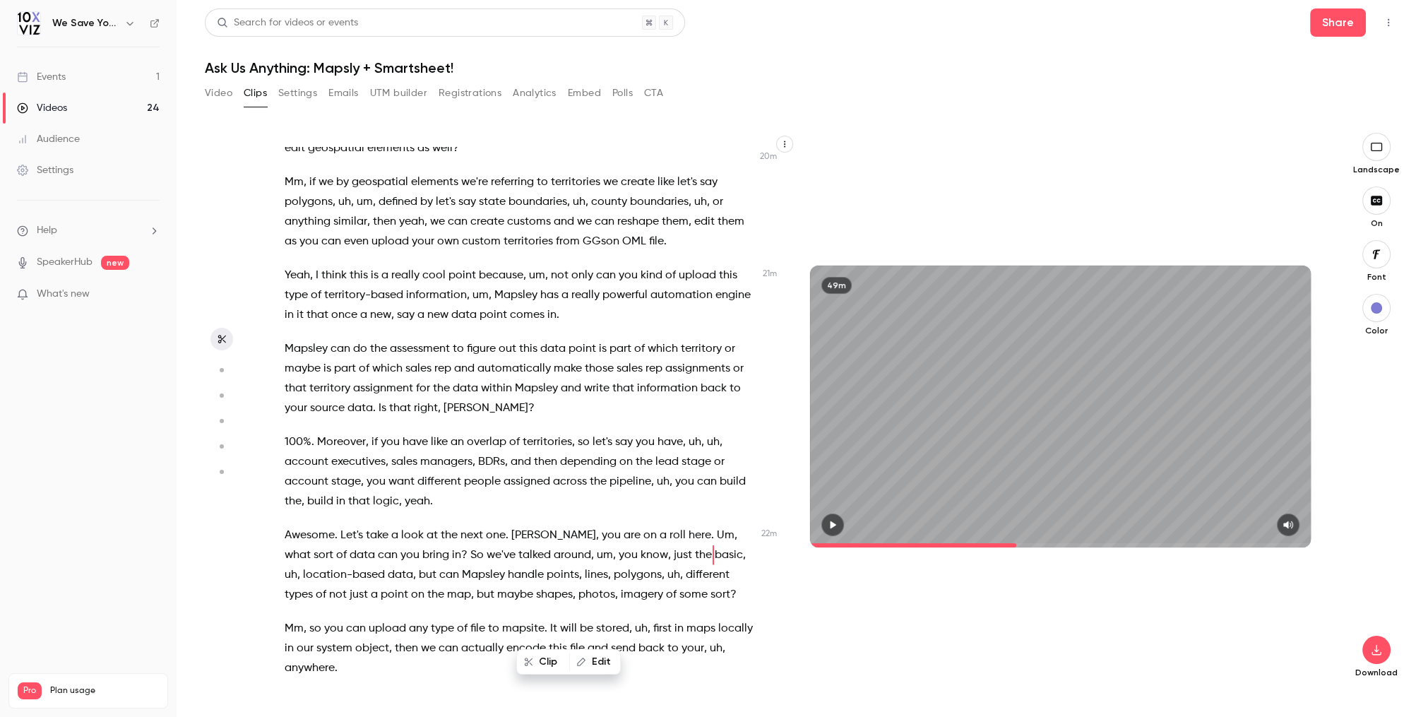
drag, startPoint x: 961, startPoint y: 544, endPoint x: 1019, endPoint y: 545, distance: 58.6
click at [1018, 545] on span at bounding box center [1060, 545] width 501 height 23
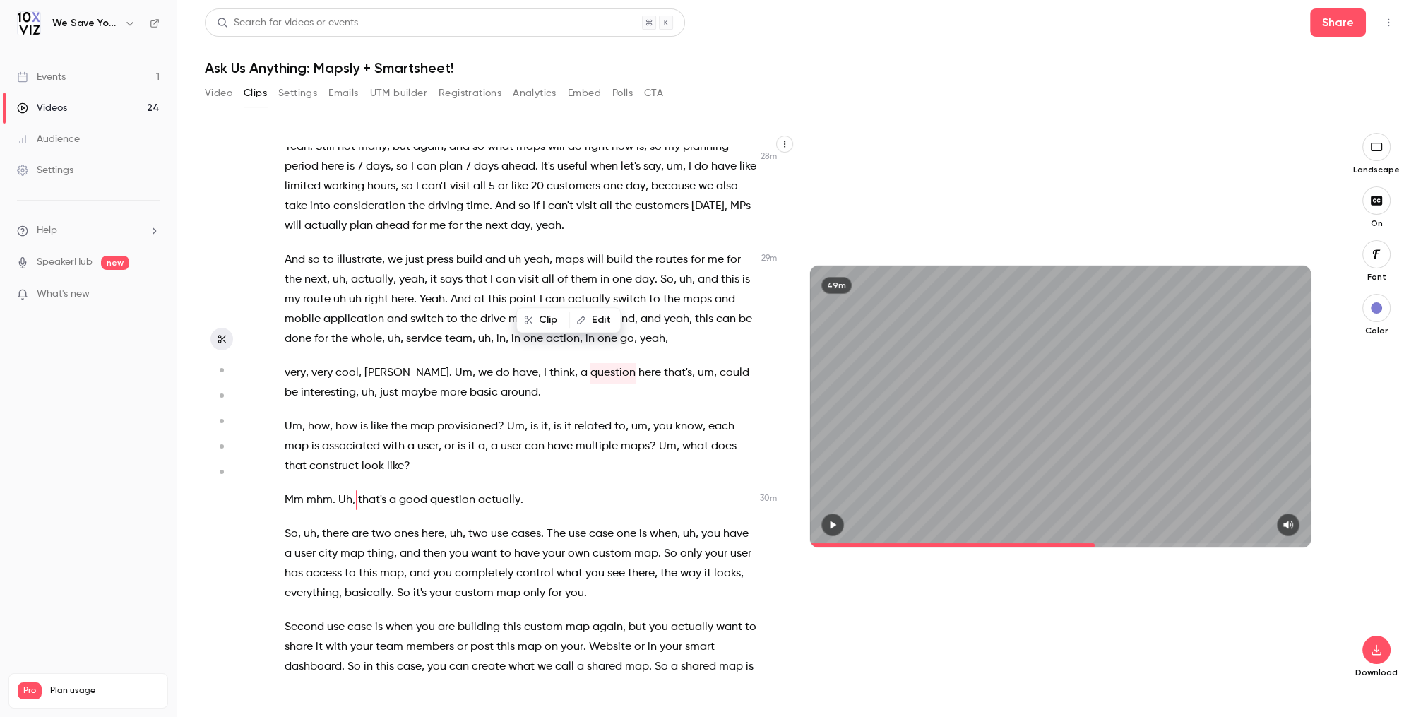
scroll to position [7677, 0]
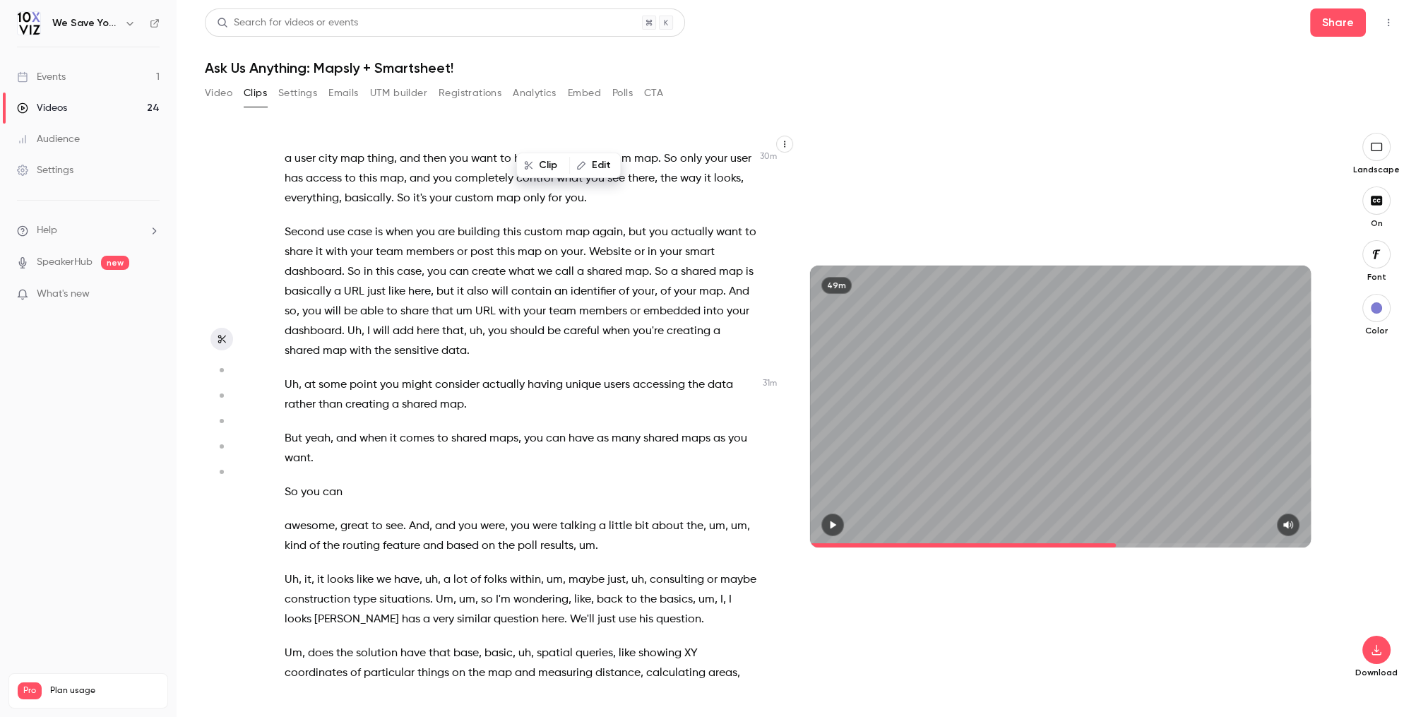
drag, startPoint x: 1019, startPoint y: 545, endPoint x: 1119, endPoint y: 537, distance: 100.6
click at [1119, 537] on span at bounding box center [1060, 545] width 501 height 23
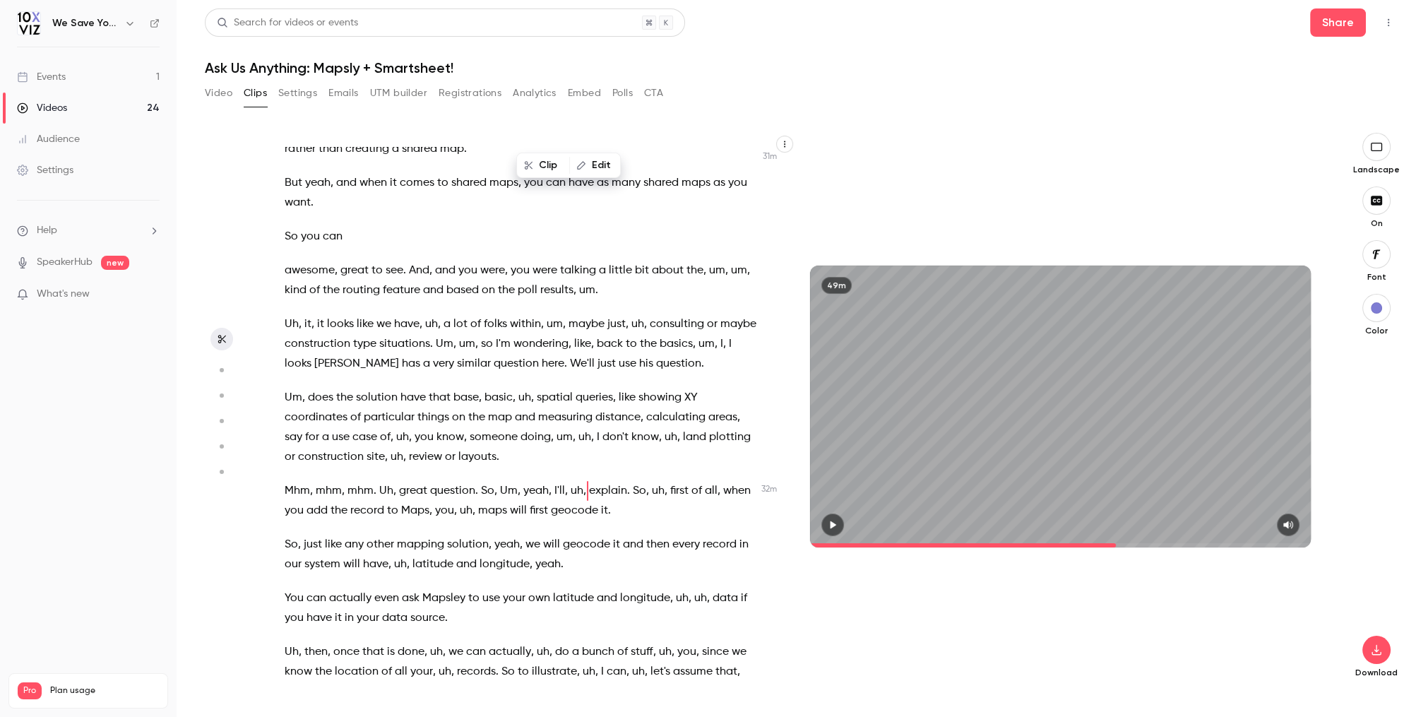
scroll to position [8318, 0]
click at [1116, 535] on span at bounding box center [1060, 545] width 501 height 23
click at [835, 525] on icon "button" at bounding box center [834, 525] width 6 height 8
click at [1106, 544] on span at bounding box center [958, 545] width 296 height 4
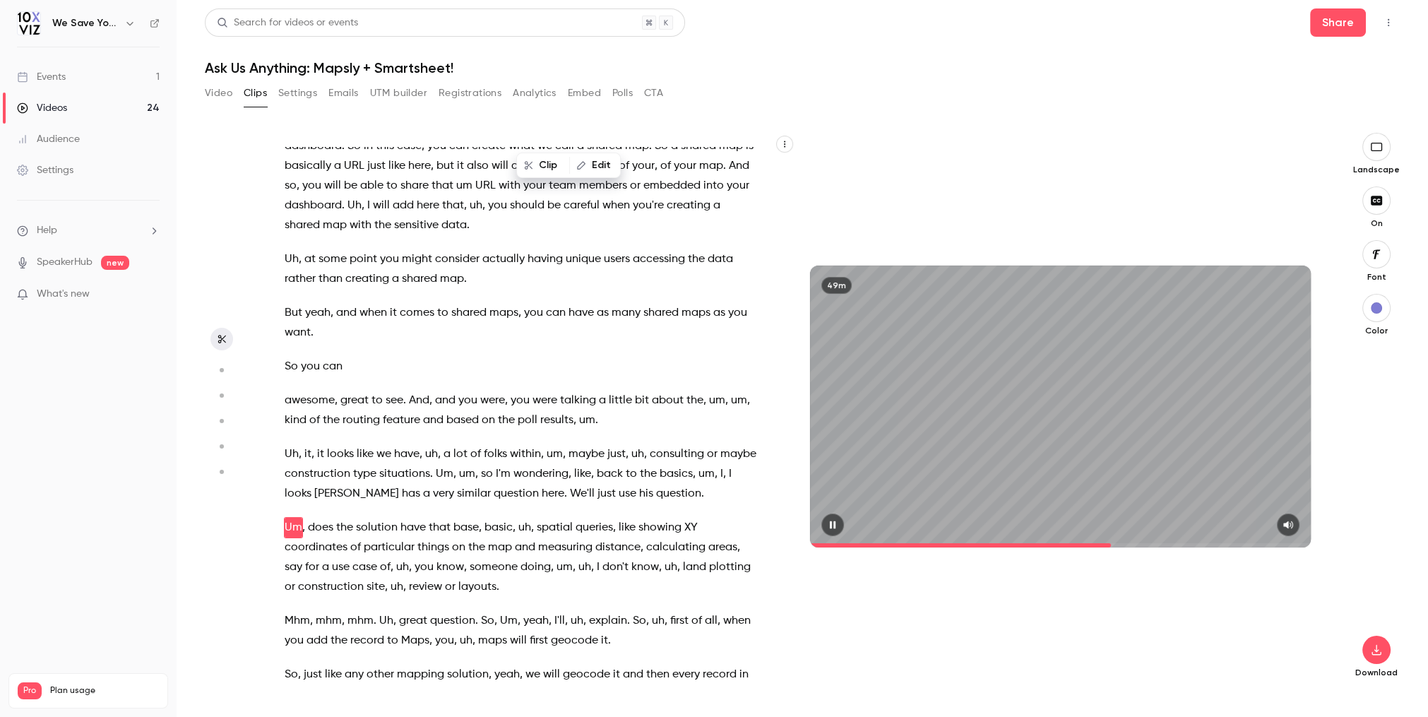
scroll to position [8225, 0]
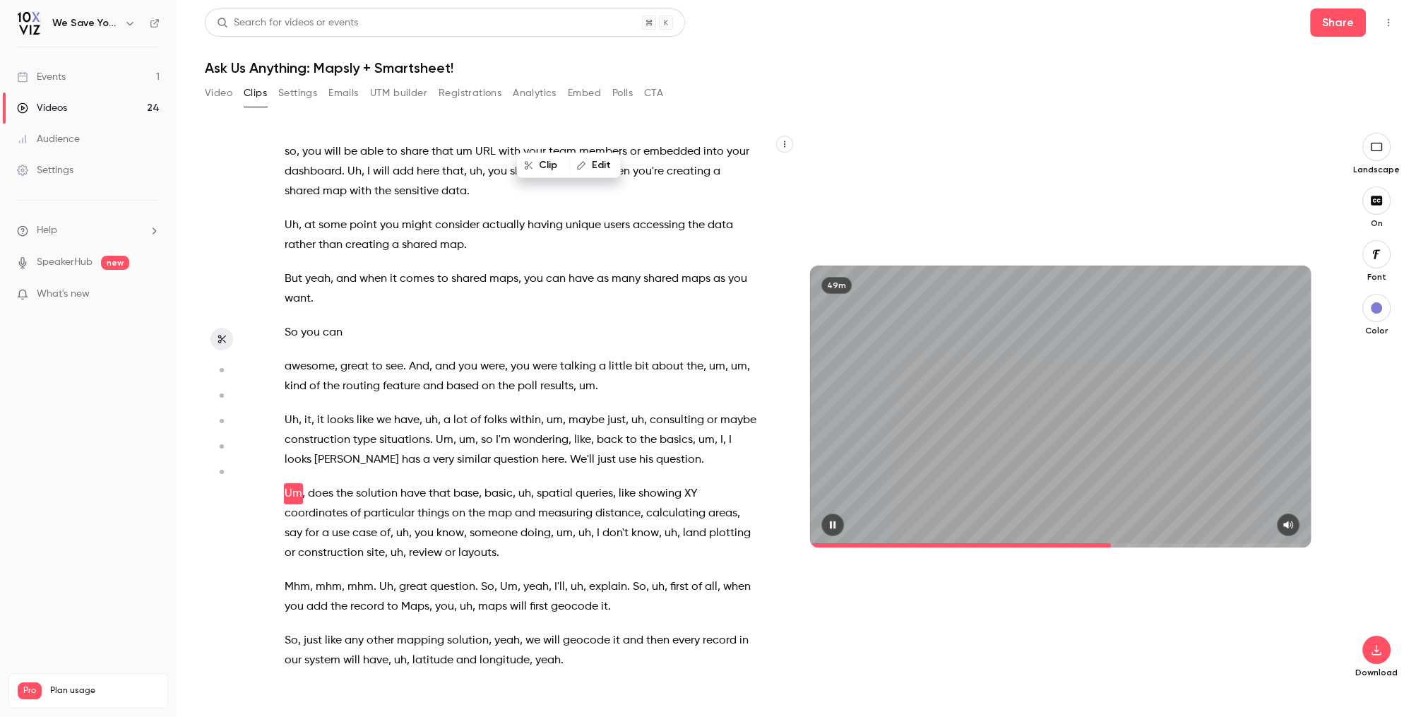
click at [829, 528] on icon "button" at bounding box center [832, 525] width 11 height 10
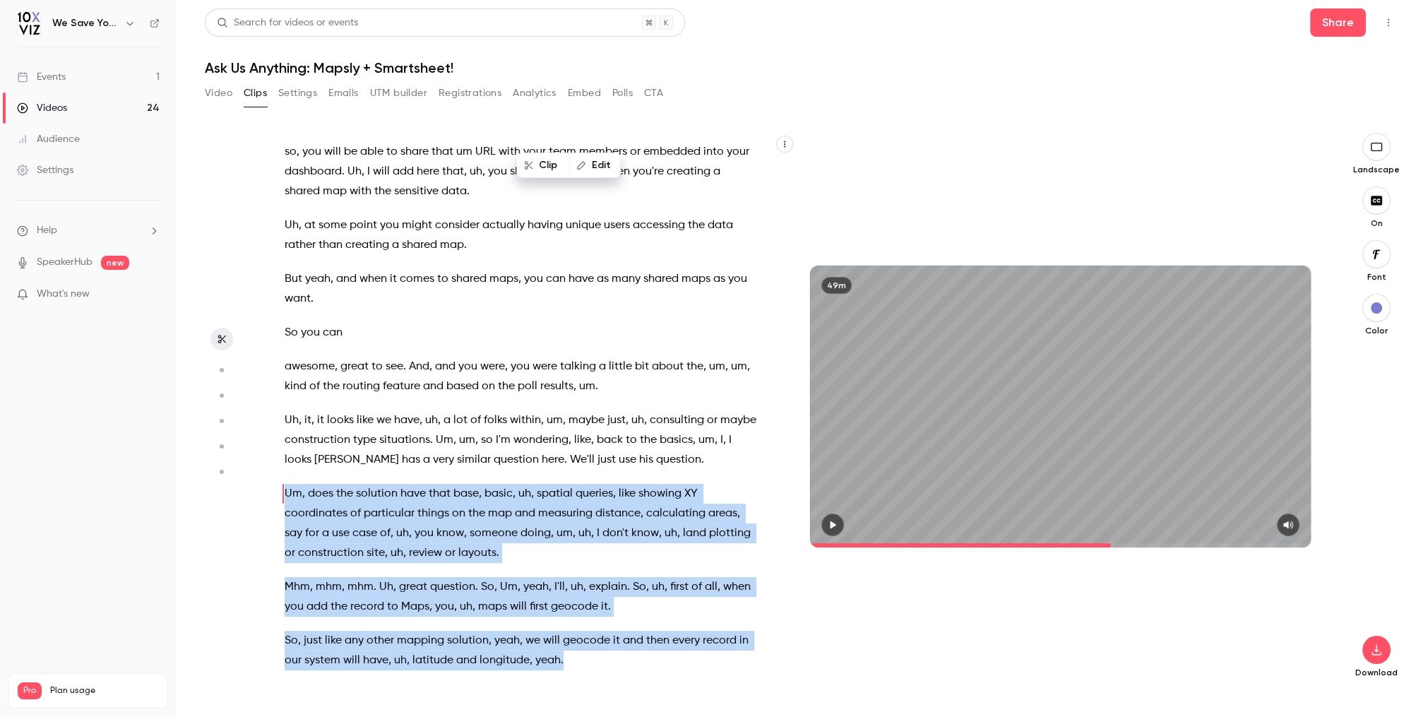
drag, startPoint x: 285, startPoint y: 412, endPoint x: 571, endPoint y: 582, distance: 332.9
click at [571, 582] on div "Good morning everyone . I am [PERSON_NAME] , founder and CEO of 10x Viz , and i…" at bounding box center [528, 413] width 522 height 533
click at [569, 612] on button "Clip 43 s" at bounding box center [585, 613] width 71 height 23
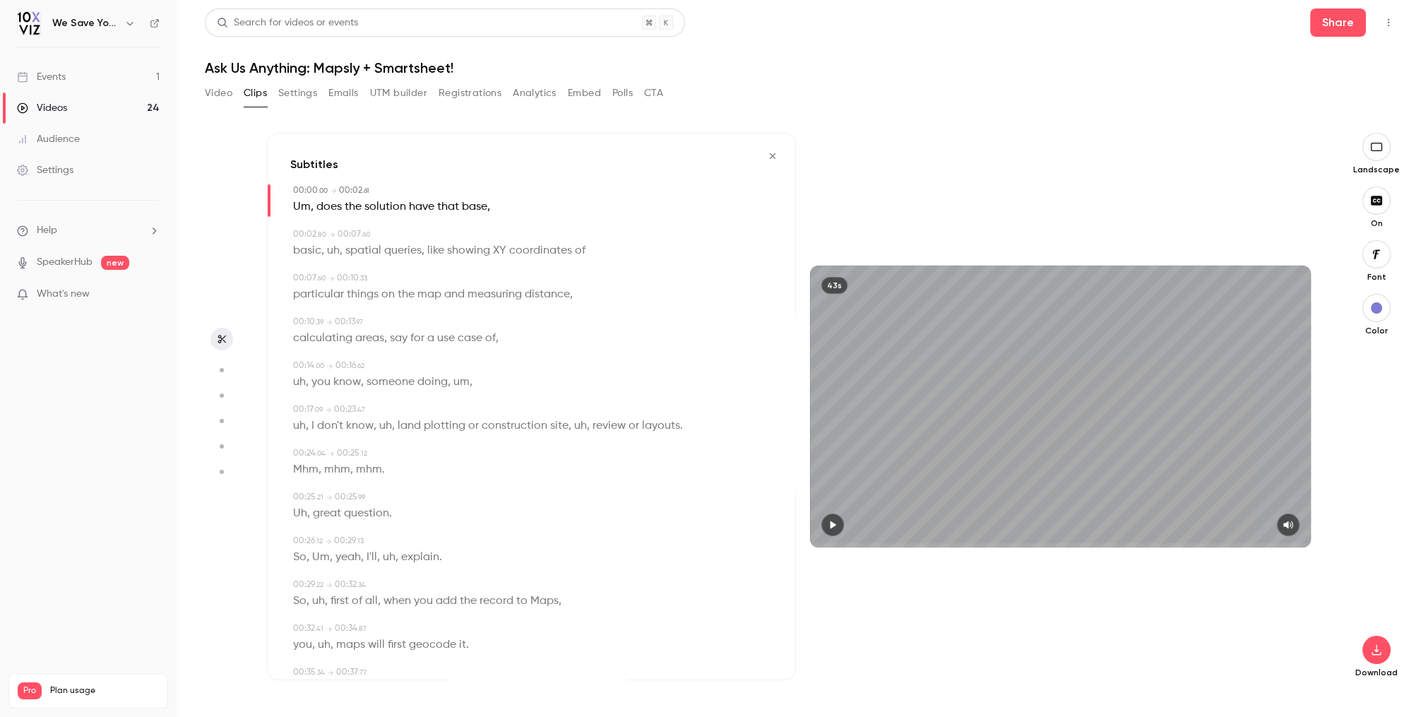
click at [836, 524] on icon "button" at bounding box center [834, 525] width 6 height 8
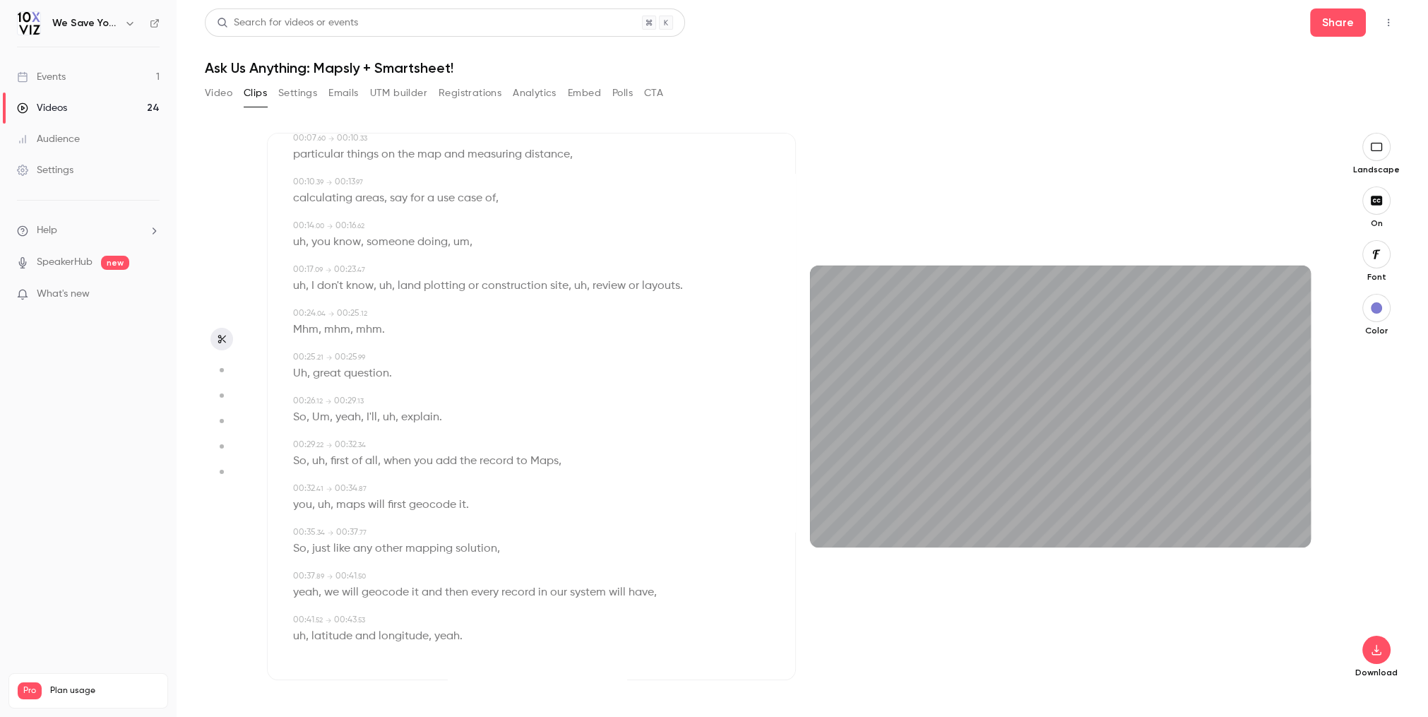
type input "***"
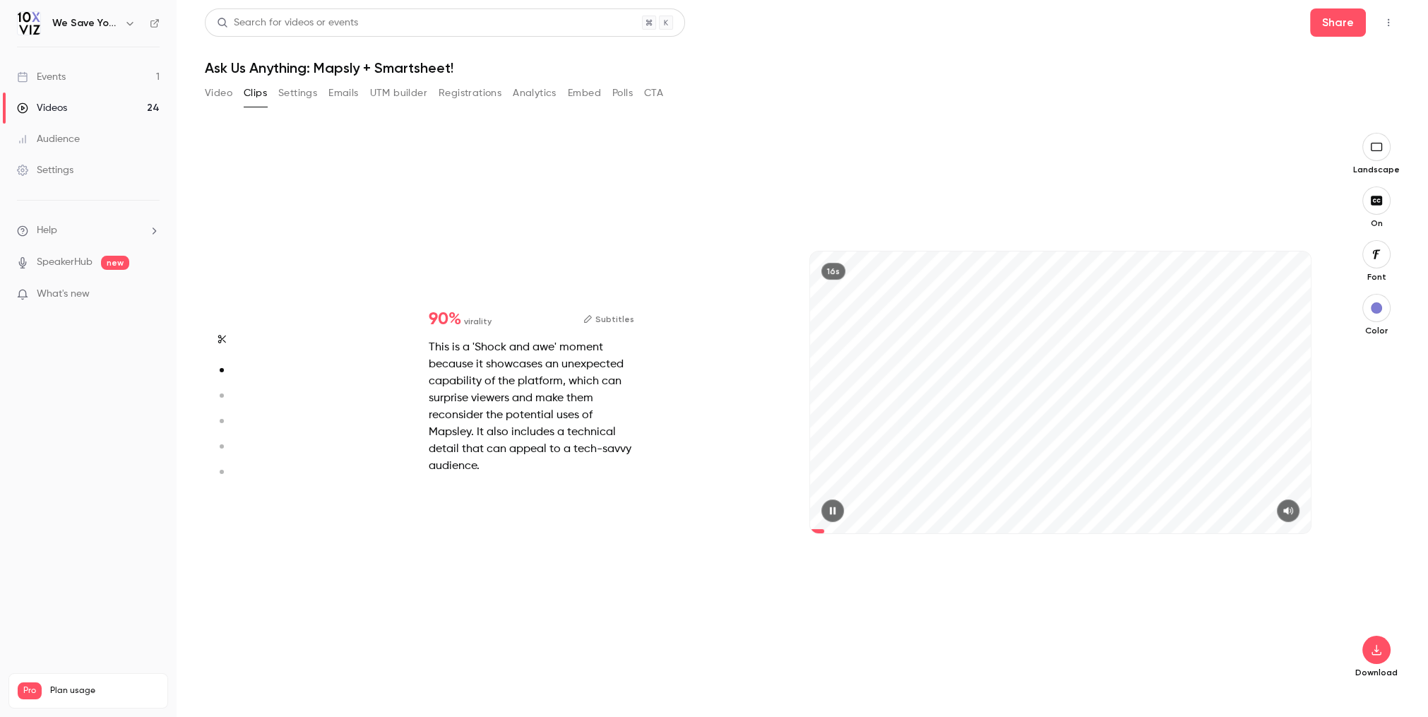
type input "***"
type input "*"
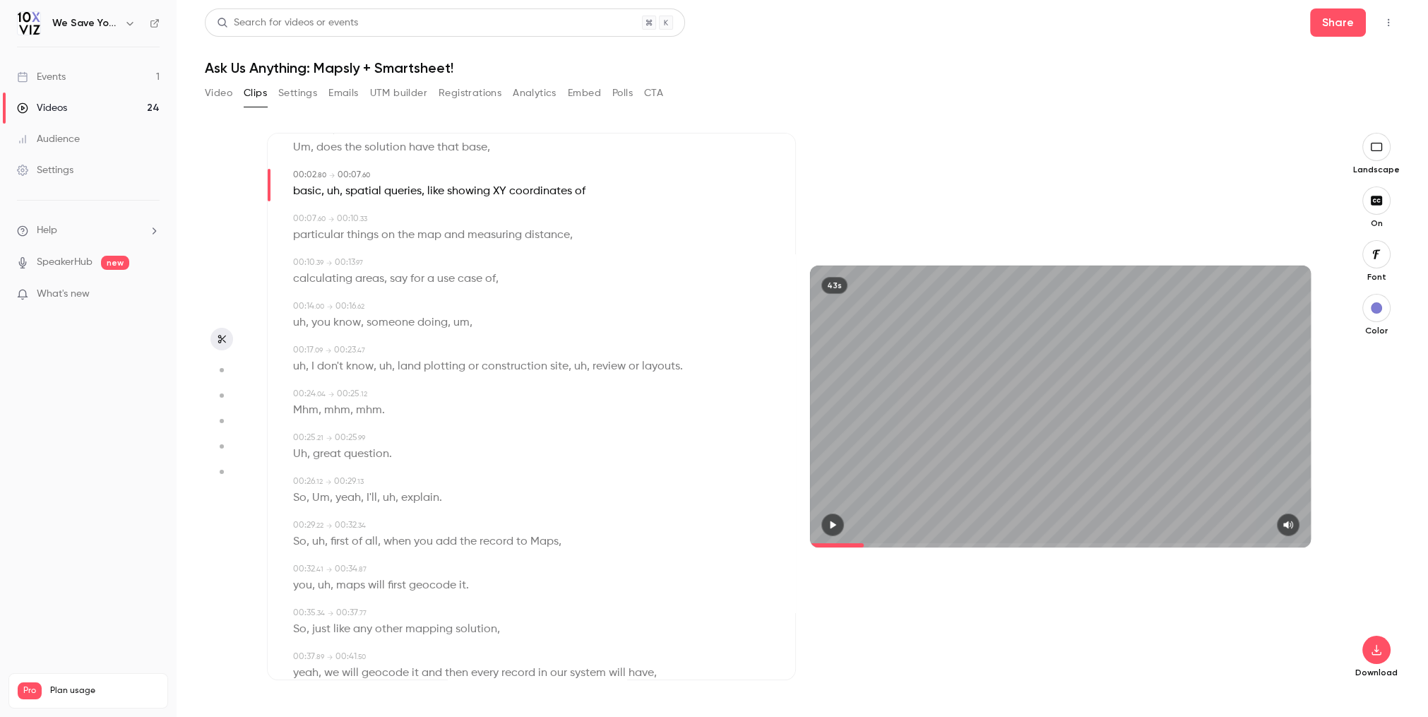
scroll to position [59, 0]
type input "***"
click at [1387, 648] on button "button" at bounding box center [1376, 650] width 28 height 28
click at [1281, 670] on span "Standard" at bounding box center [1271, 674] width 162 height 15
click at [90, 77] on link "Events 1" at bounding box center [88, 76] width 177 height 31
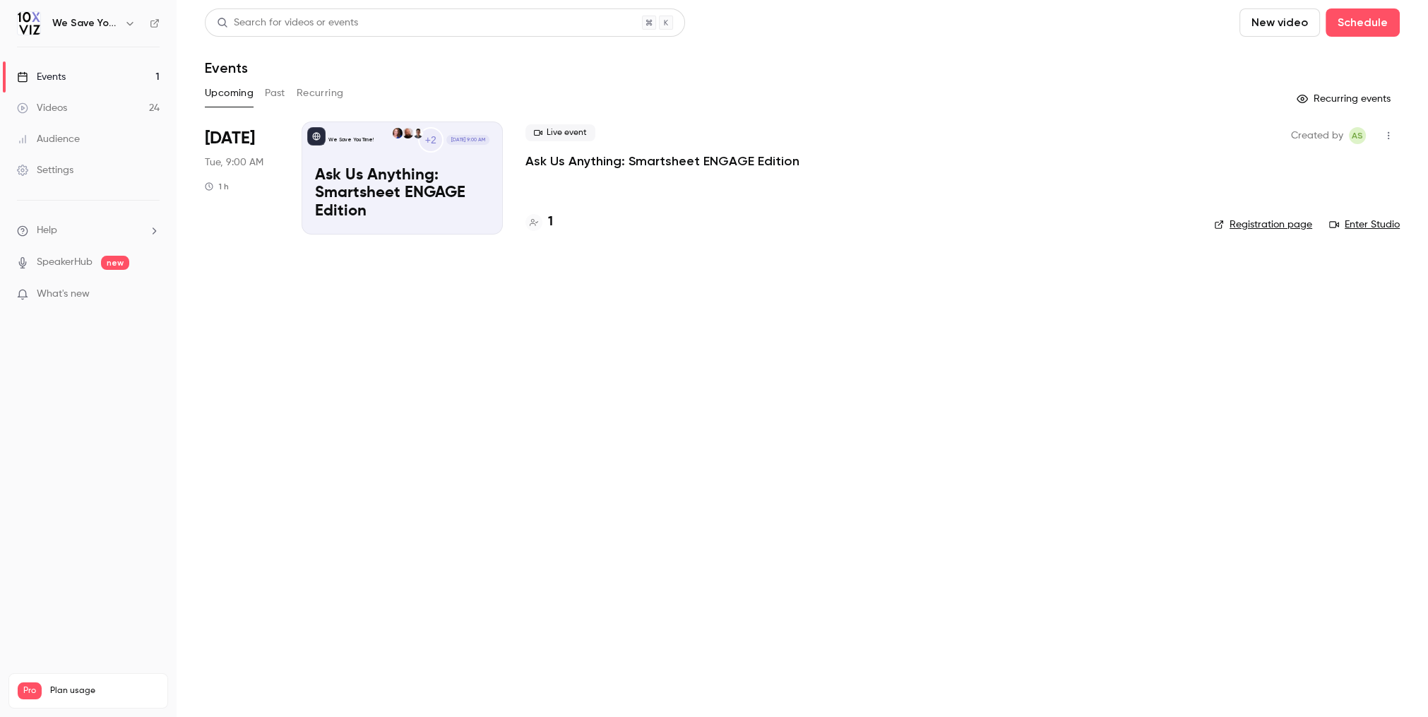
click at [273, 89] on button "Past" at bounding box center [275, 93] width 20 height 23
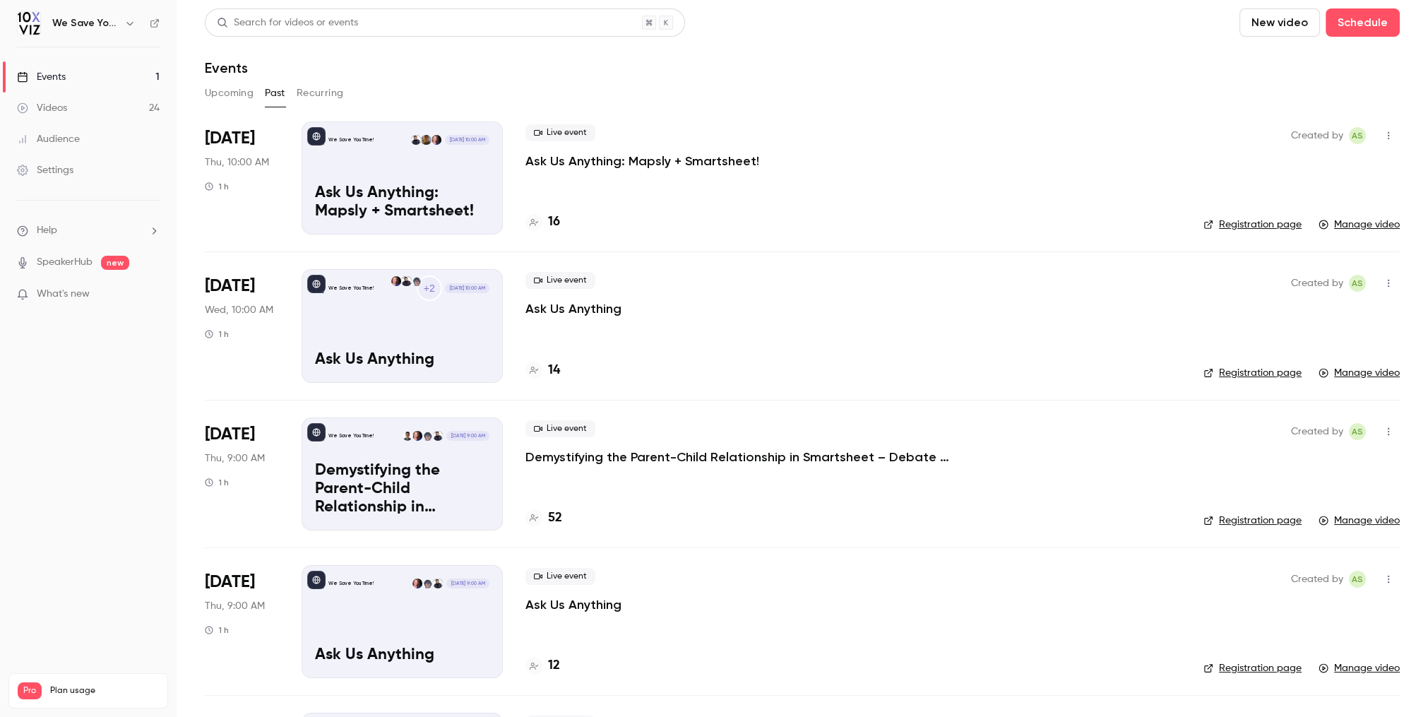
click at [1390, 285] on icon "button" at bounding box center [1388, 283] width 11 height 10
click at [1309, 360] on div "Duplicate" at bounding box center [1334, 356] width 107 height 14
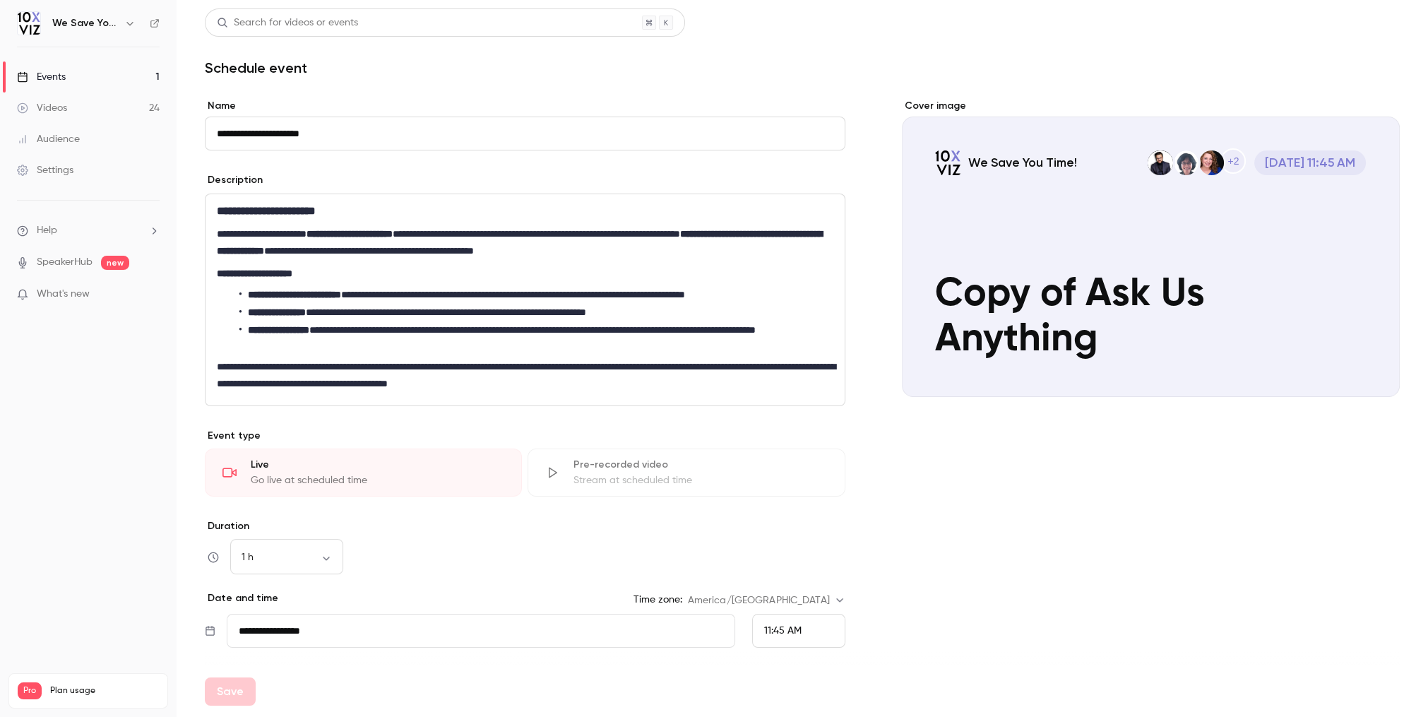
click at [255, 130] on input "**********" at bounding box center [525, 134] width 641 height 34
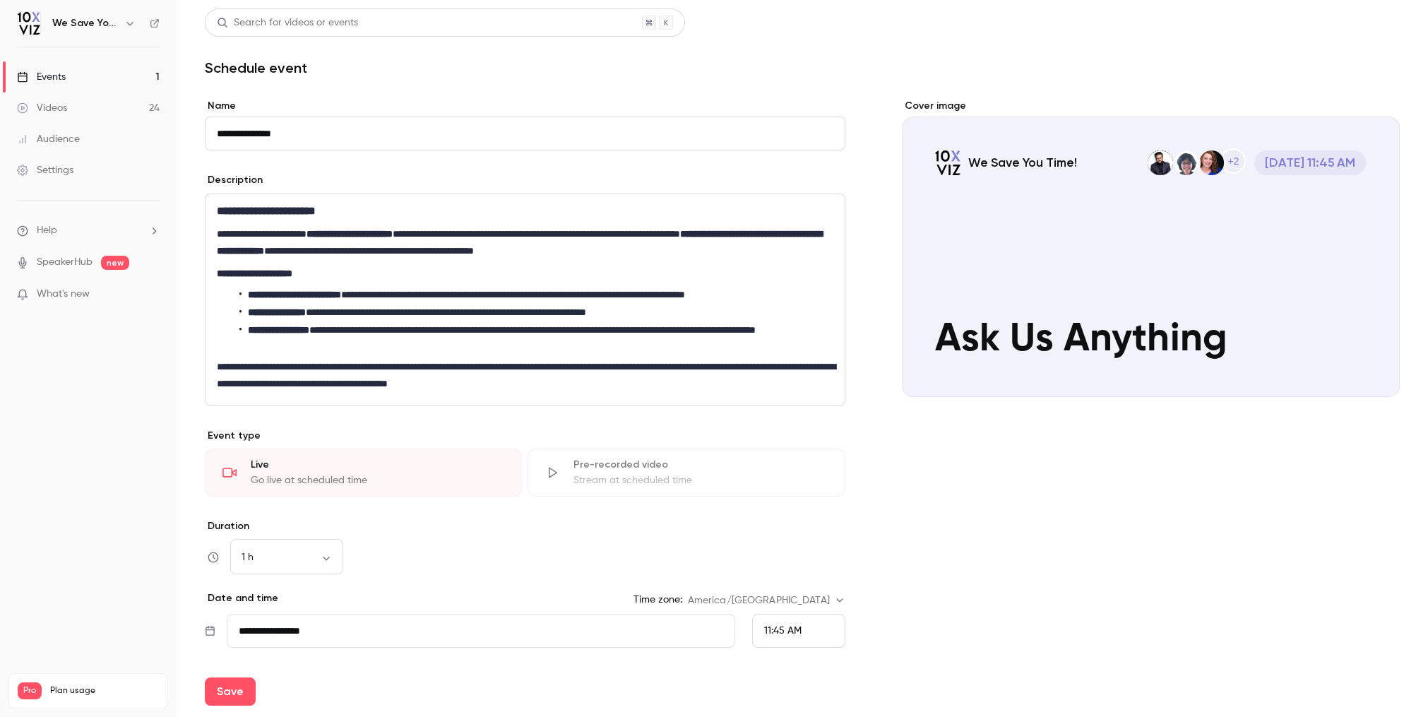
click at [305, 132] on input "**********" at bounding box center [525, 134] width 641 height 34
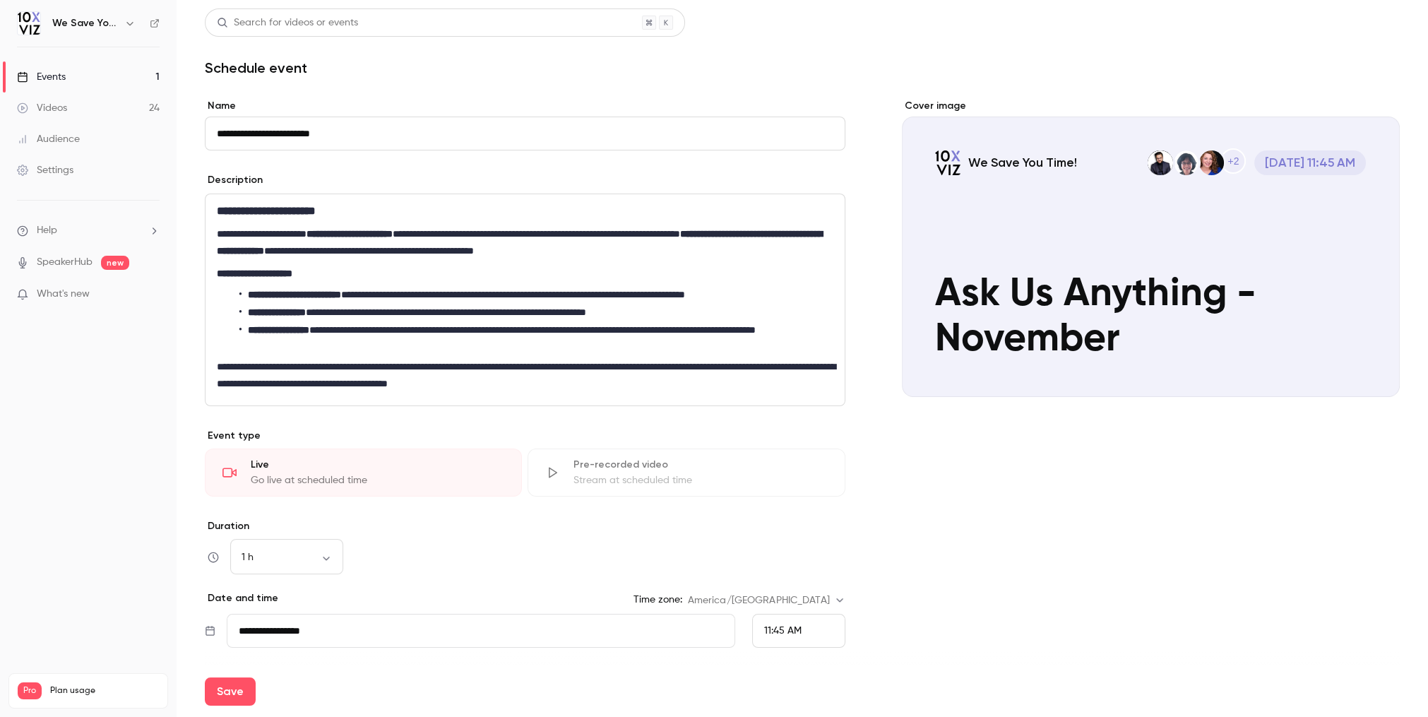
type input "**********"
click at [471, 310] on li "**********" at bounding box center [536, 312] width 594 height 15
click at [549, 371] on p "**********" at bounding box center [525, 375] width 617 height 34
click at [617, 384] on p "**********" at bounding box center [525, 375] width 617 height 34
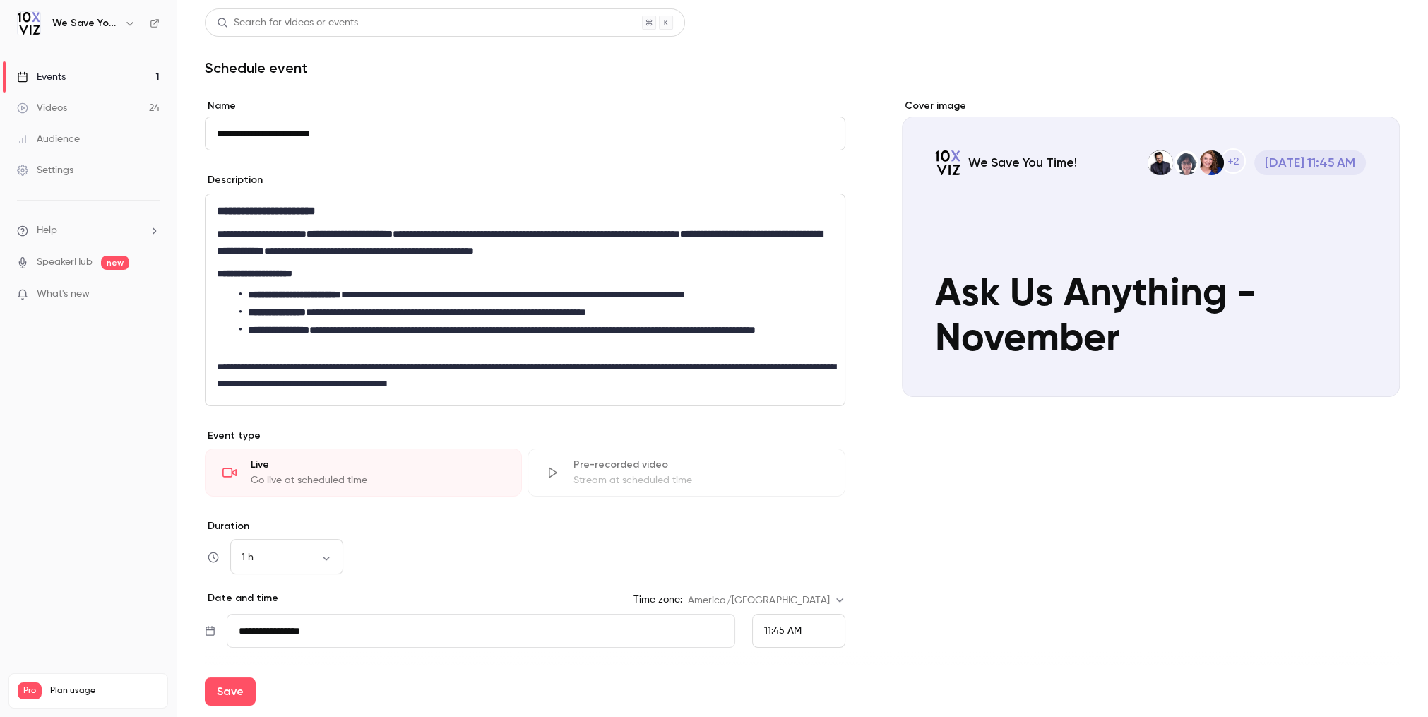
click at [610, 387] on p "**********" at bounding box center [525, 375] width 617 height 34
click at [612, 385] on p "**********" at bounding box center [525, 375] width 617 height 34
click at [606, 387] on p "**********" at bounding box center [525, 375] width 617 height 34
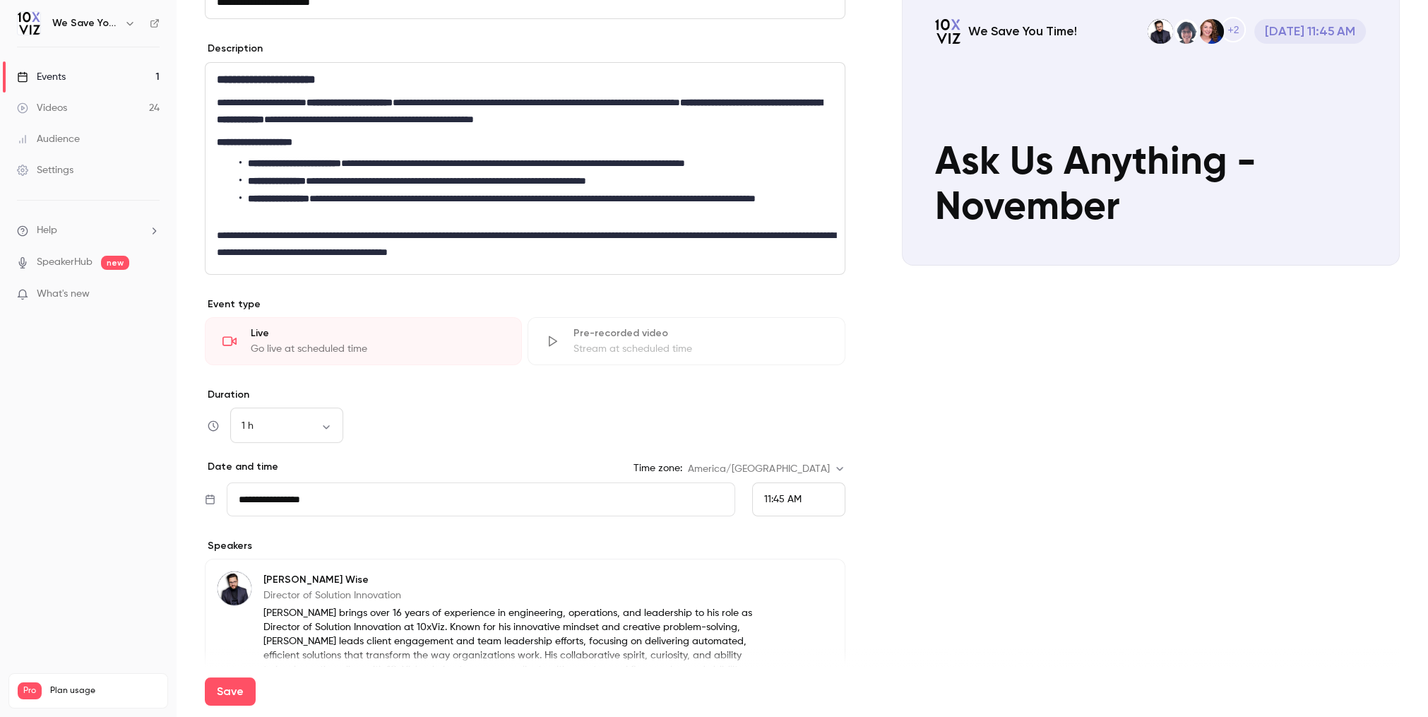
scroll to position [170, 0]
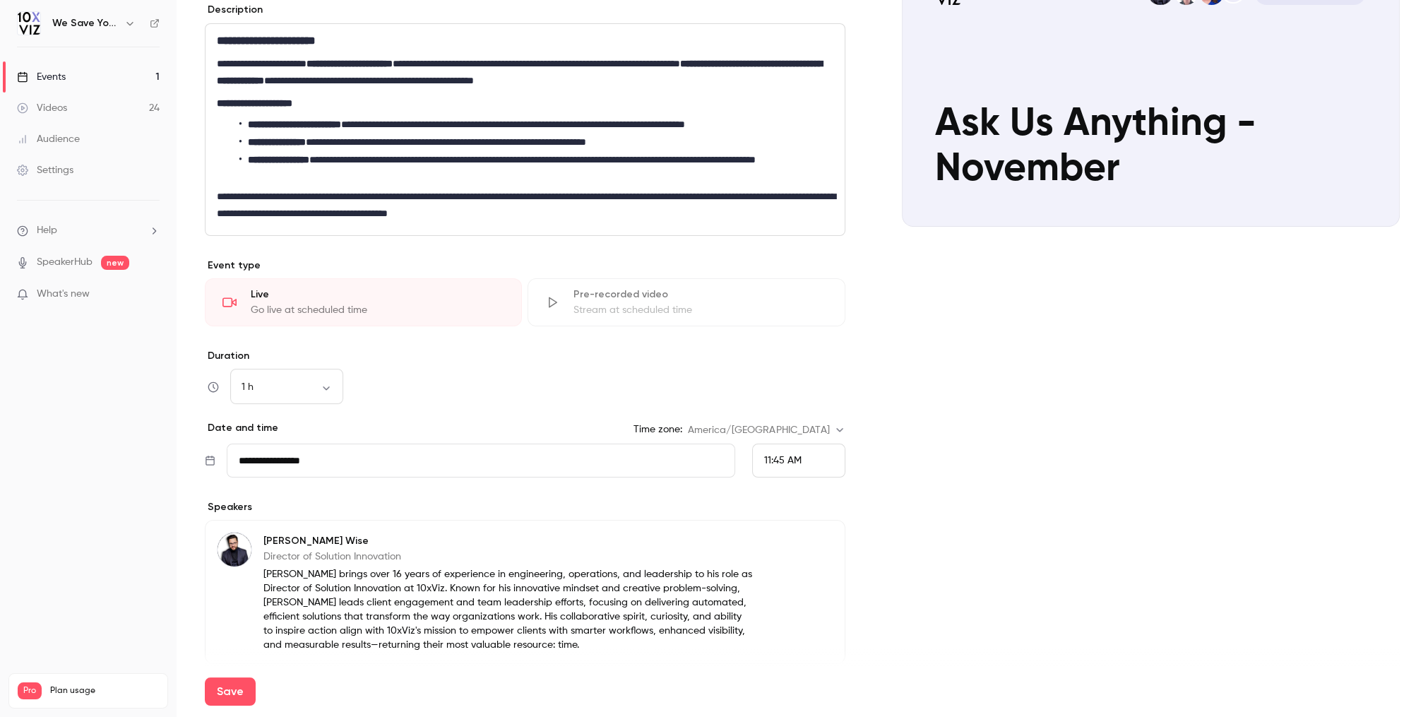
click at [256, 452] on input "**********" at bounding box center [481, 461] width 508 height 34
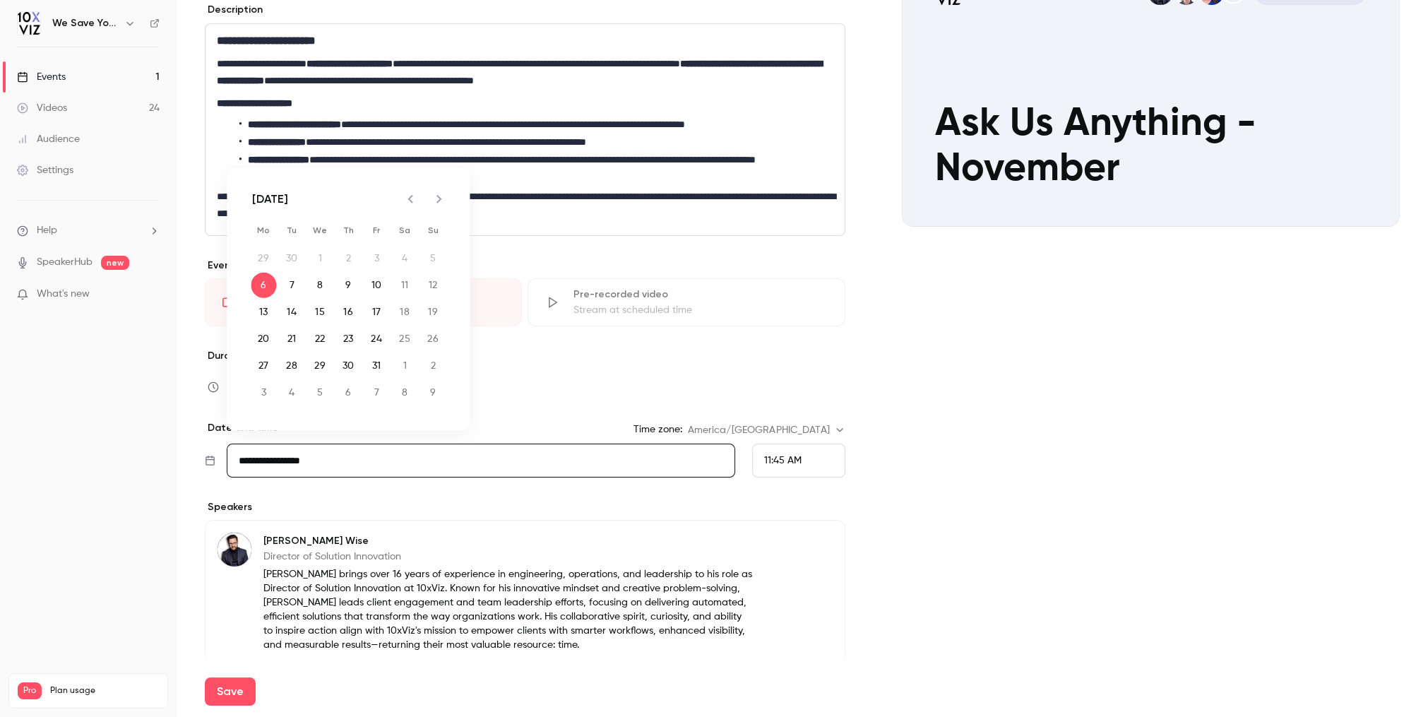
click at [436, 201] on icon "Next month" at bounding box center [438, 199] width 17 height 17
click at [321, 338] on button "19" at bounding box center [319, 338] width 25 height 25
type input "**********"
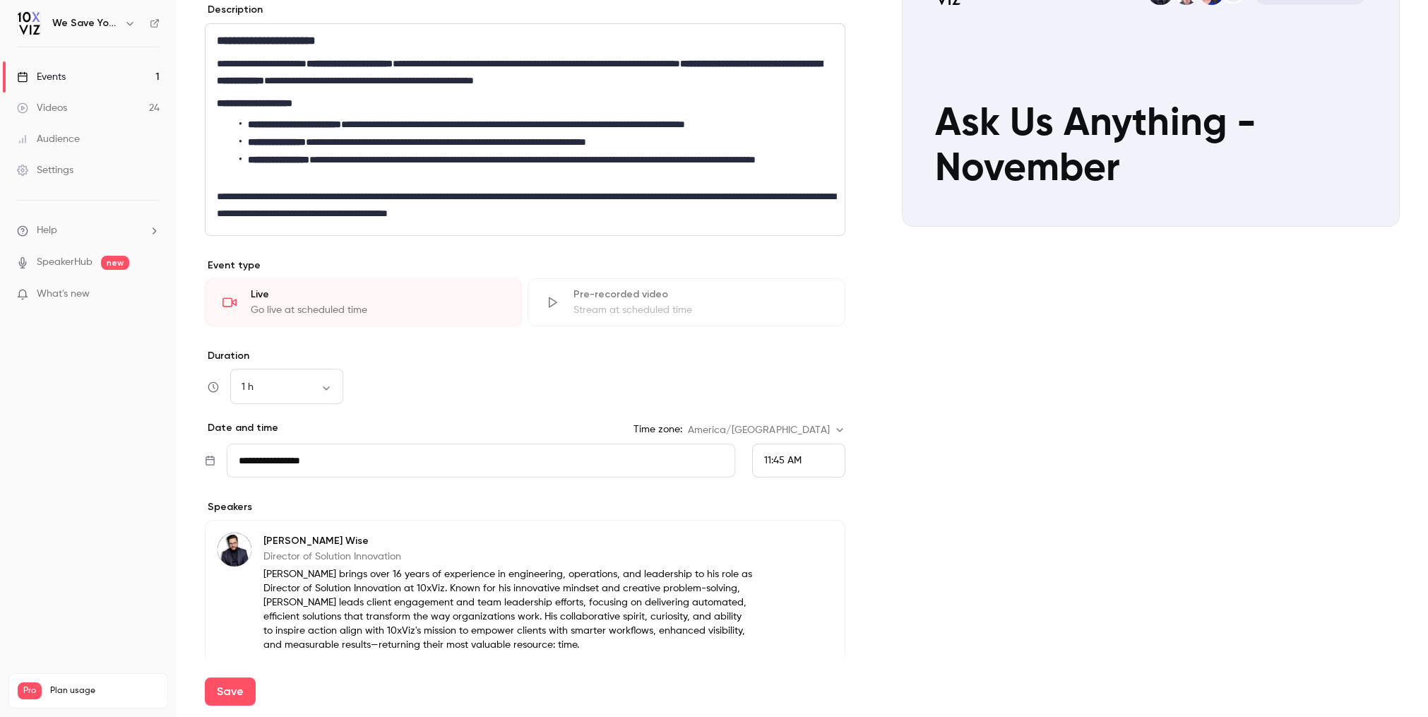
click at [790, 464] on span "11:45 AM" at bounding box center [782, 461] width 37 height 10
click at [780, 371] on span "9:00 AM" at bounding box center [783, 369] width 38 height 10
click at [533, 456] on input "**********" at bounding box center [481, 461] width 508 height 34
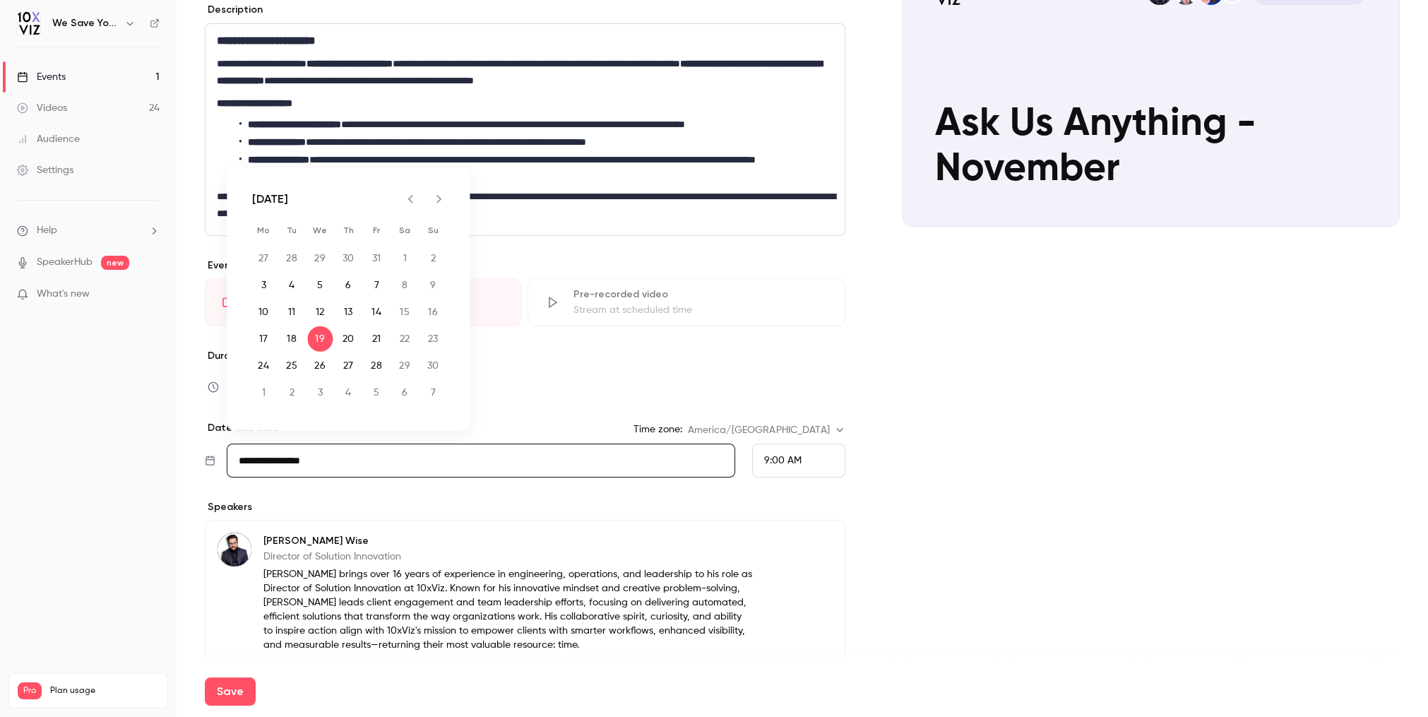
click at [600, 400] on div "1 h ** ​" at bounding box center [525, 387] width 641 height 34
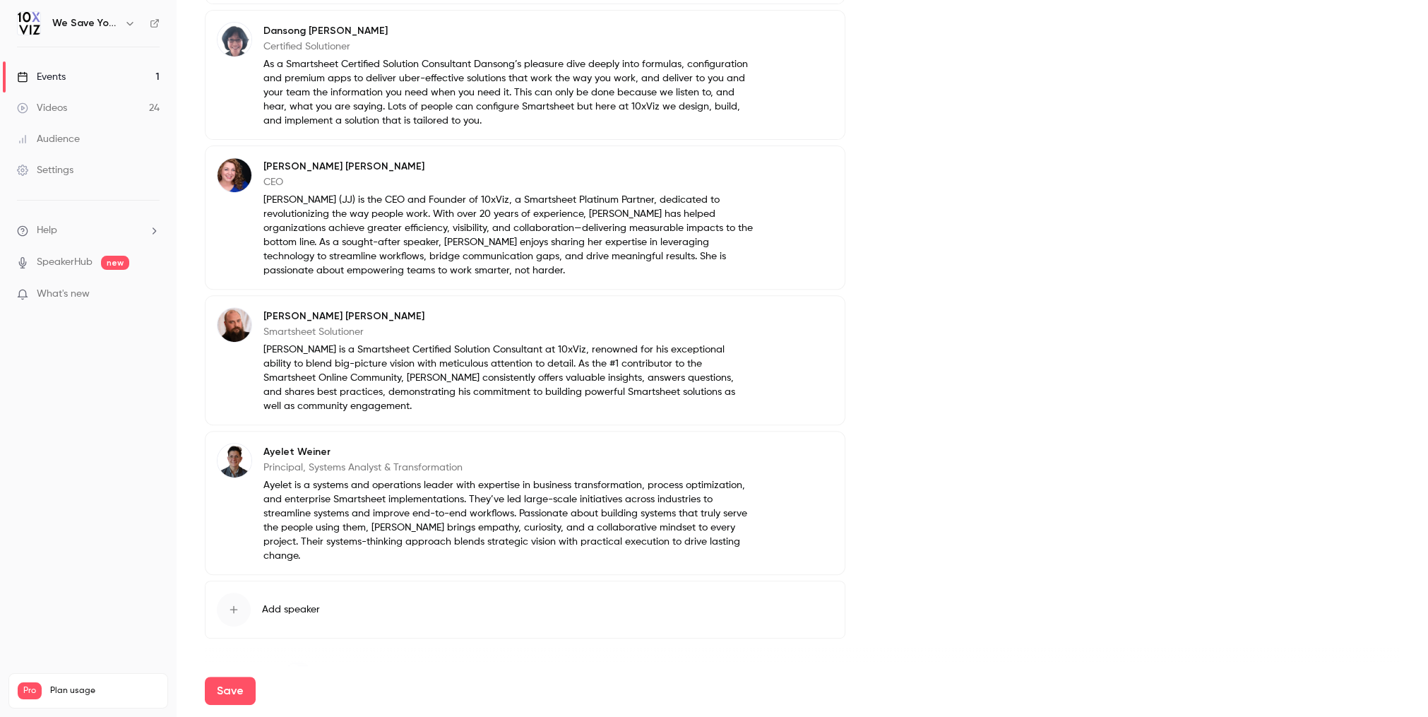
scroll to position [849, 0]
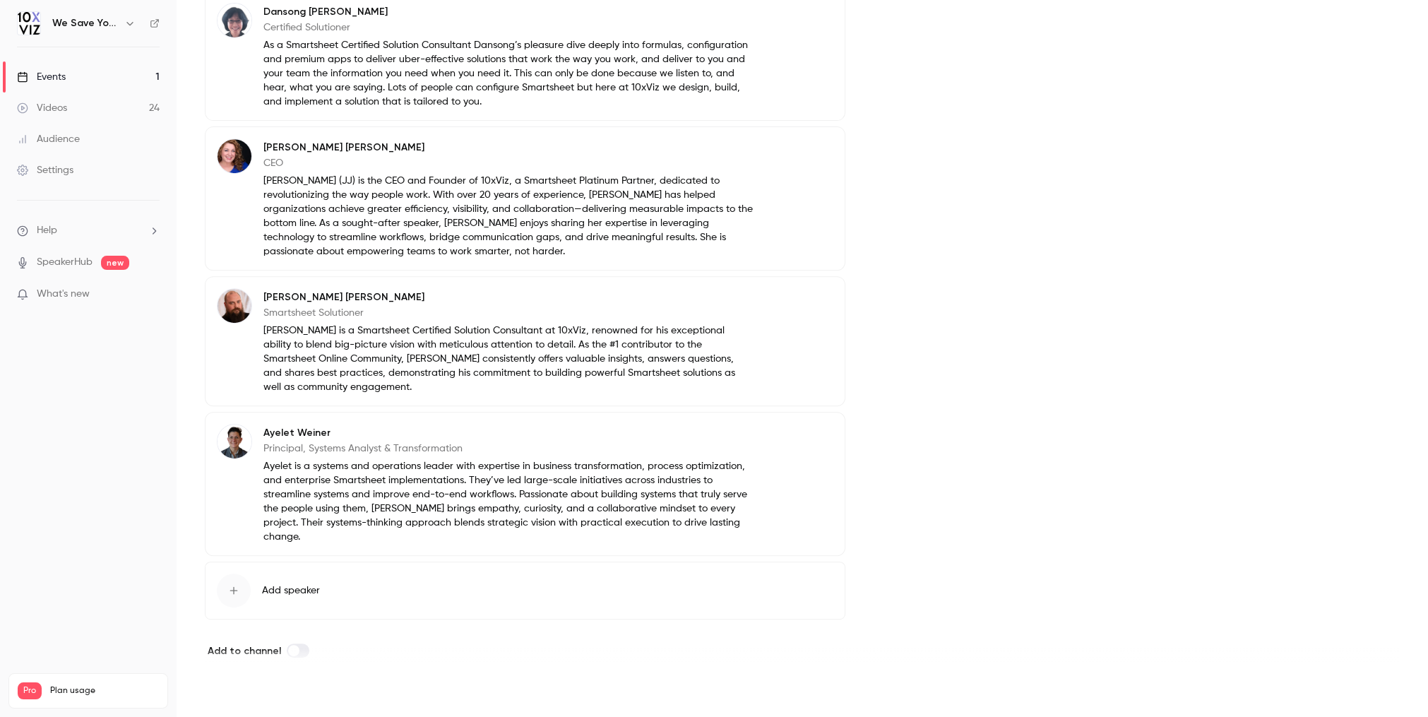
click at [225, 693] on button "Save" at bounding box center [230, 691] width 51 height 28
type input "**********"
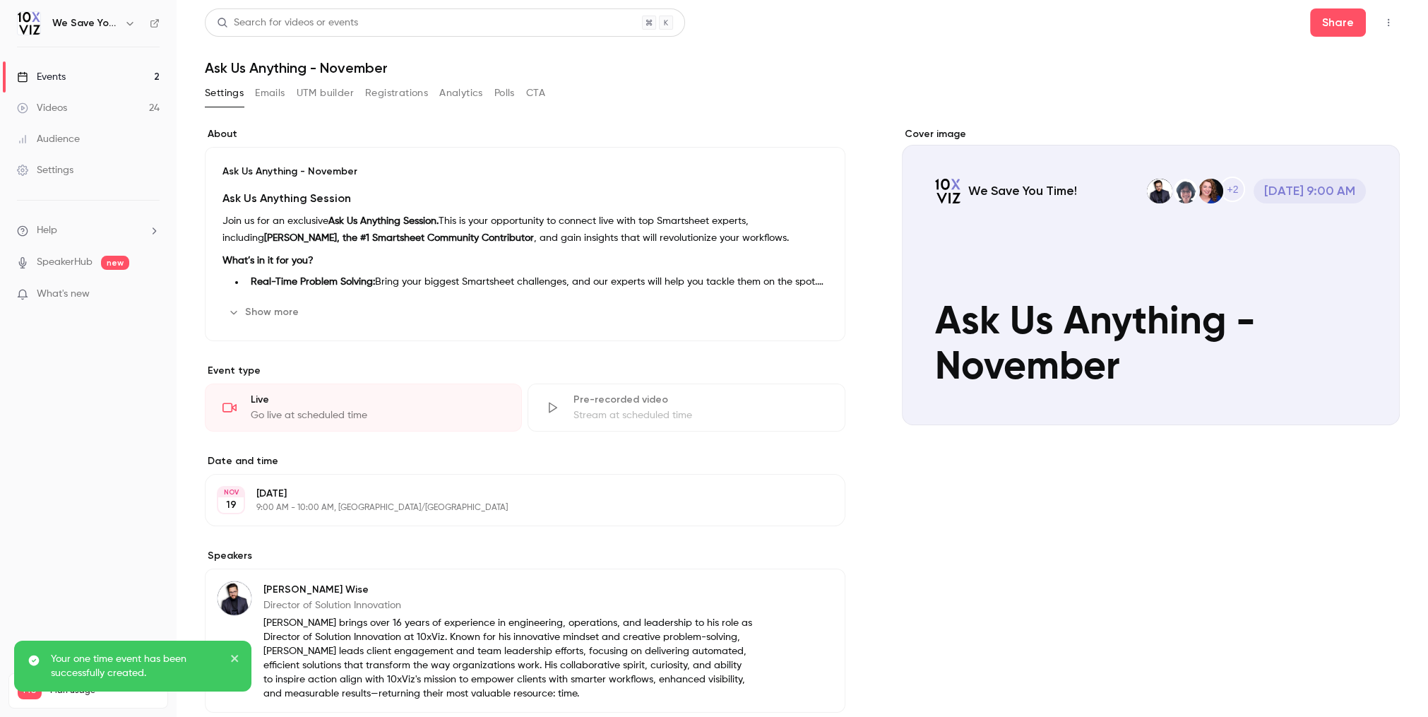
click at [88, 78] on link "Events 2" at bounding box center [88, 76] width 177 height 31
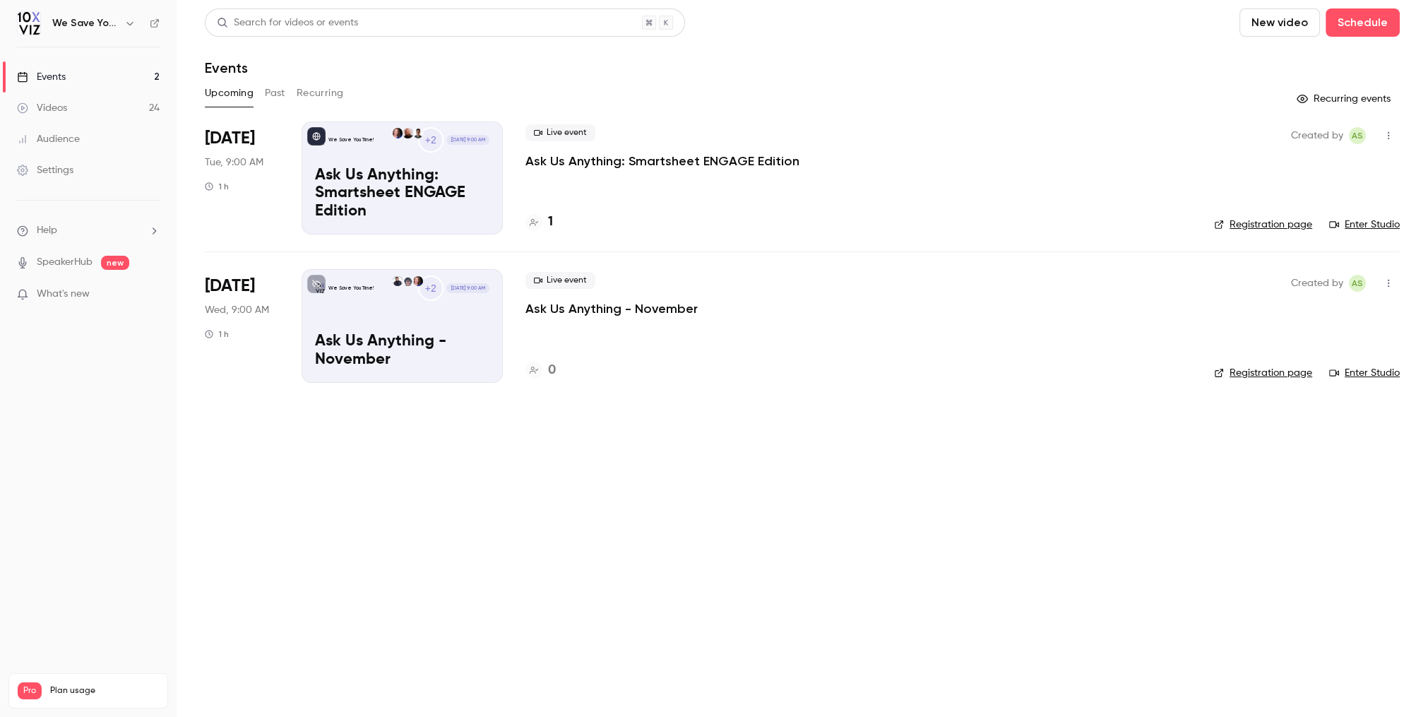
click at [1369, 367] on link "Enter Studio" at bounding box center [1364, 373] width 71 height 14
click at [623, 307] on p "Ask Us Anything - November" at bounding box center [611, 308] width 172 height 17
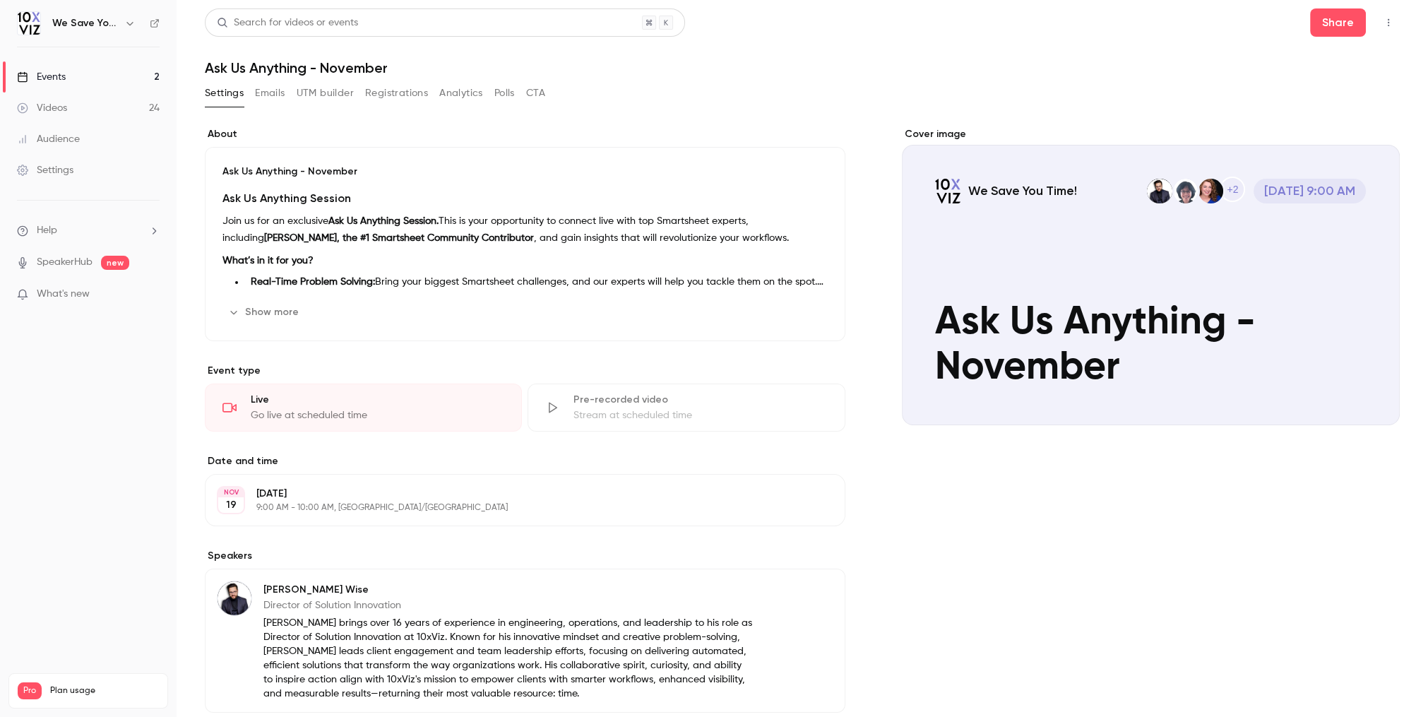
click at [815, 312] on button "Edit" at bounding box center [802, 312] width 52 height 23
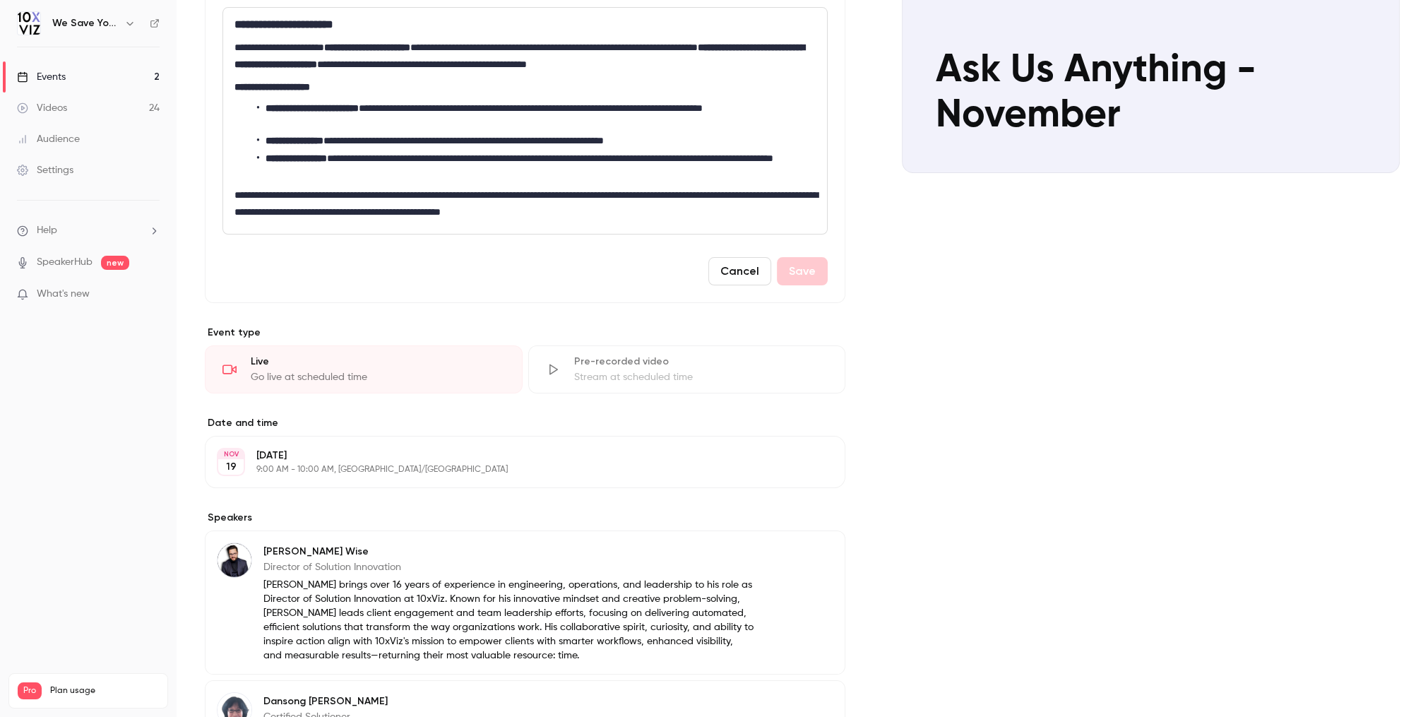
scroll to position [254, 0]
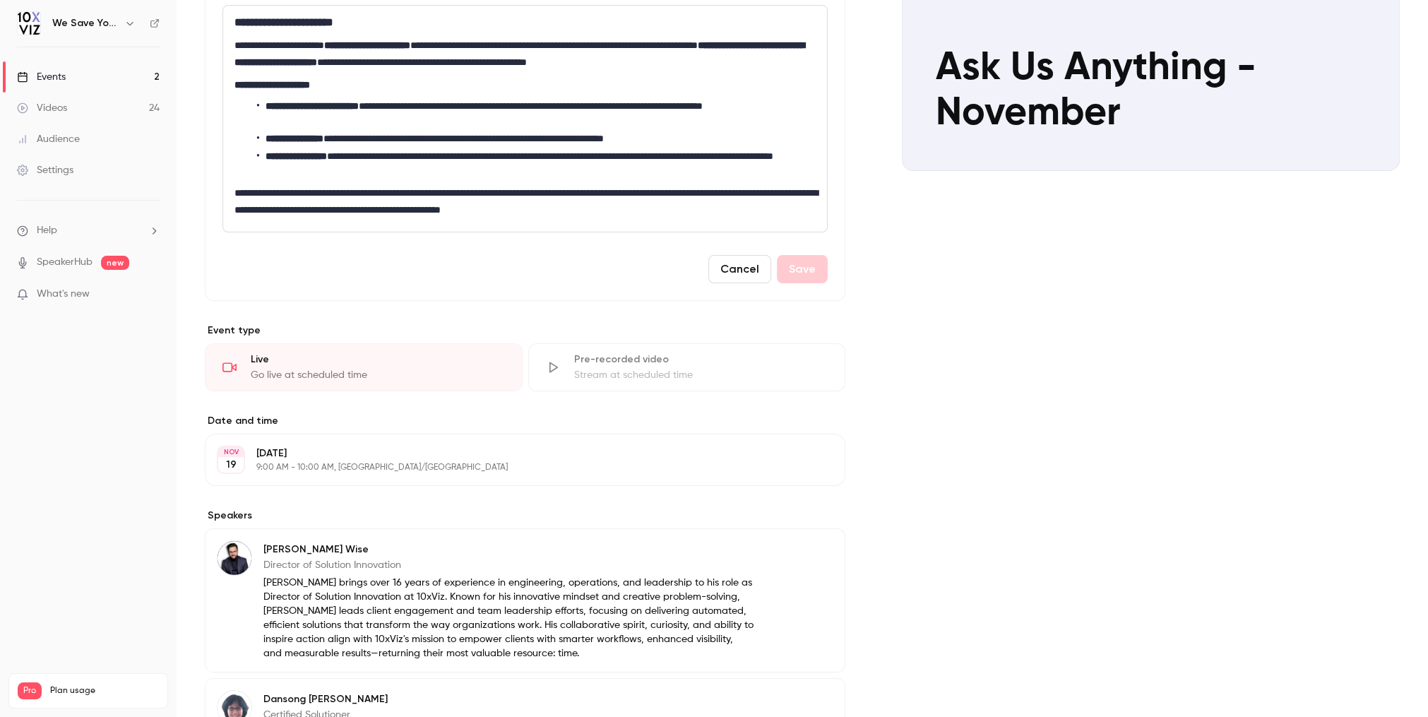
click at [340, 458] on p "[DATE]" at bounding box center [513, 453] width 514 height 14
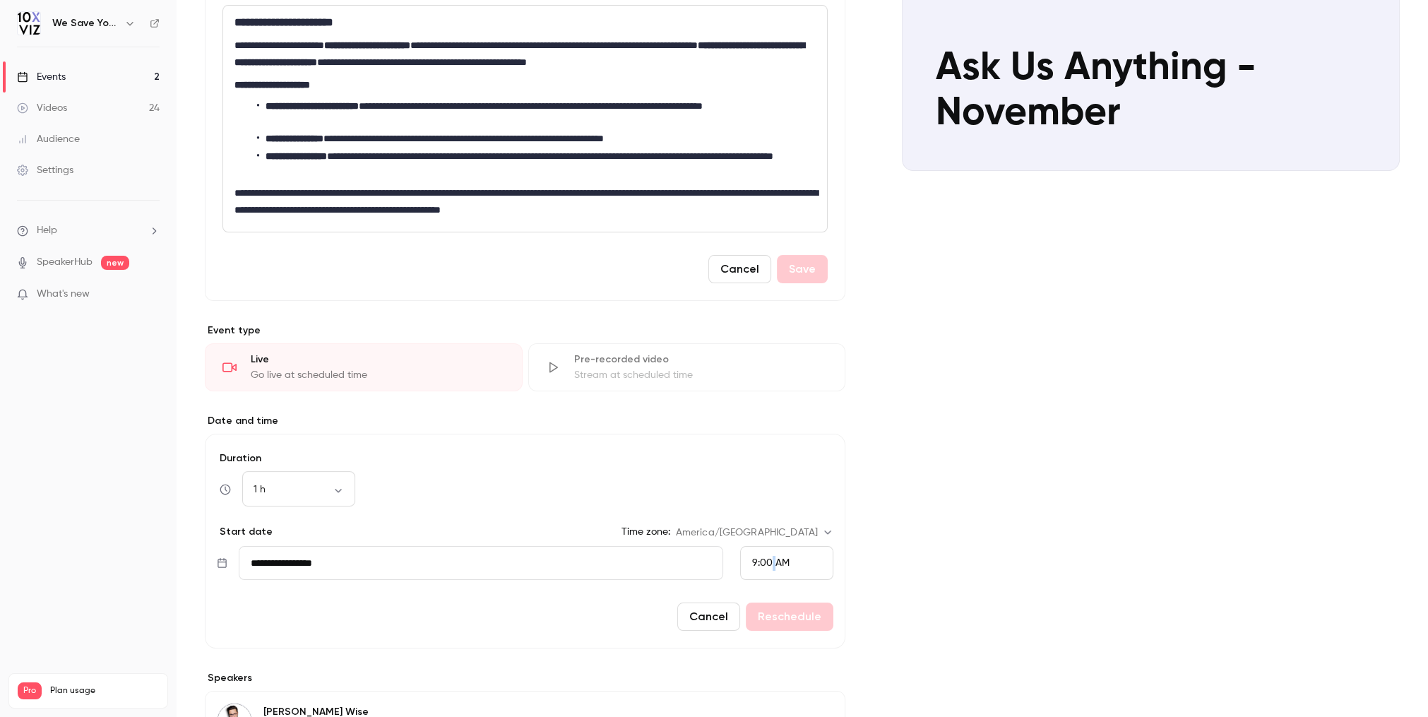
click at [773, 566] on span "9:00 AM" at bounding box center [770, 563] width 37 height 10
click at [772, 489] on li "10:00 AM" at bounding box center [787, 481] width 92 height 37
click at [714, 612] on button "Cancel" at bounding box center [708, 616] width 63 height 28
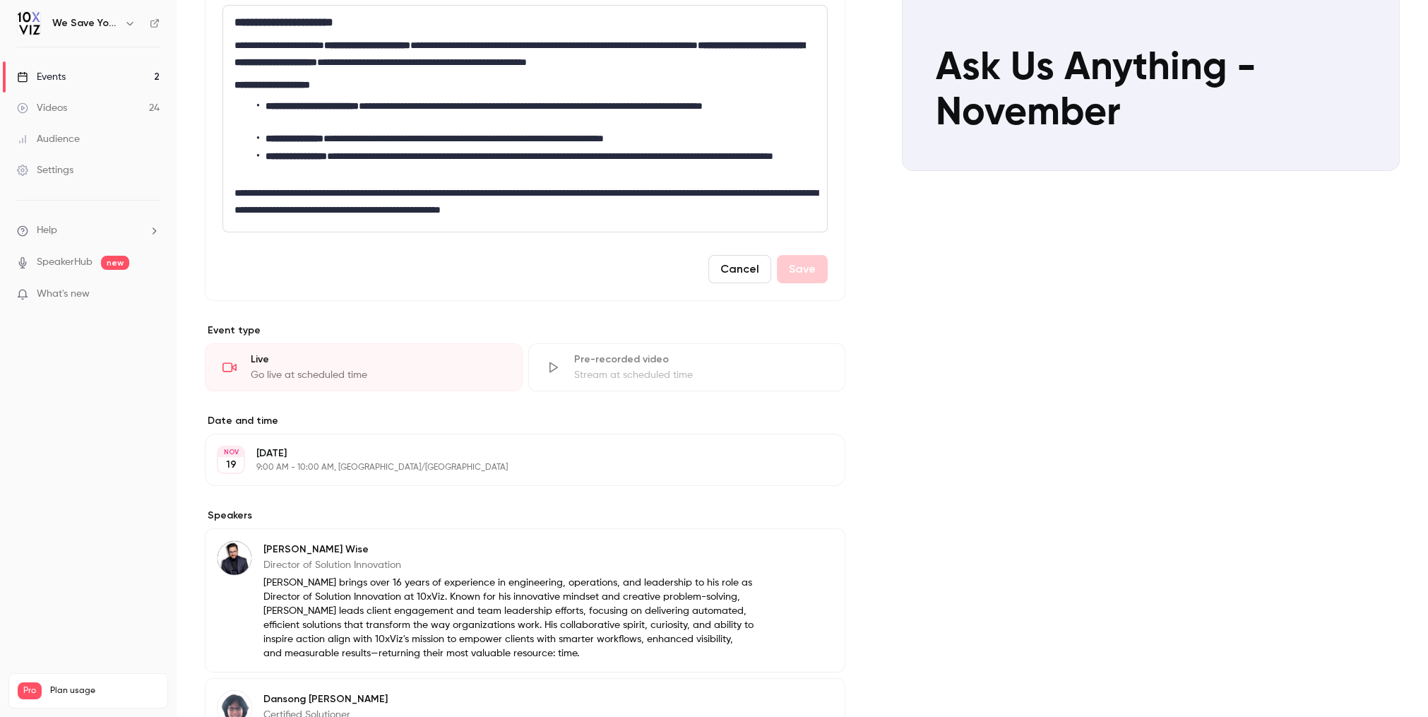
click at [40, 83] on div "Events" at bounding box center [41, 77] width 49 height 14
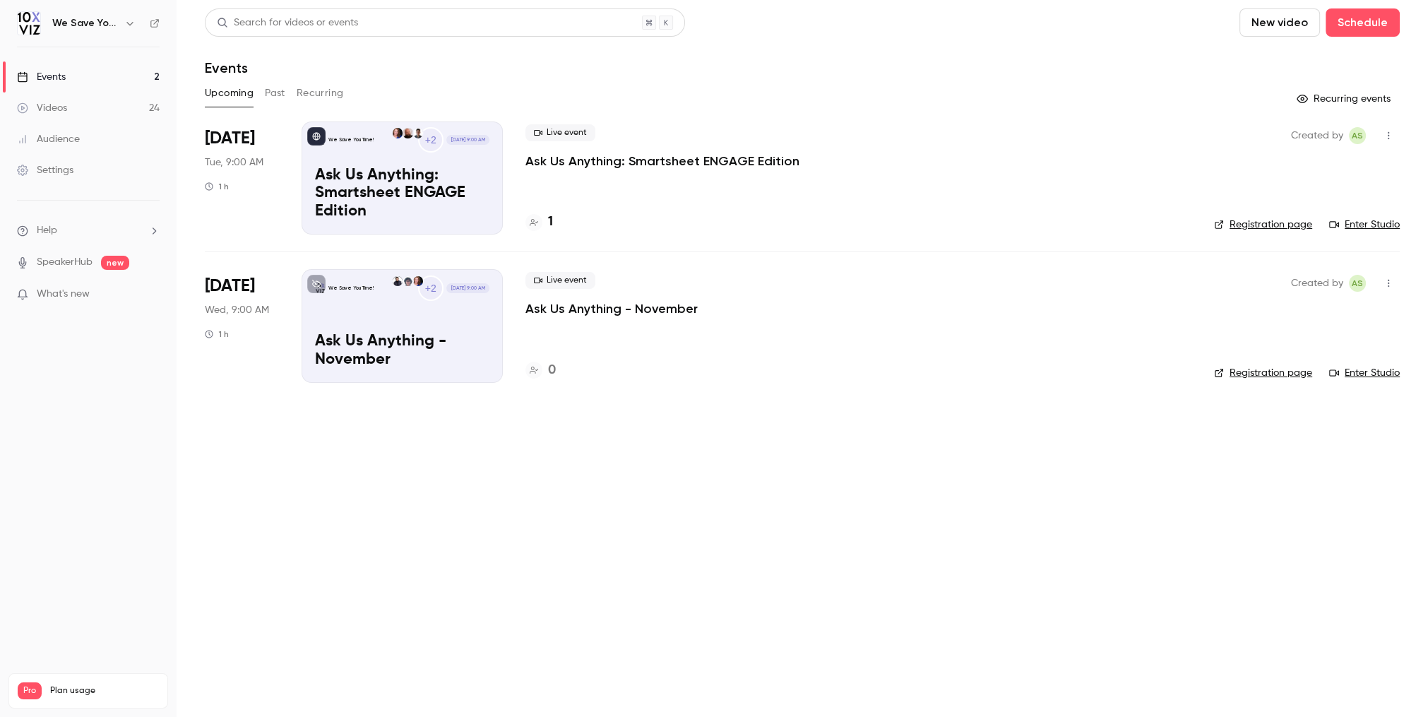
click at [561, 301] on p "Ask Us Anything - November" at bounding box center [611, 308] width 172 height 17
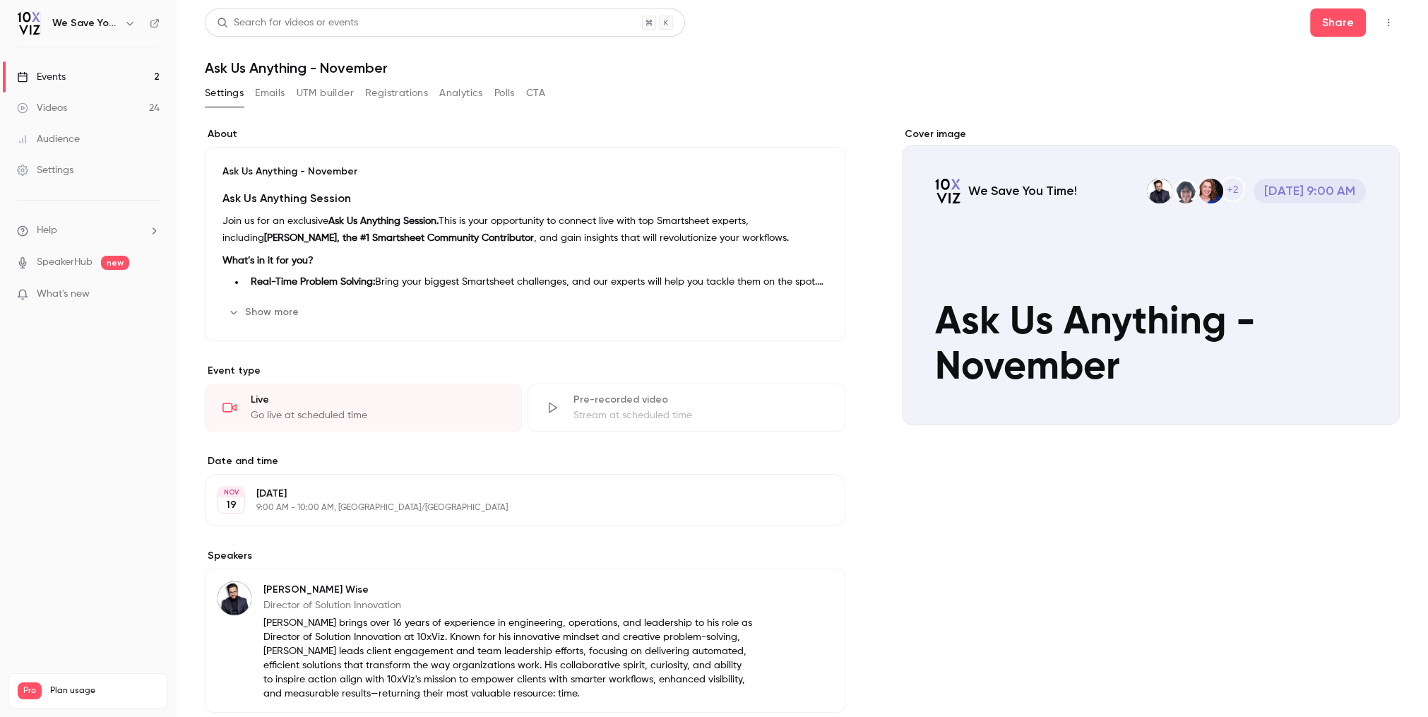
click at [804, 317] on button "Edit" at bounding box center [802, 312] width 52 height 23
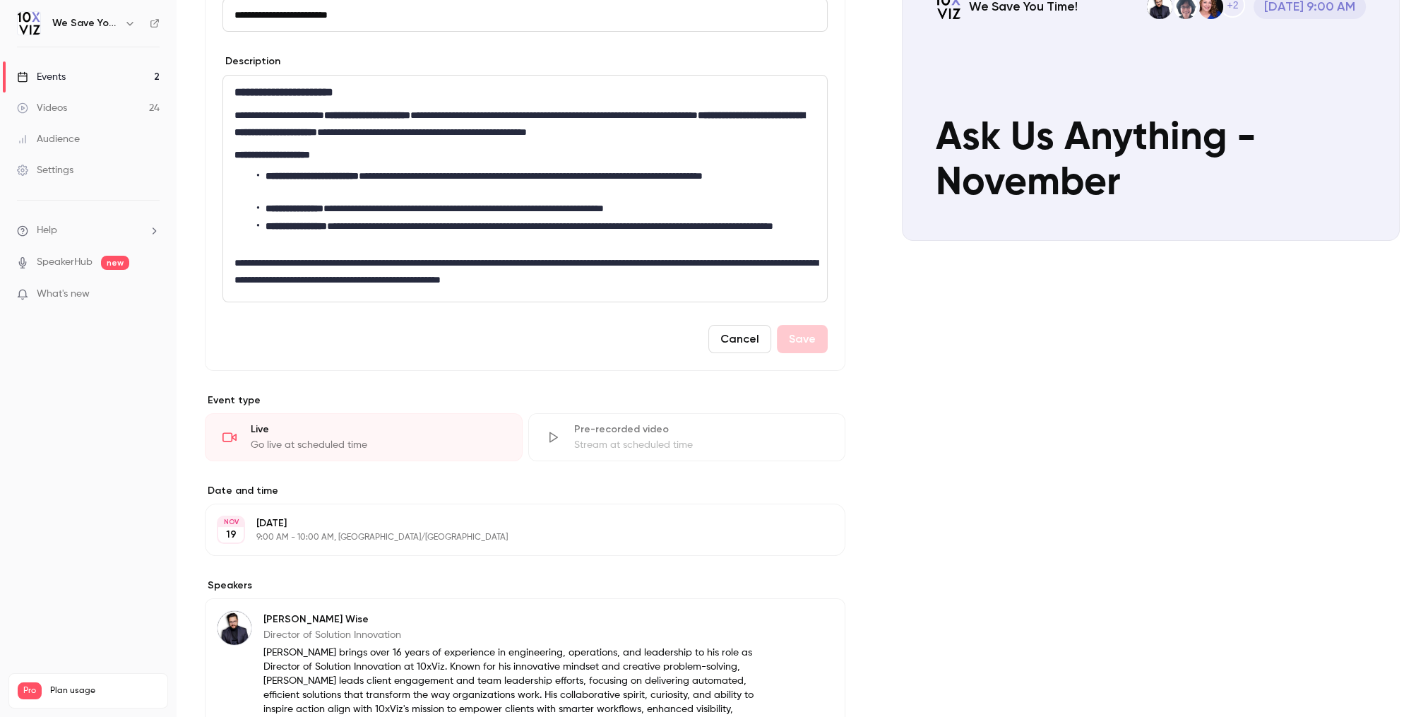
scroll to position [263, 0]
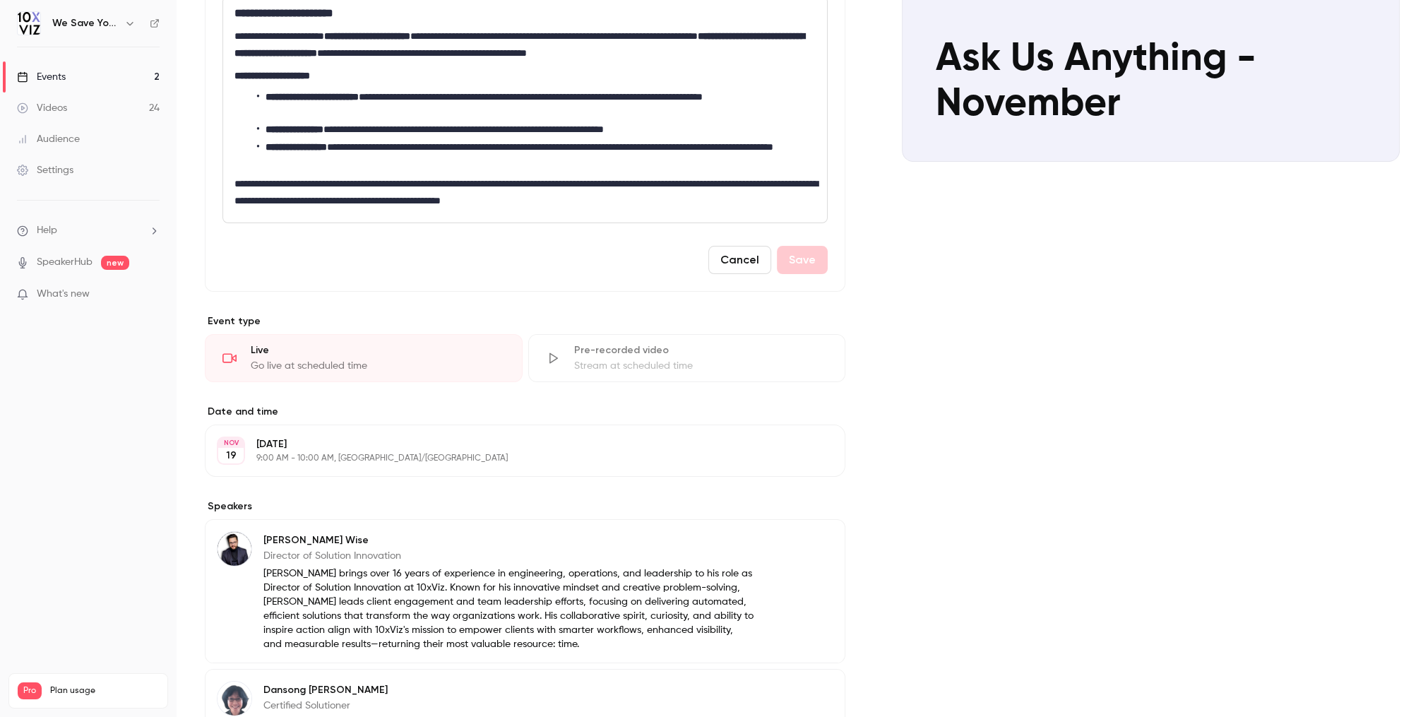
click at [310, 446] on p "[DATE]" at bounding box center [513, 444] width 514 height 14
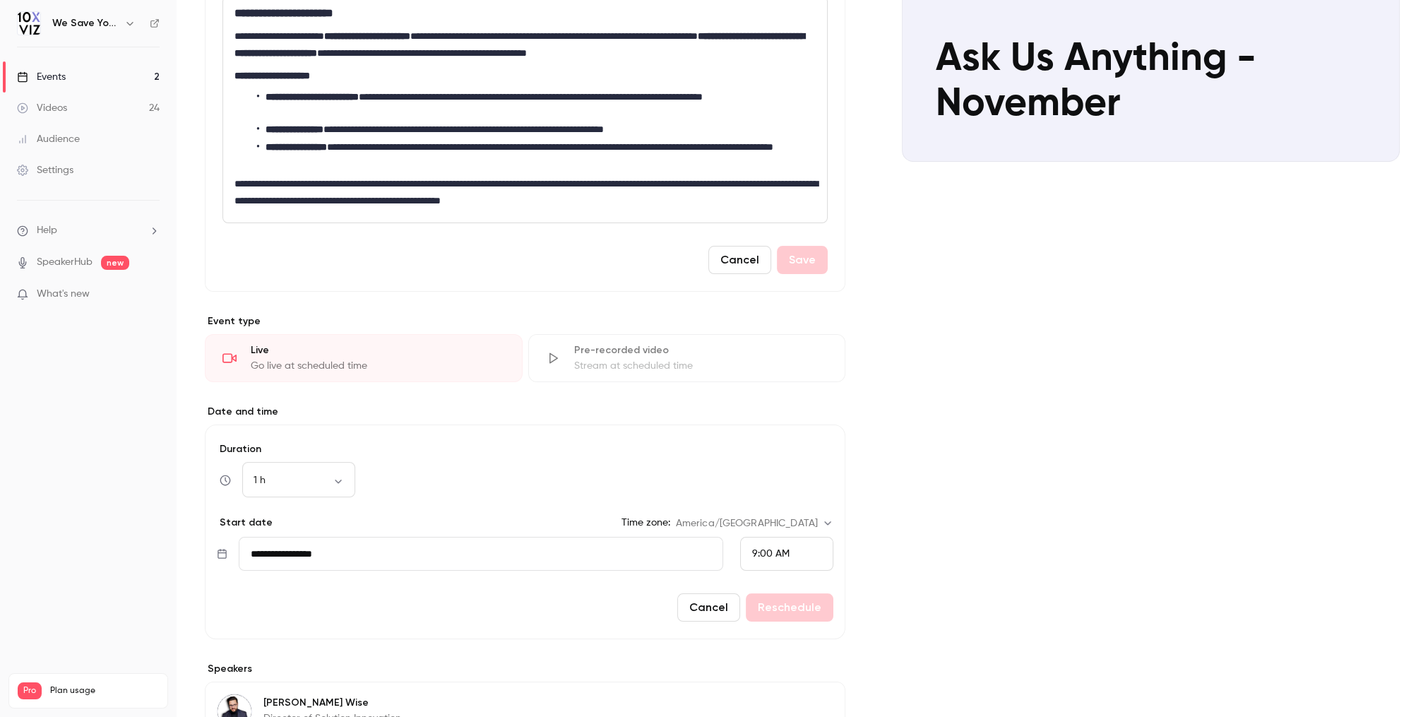
click at [307, 554] on input "**********" at bounding box center [481, 554] width 485 height 34
click at [362, 438] on button "20" at bounding box center [360, 432] width 25 height 25
type input "**********"
click at [766, 553] on span "9:00 AM" at bounding box center [770, 554] width 37 height 10
click at [784, 469] on span "11:00 AM" at bounding box center [772, 466] width 40 height 10
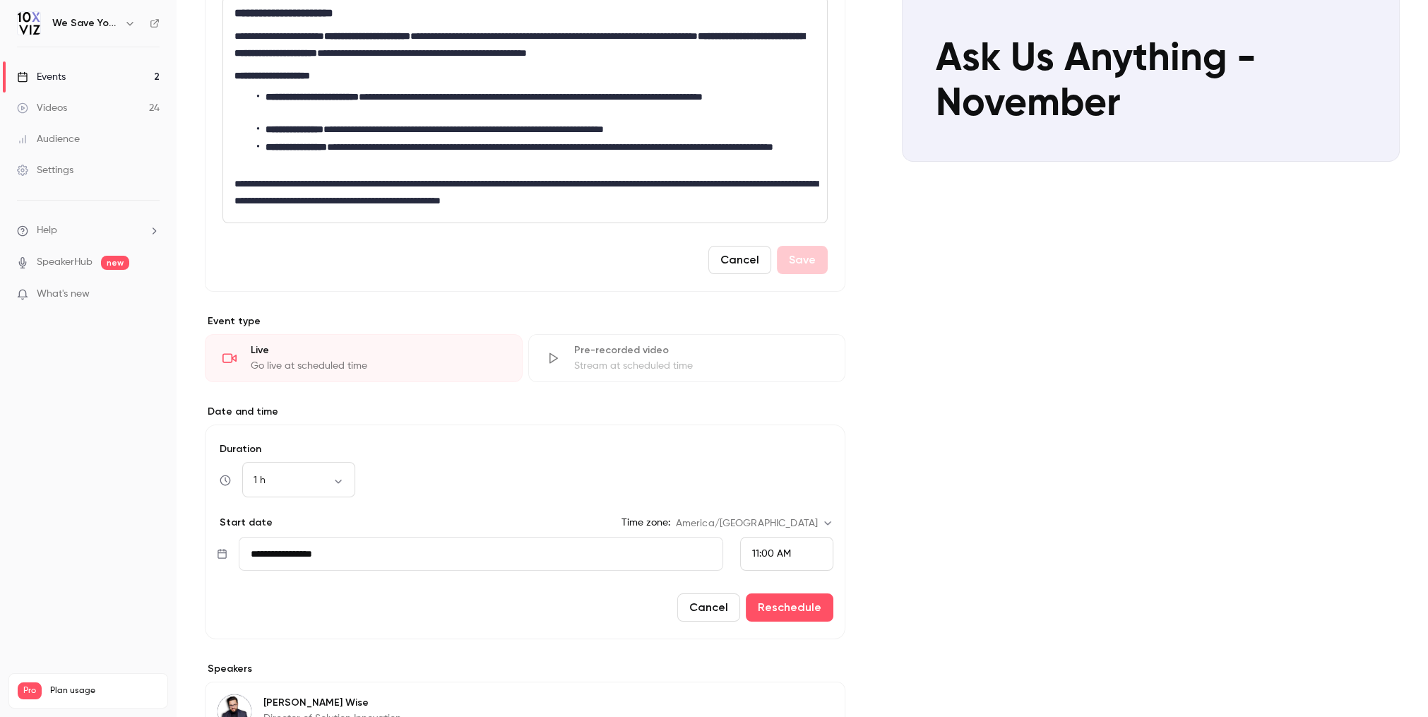
scroll to position [1247, 0]
click at [777, 607] on button "Reschedule" at bounding box center [790, 607] width 88 height 28
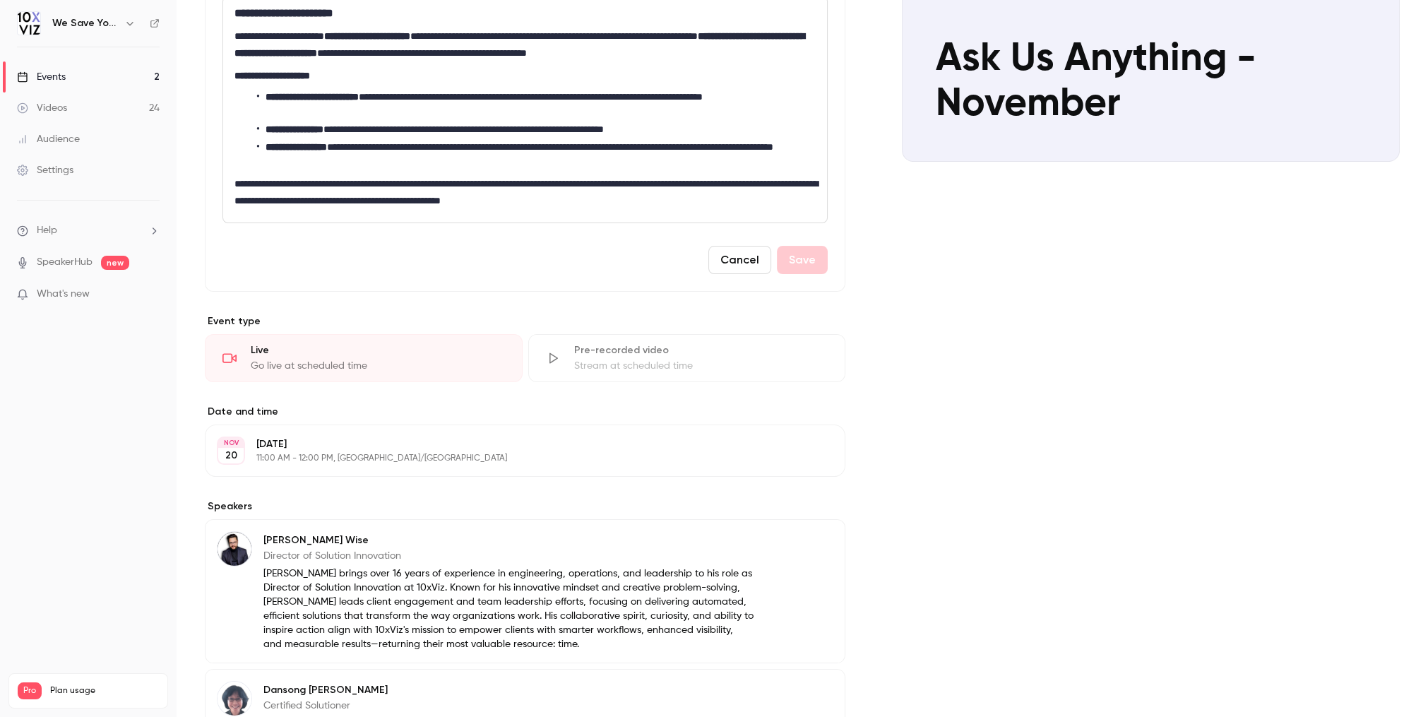
click at [80, 73] on link "Events 2" at bounding box center [88, 76] width 177 height 31
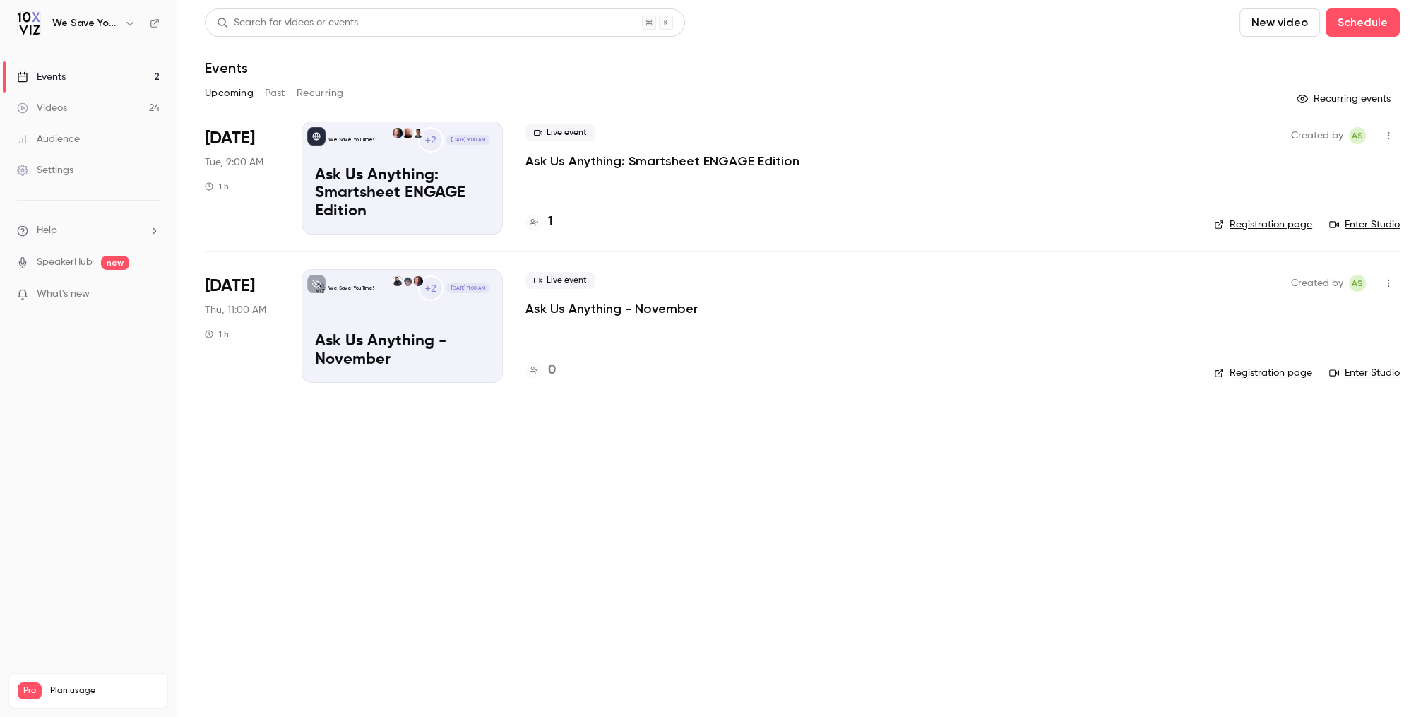
click at [1385, 280] on icon "button" at bounding box center [1388, 283] width 11 height 10
click at [1290, 393] on div "Duplicate" at bounding box center [1334, 393] width 107 height 14
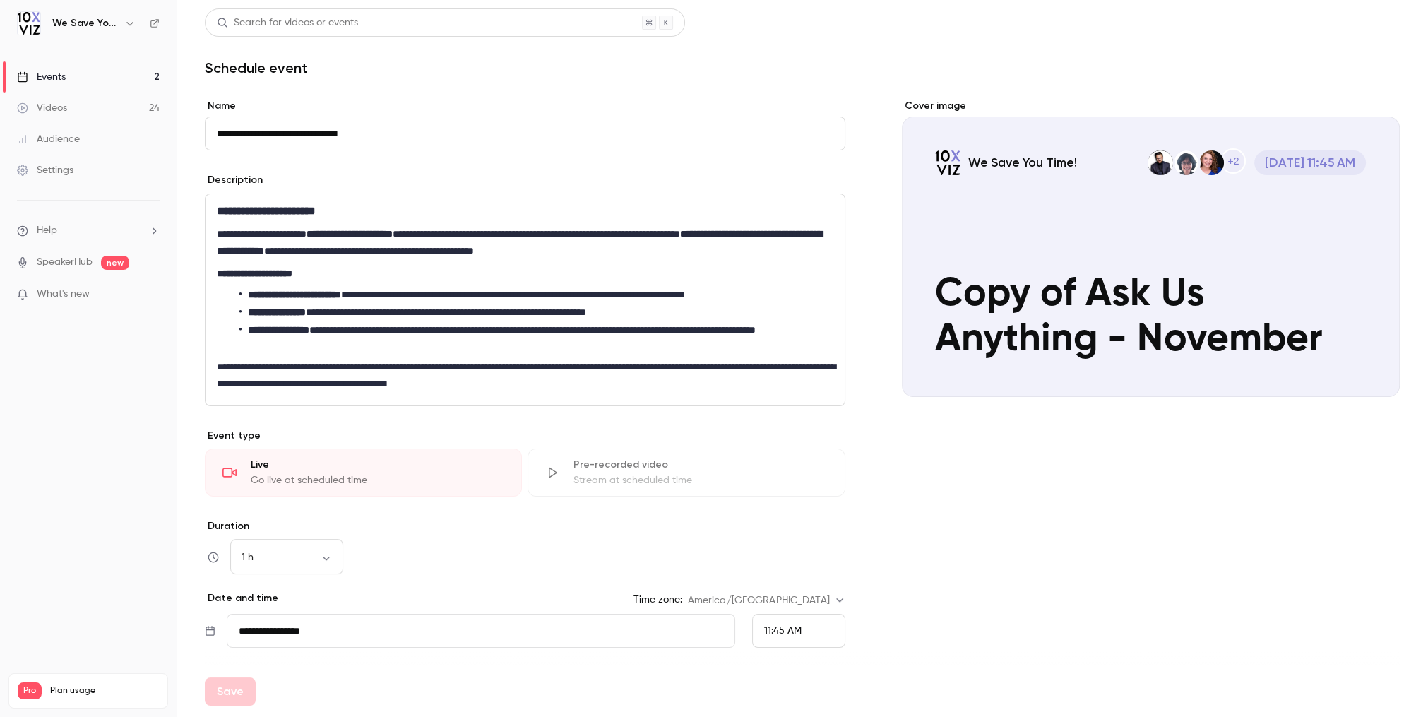
click at [392, 129] on input "**********" at bounding box center [525, 134] width 641 height 34
drag, startPoint x: 255, startPoint y: 134, endPoint x: 216, endPoint y: 134, distance: 38.8
click at [216, 134] on input "**********" at bounding box center [525, 134] width 641 height 34
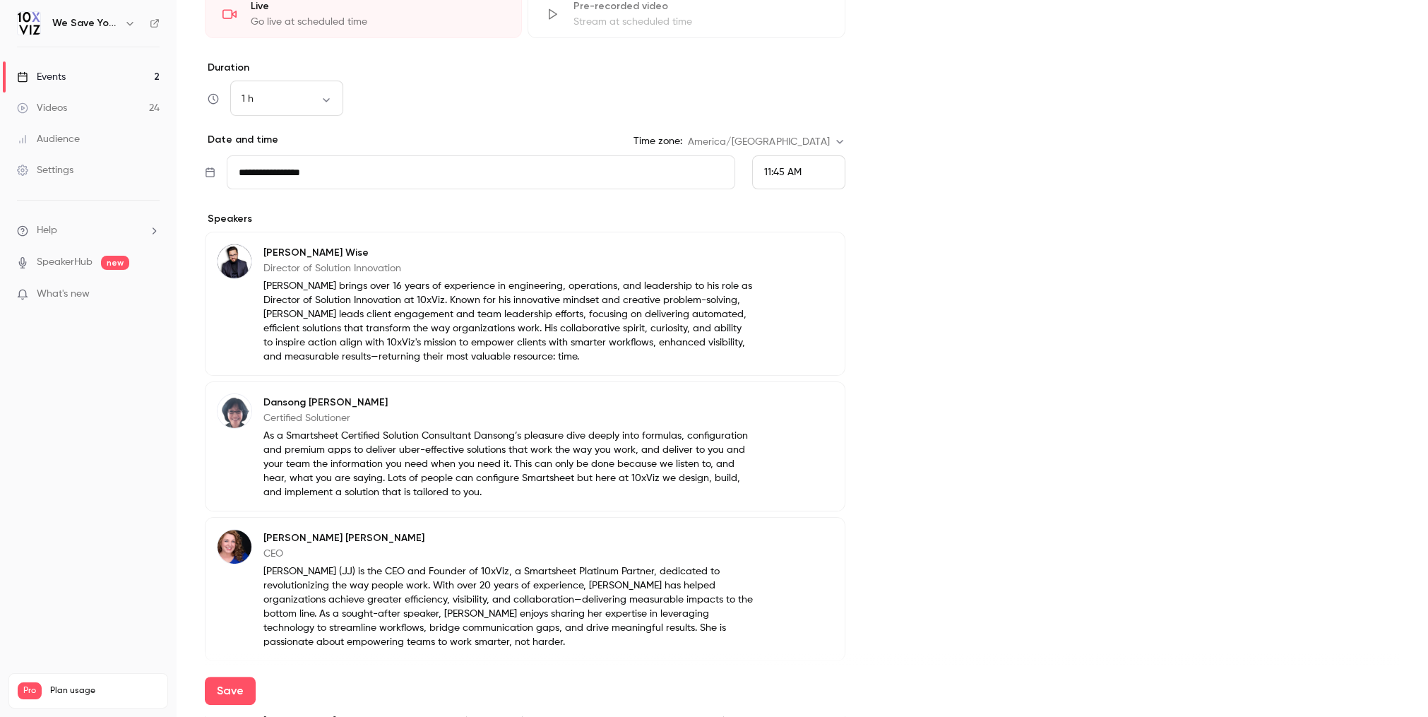
scroll to position [602, 0]
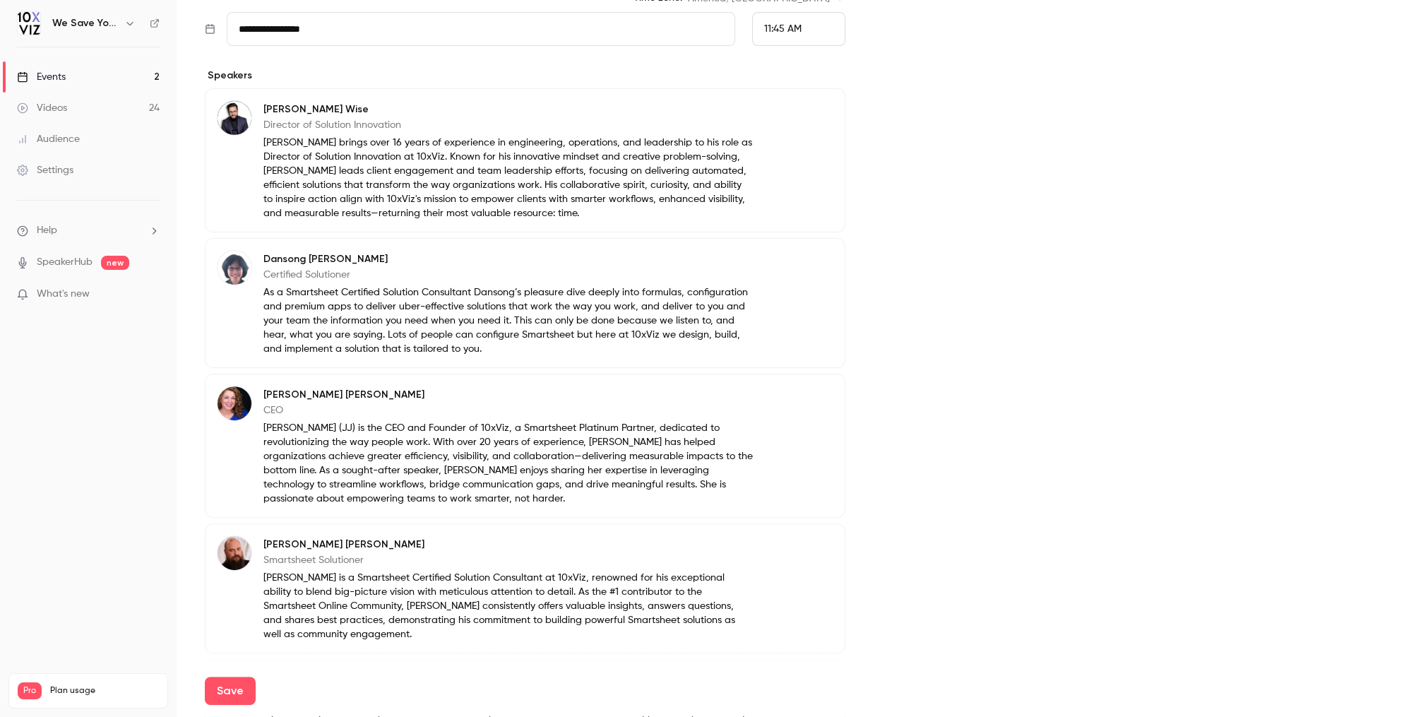
type input "**********"
click at [806, 117] on button "Edit" at bounding box center [808, 111] width 52 height 23
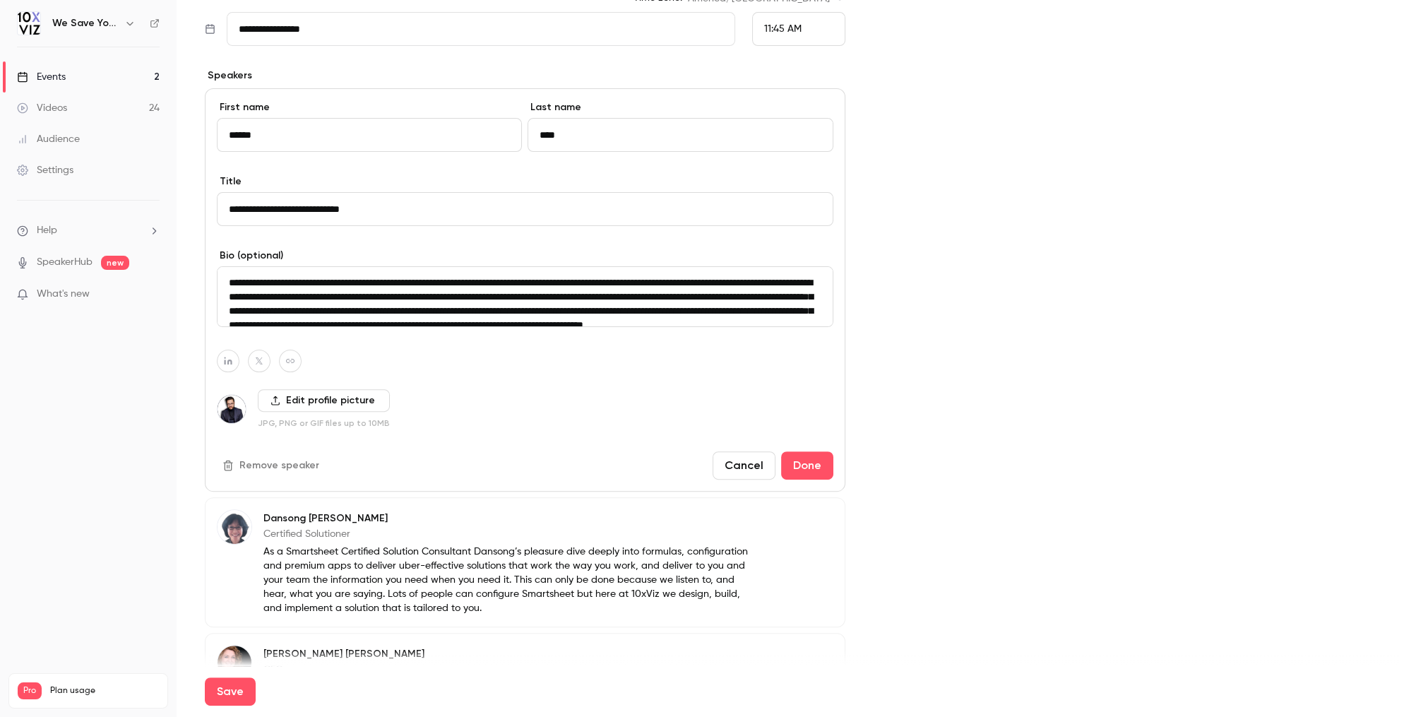
click at [292, 468] on button "Remove speaker" at bounding box center [272, 465] width 111 height 23
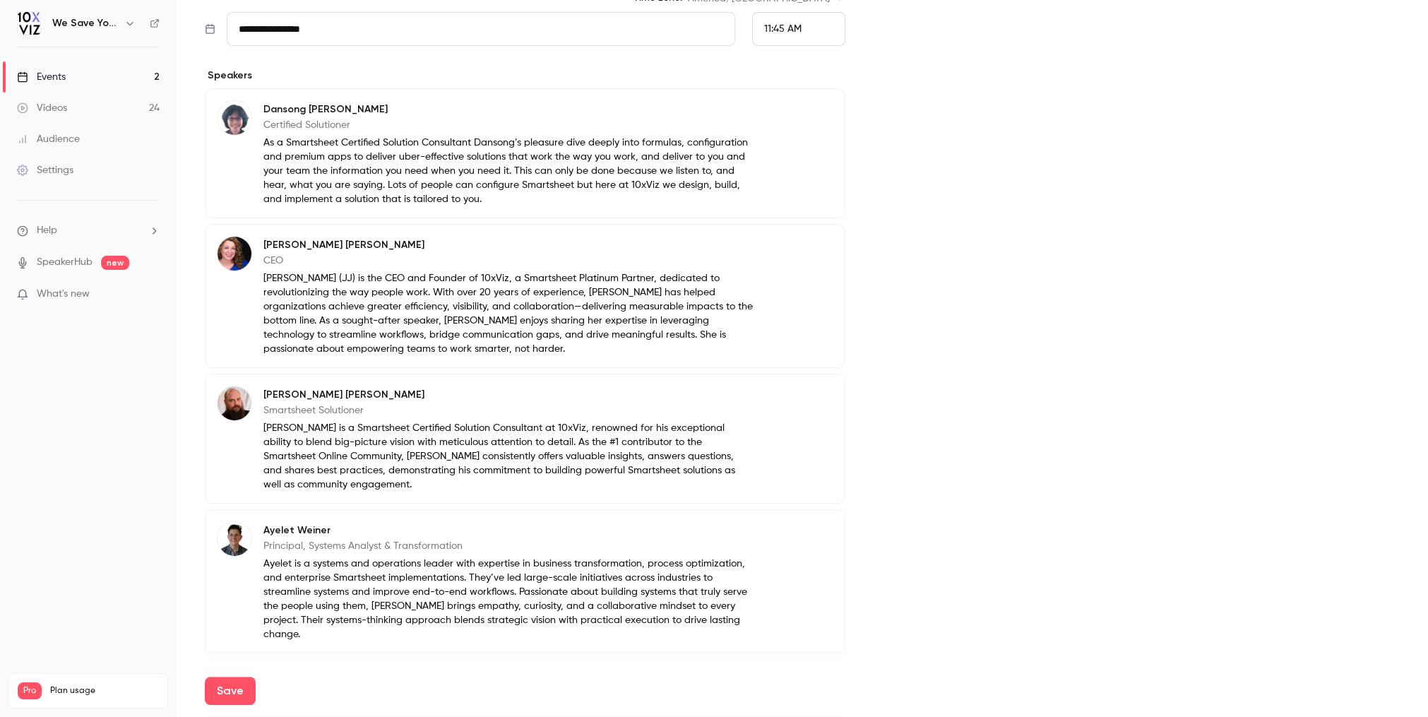
click at [803, 118] on button "Edit" at bounding box center [808, 111] width 52 height 23
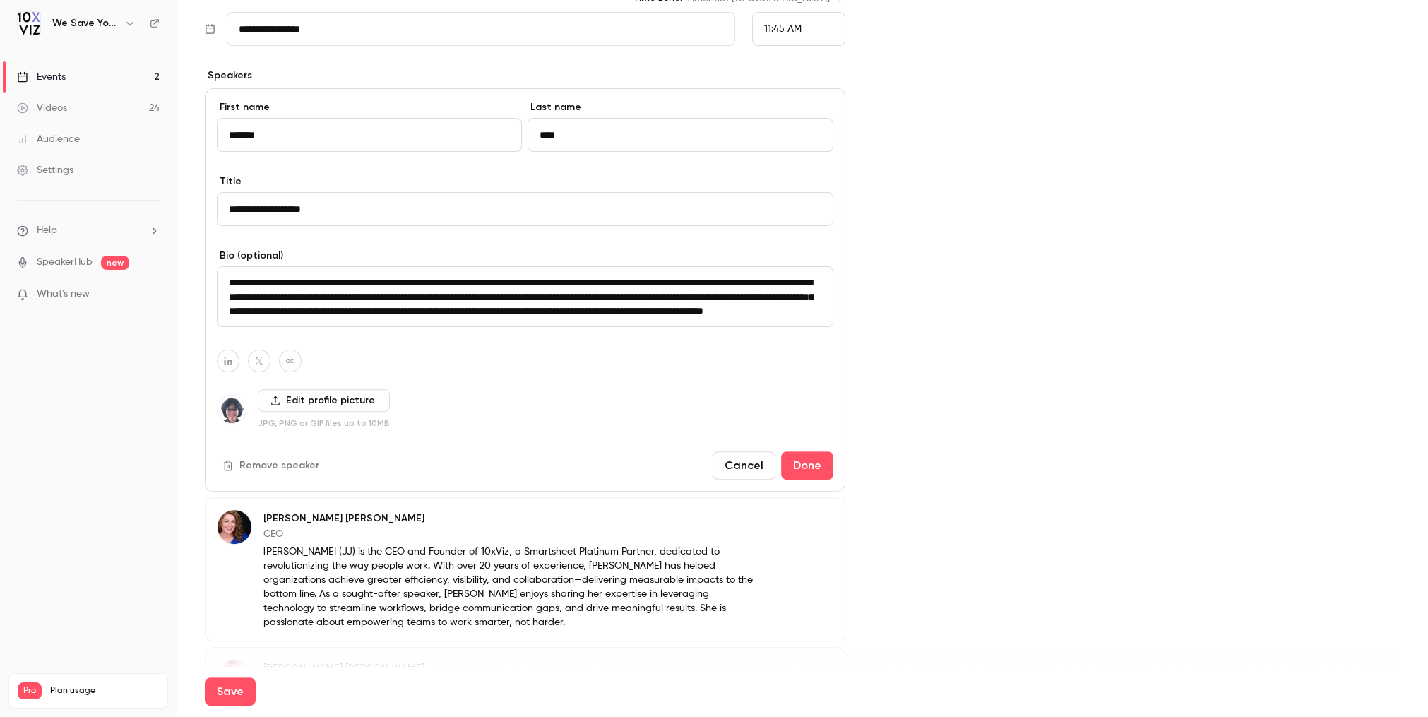
click at [304, 460] on button "Remove speaker" at bounding box center [272, 465] width 111 height 23
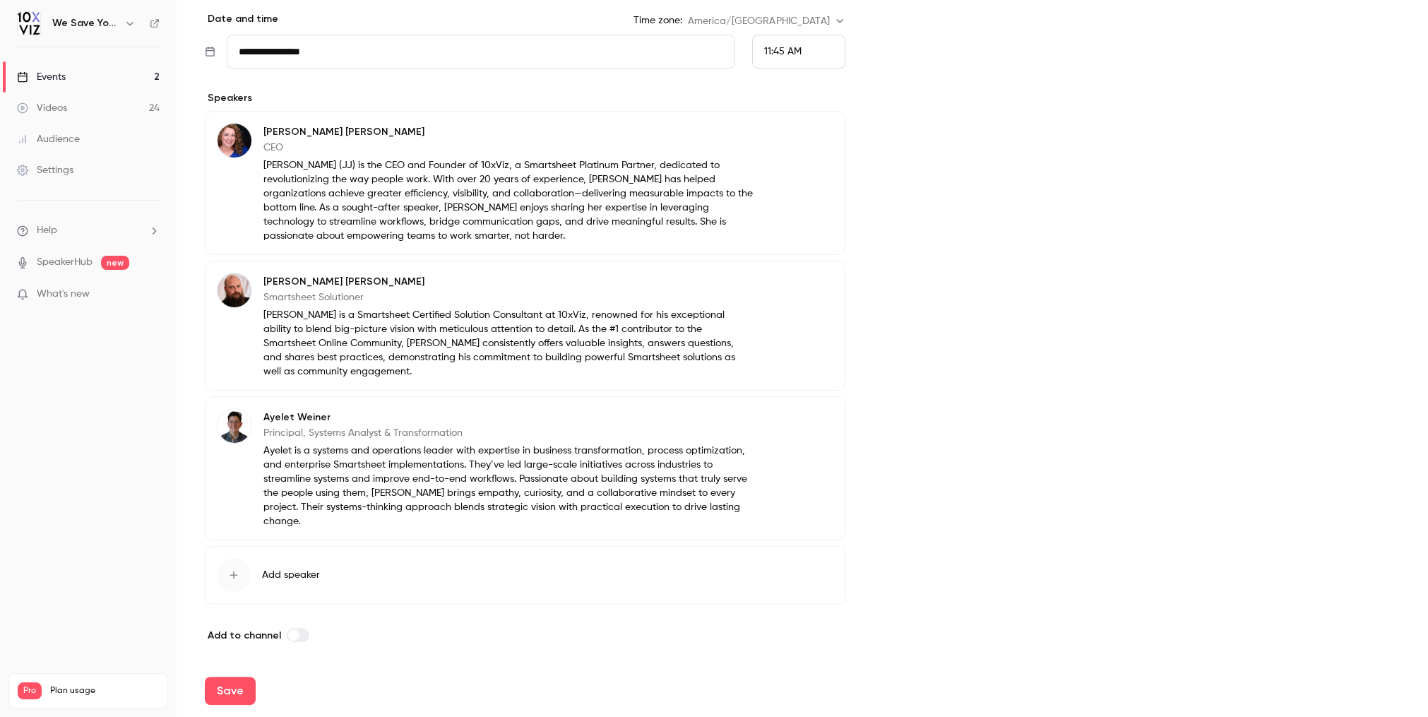
scroll to position [564, 0]
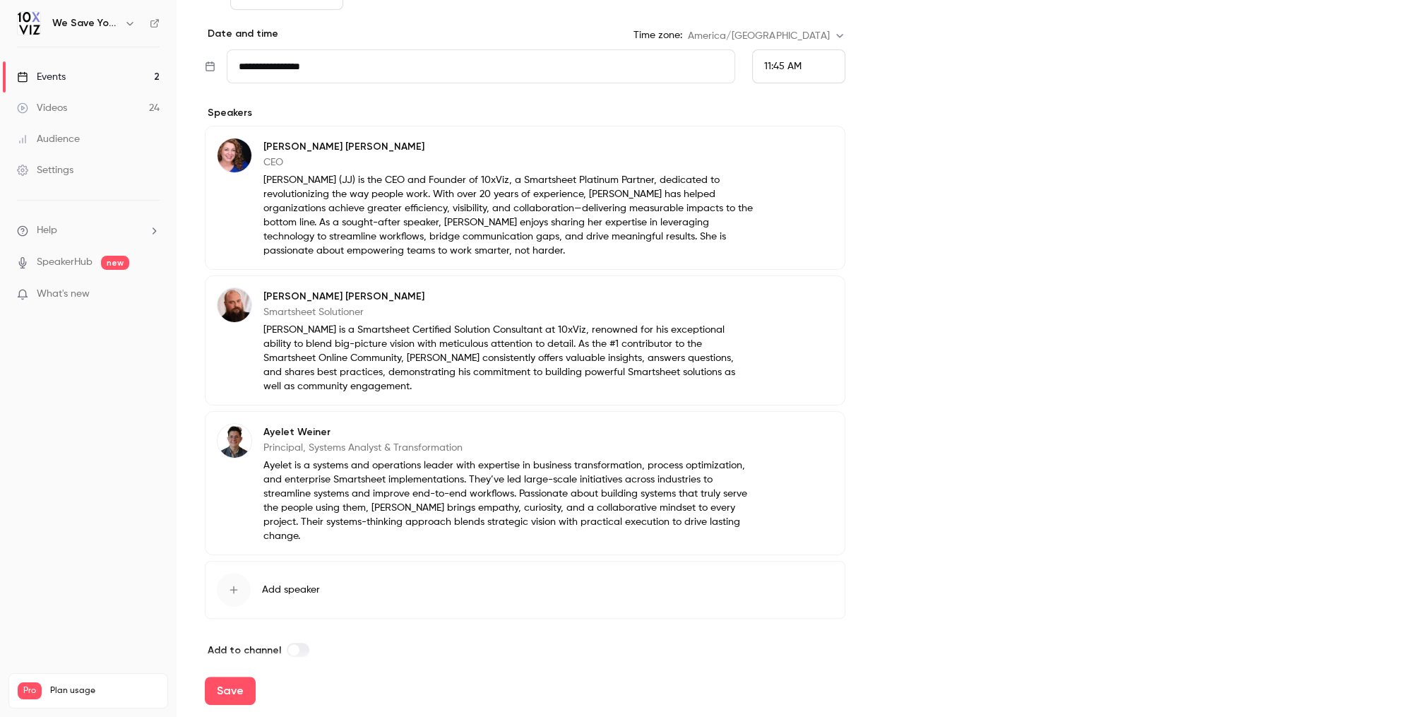
click at [802, 148] on button "Edit" at bounding box center [808, 149] width 52 height 23
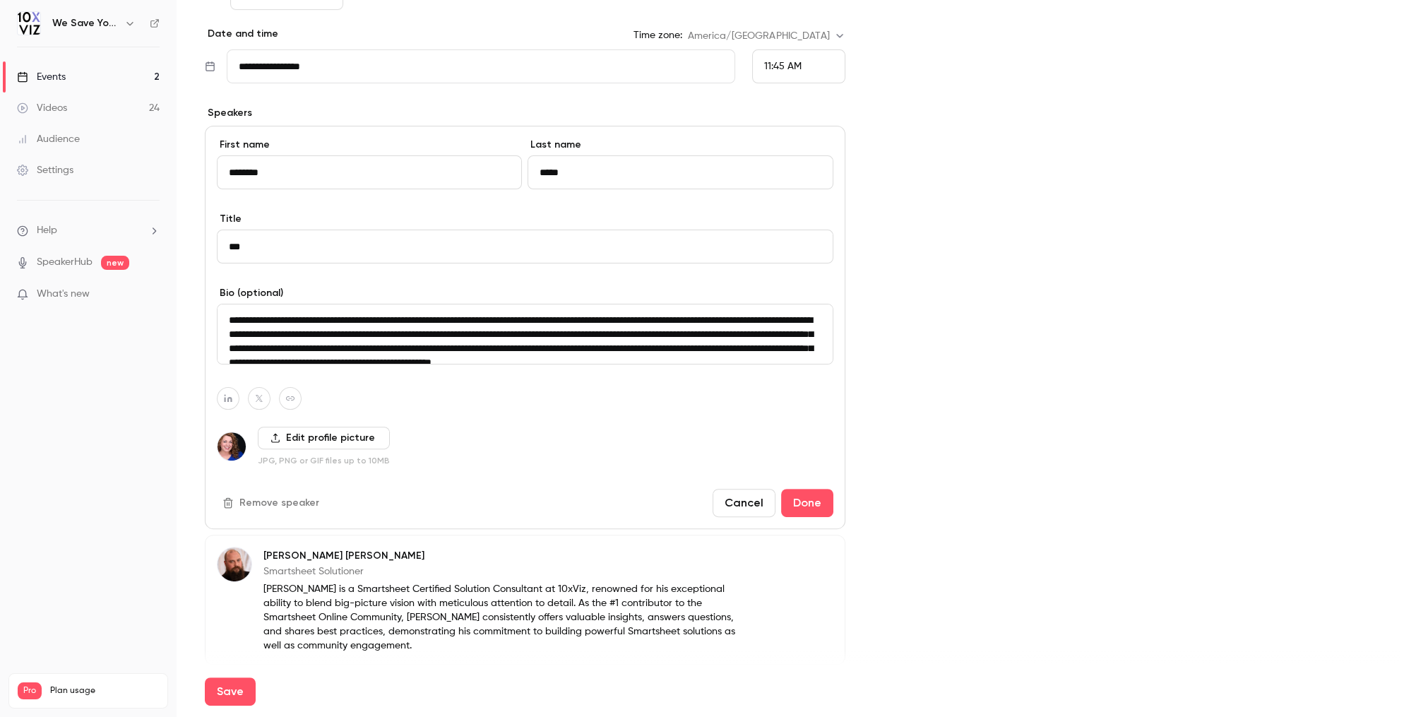
click at [244, 510] on button "Remove speaker" at bounding box center [272, 503] width 111 height 23
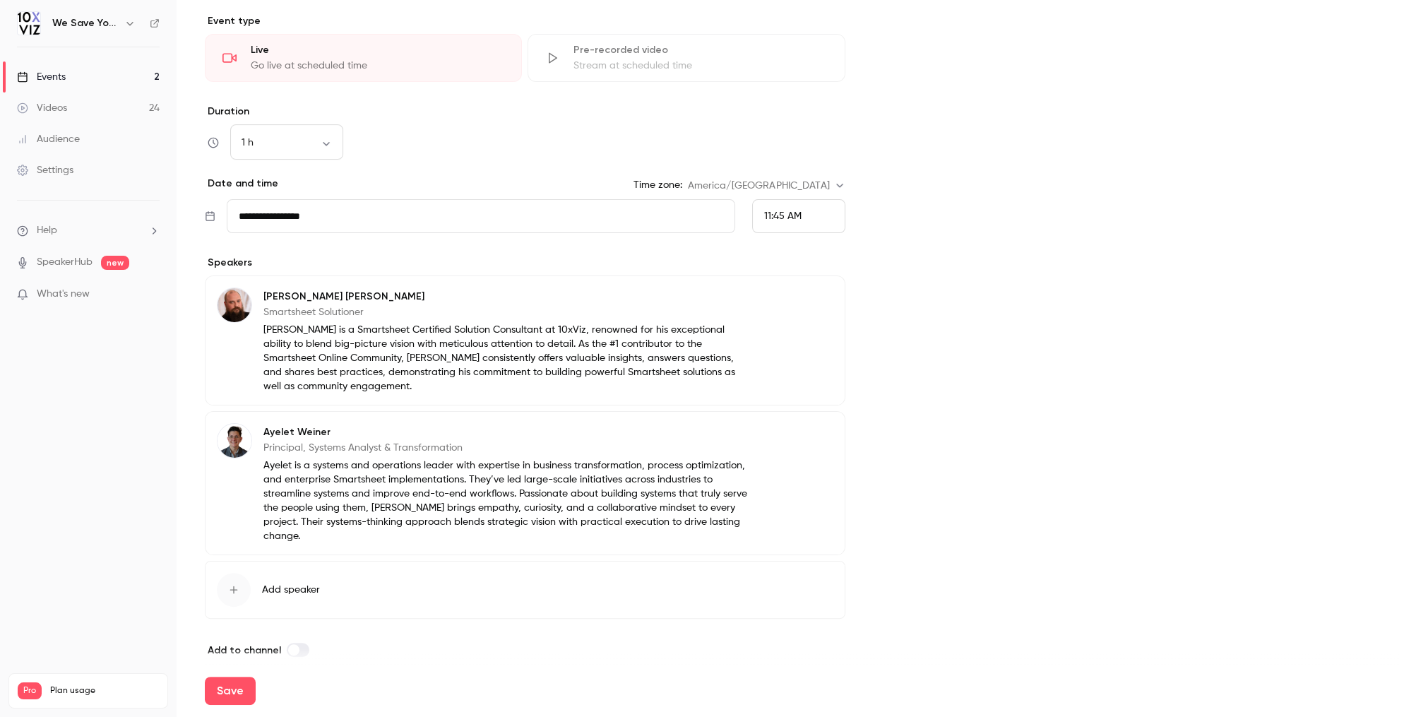
click at [257, 580] on button "Add speaker" at bounding box center [525, 590] width 641 height 58
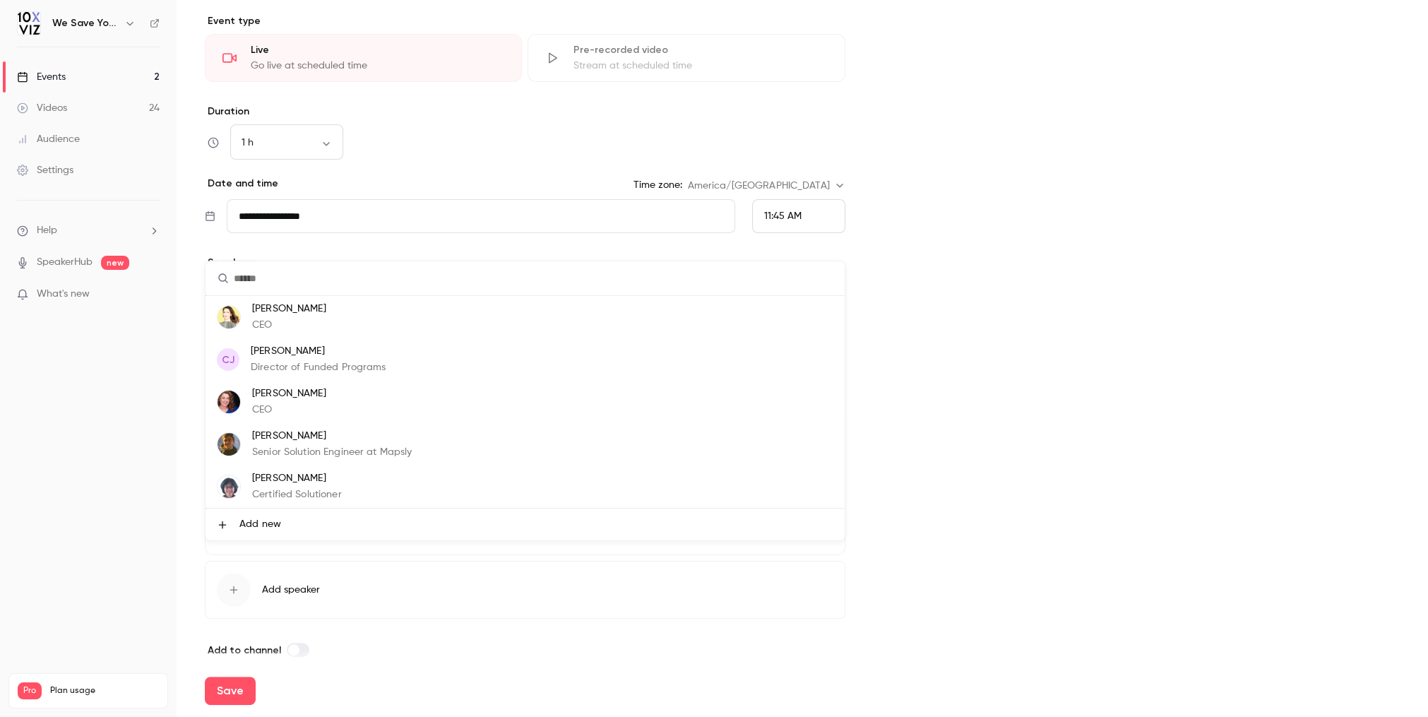
scroll to position [37, 0]
click at [290, 480] on p "[PERSON_NAME]" at bounding box center [322, 483] width 141 height 15
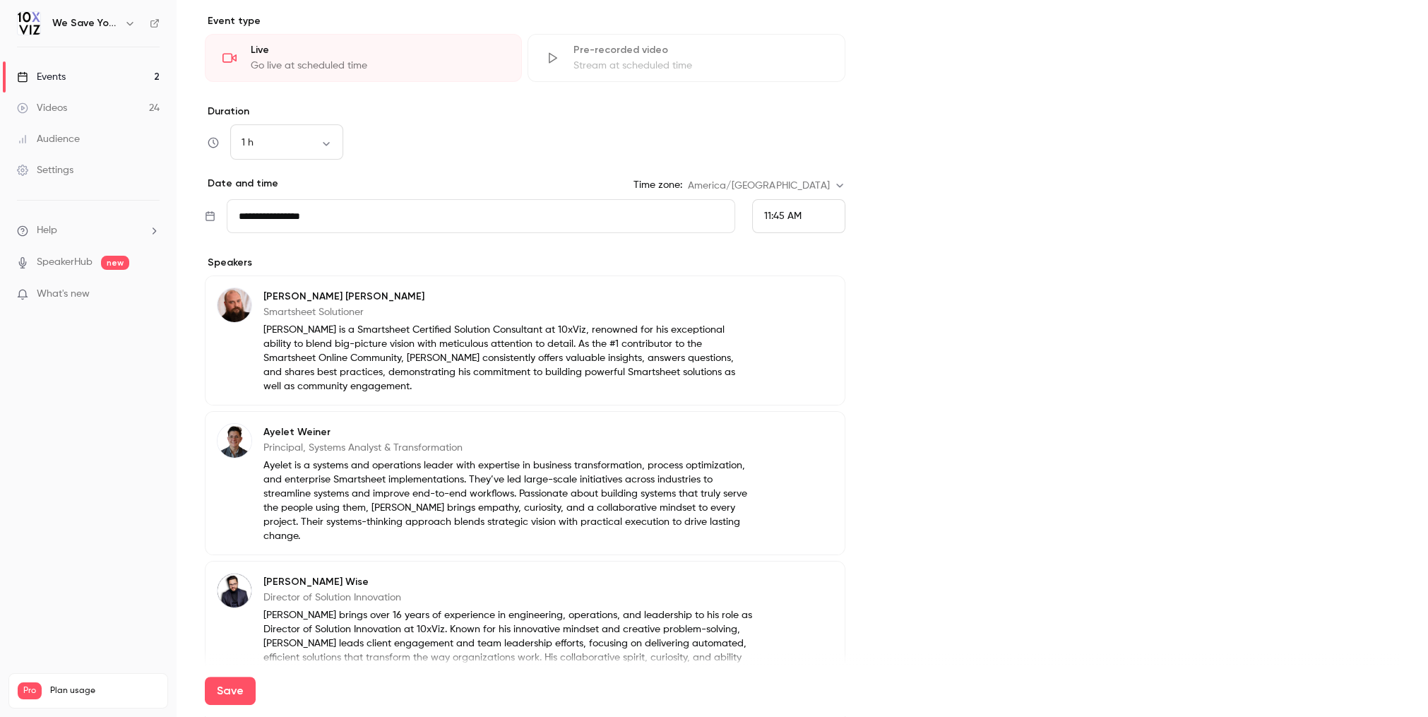
scroll to position [564, 0]
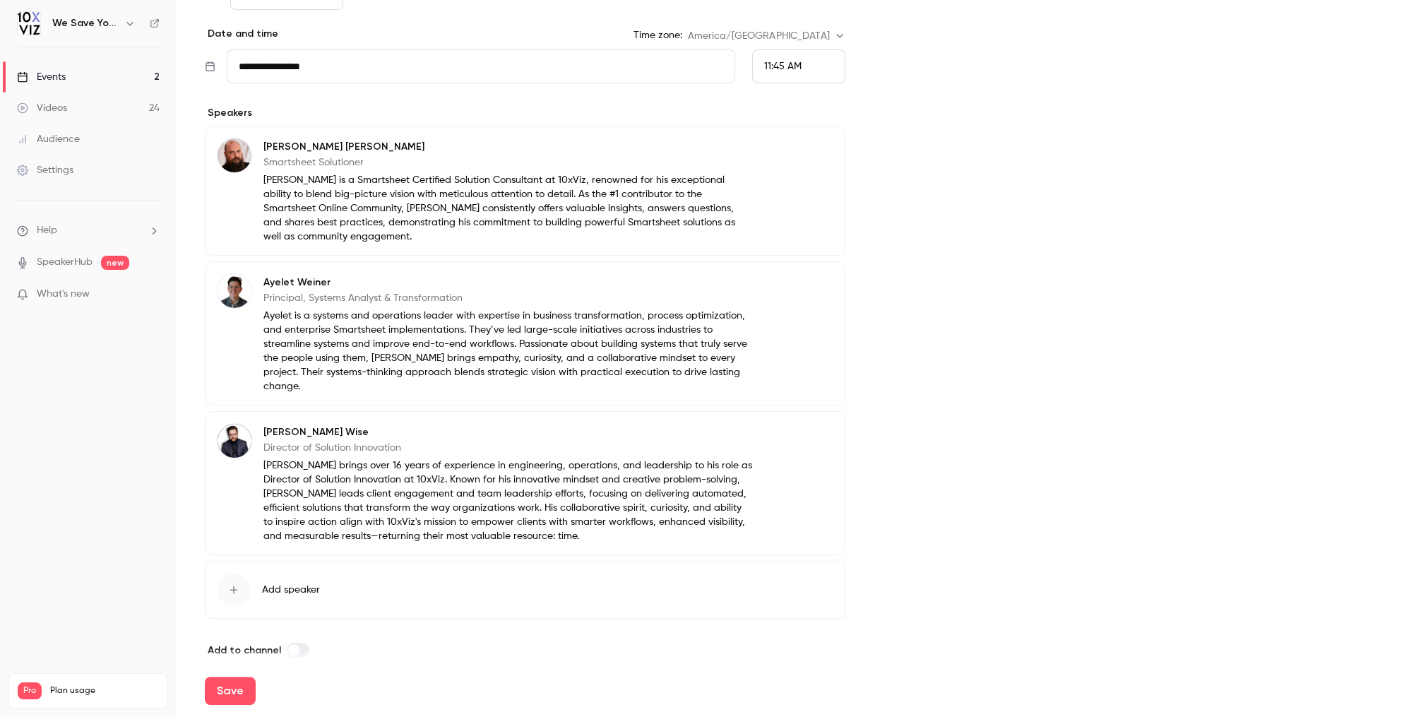
click at [237, 583] on div "button" at bounding box center [234, 590] width 34 height 34
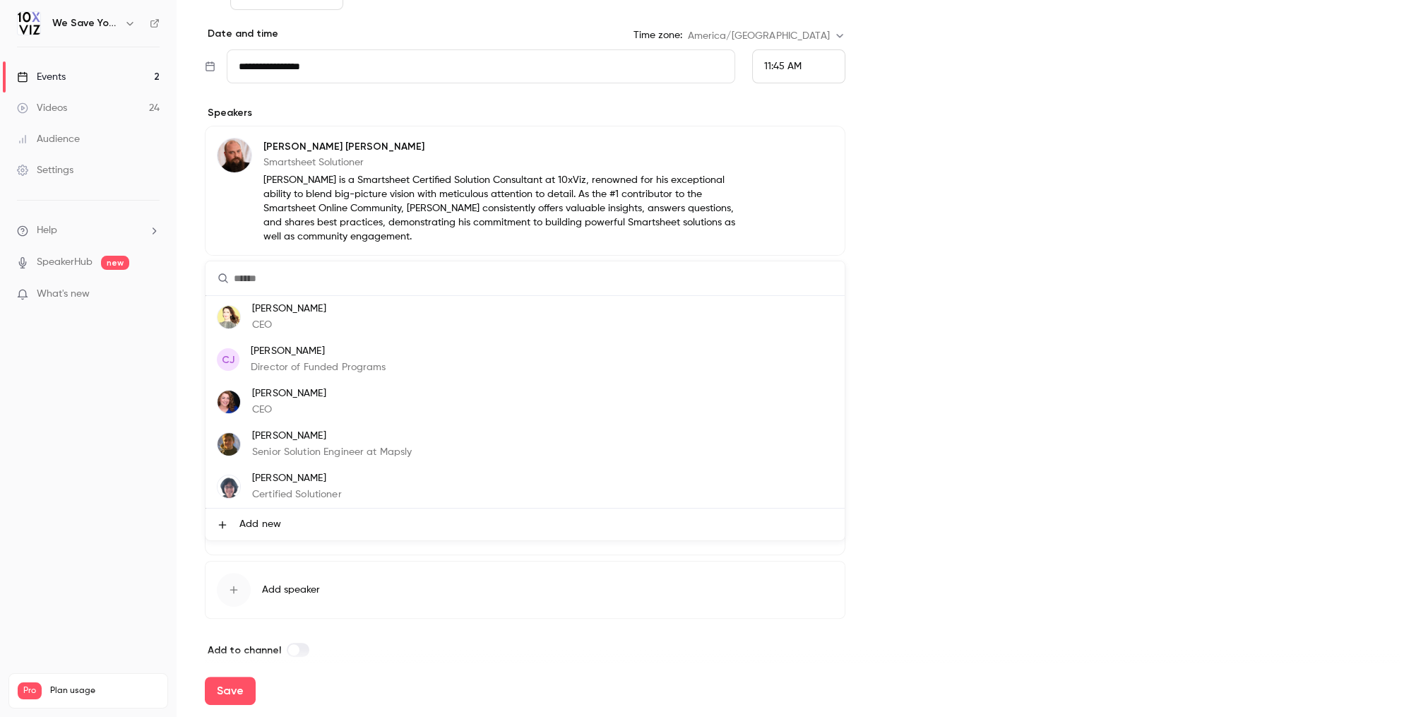
click at [285, 479] on p "[PERSON_NAME]" at bounding box center [297, 478] width 90 height 15
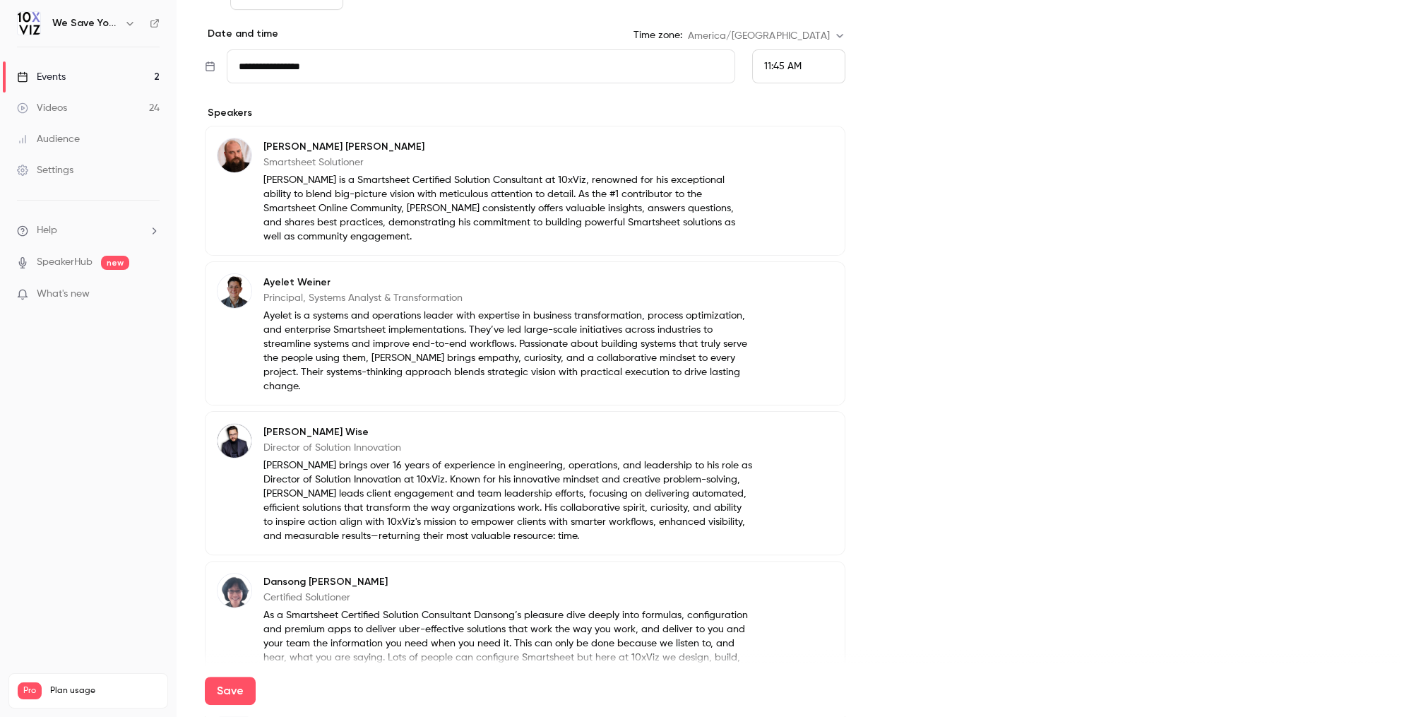
scroll to position [699, 0]
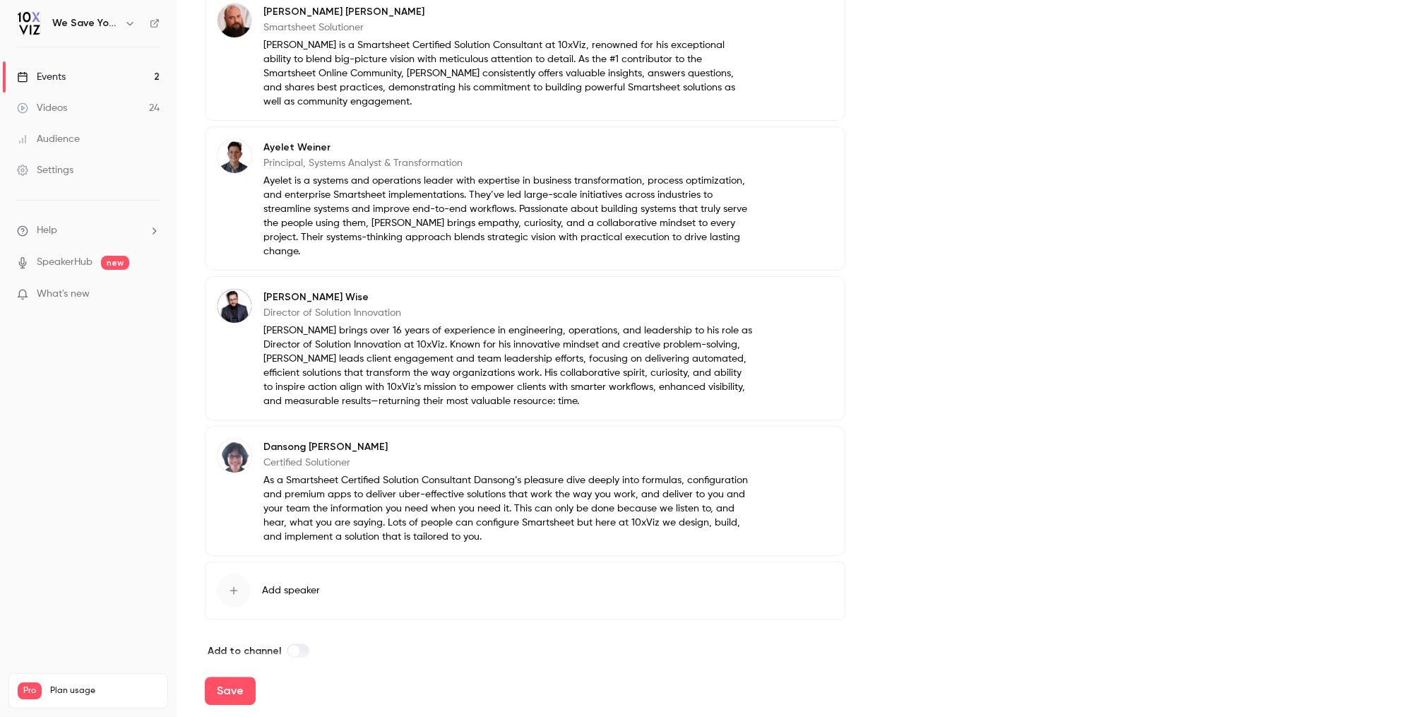
click at [243, 583] on div "button" at bounding box center [234, 591] width 34 height 34
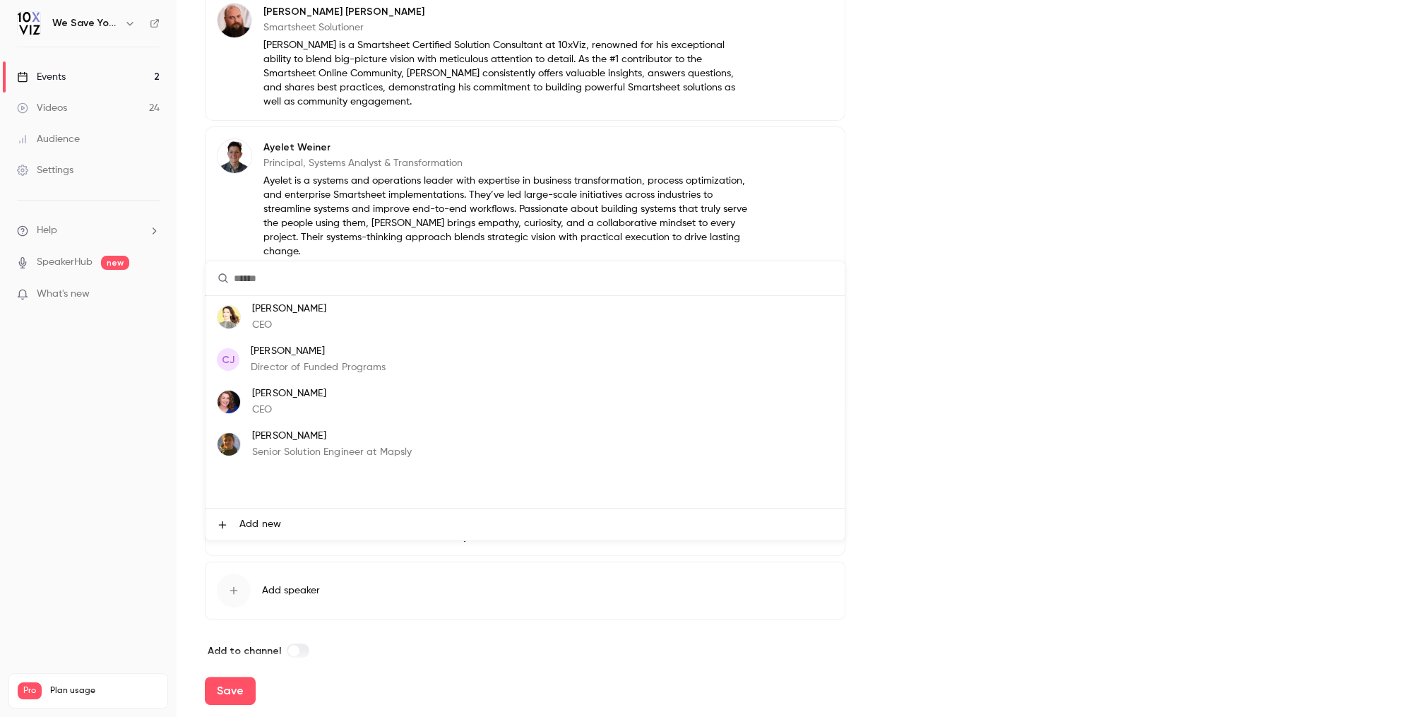
click at [474, 619] on div at bounding box center [714, 358] width 1428 height 717
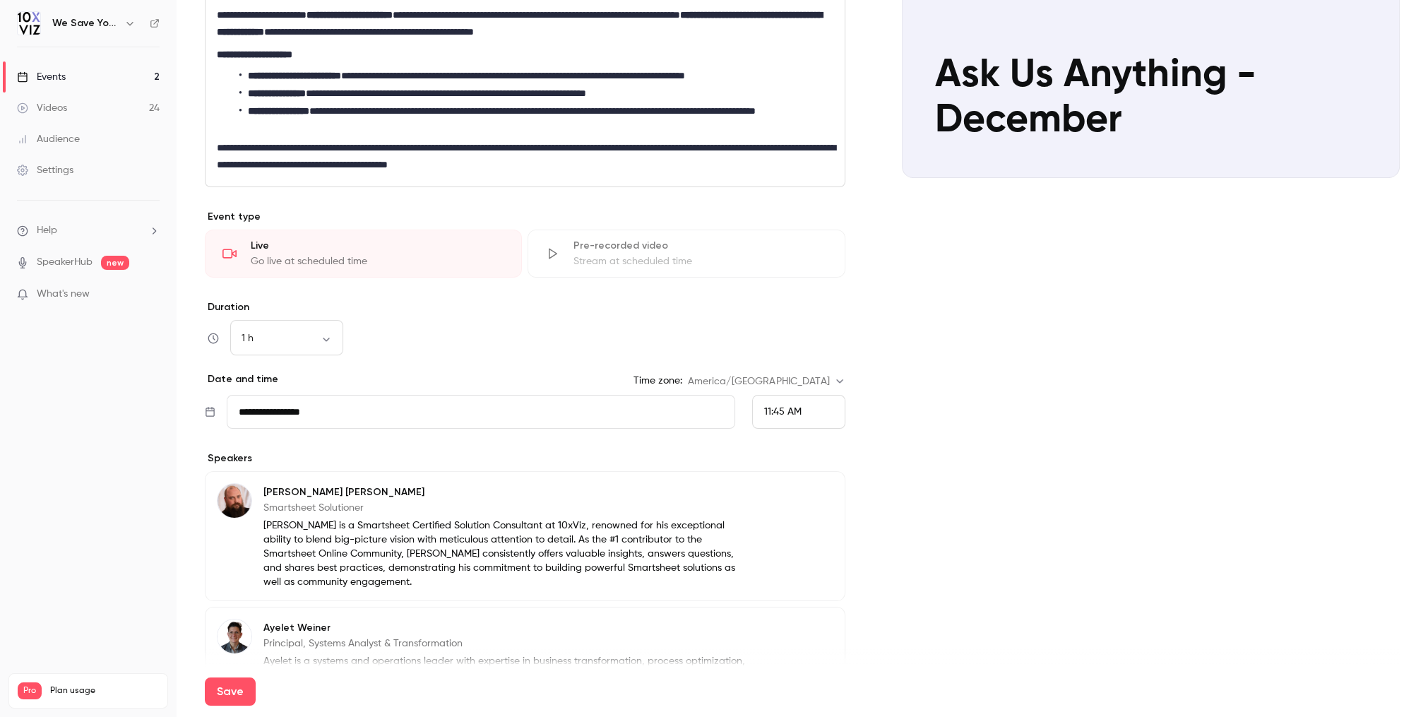
scroll to position [148, 0]
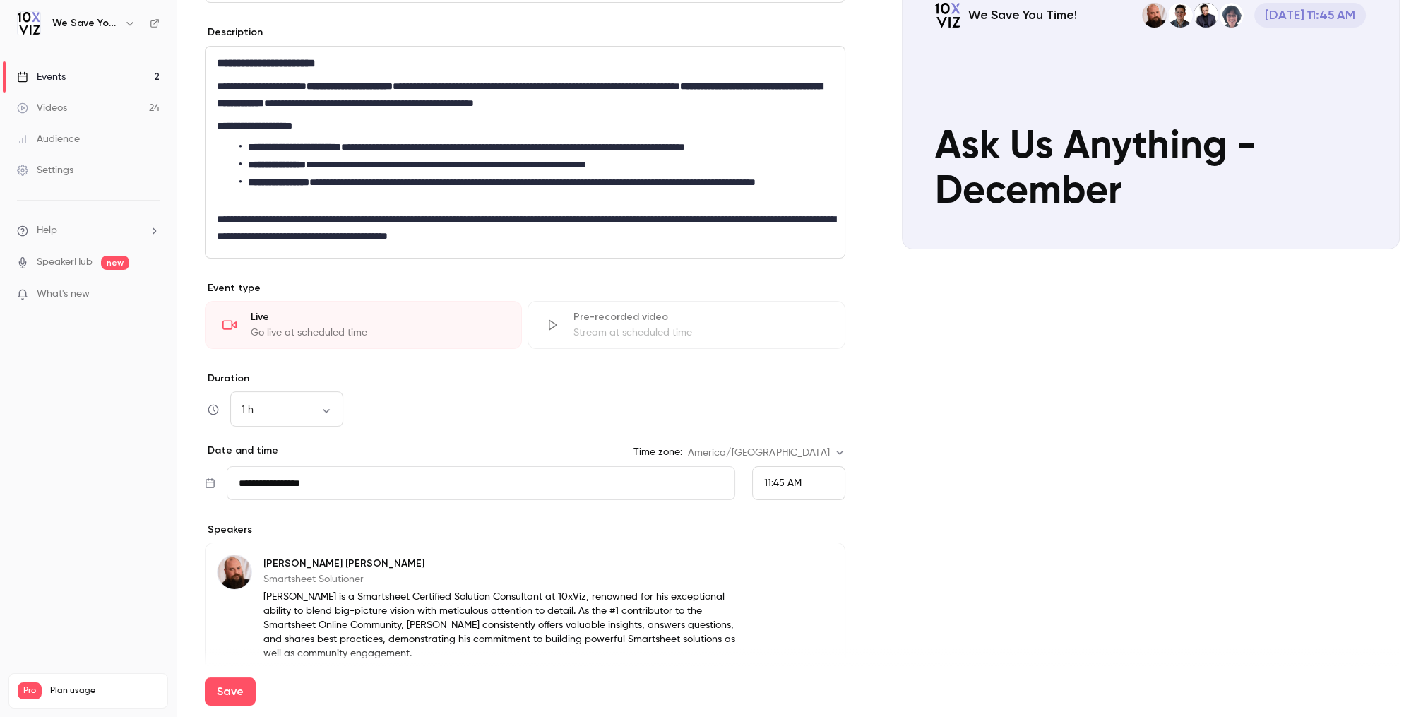
click at [284, 480] on input "**********" at bounding box center [481, 483] width 508 height 34
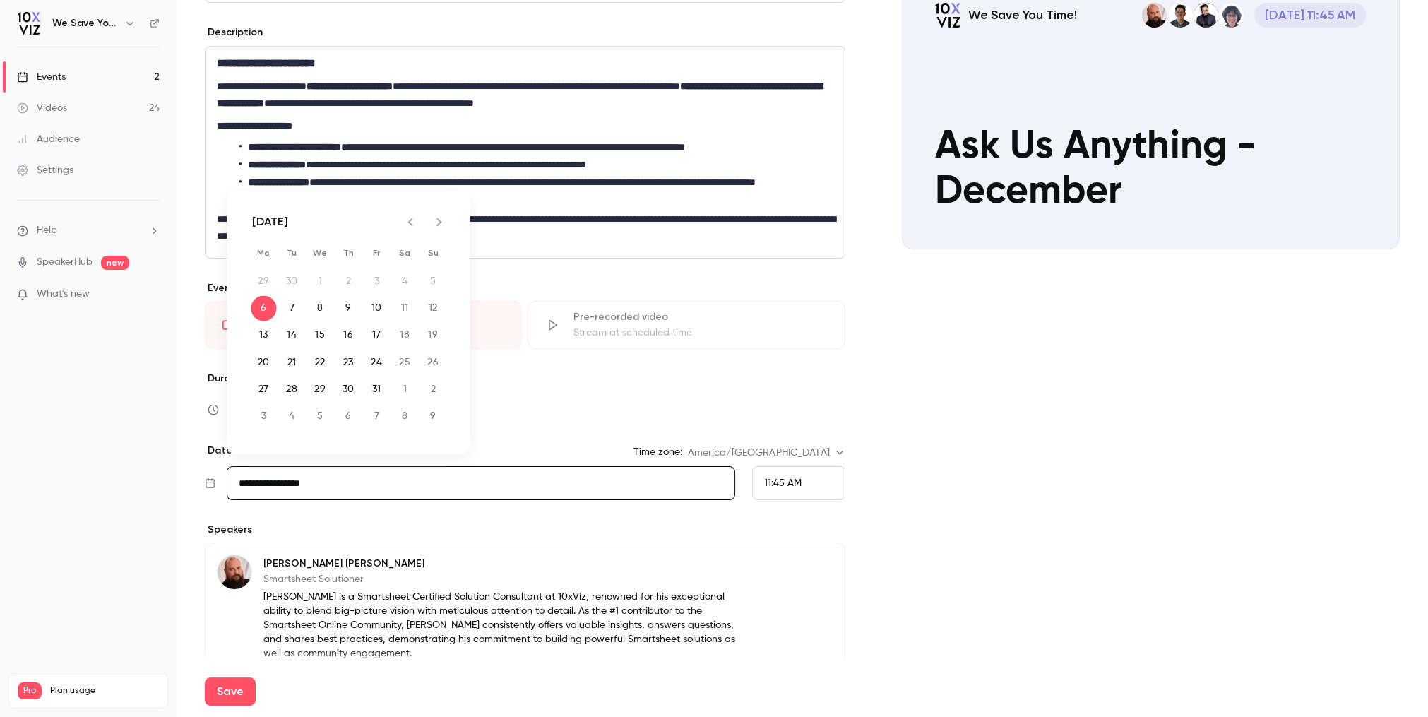
click at [444, 223] on icon "Next month" at bounding box center [438, 221] width 17 height 17
click at [354, 307] on button "11" at bounding box center [347, 307] width 25 height 25
type input "**********"
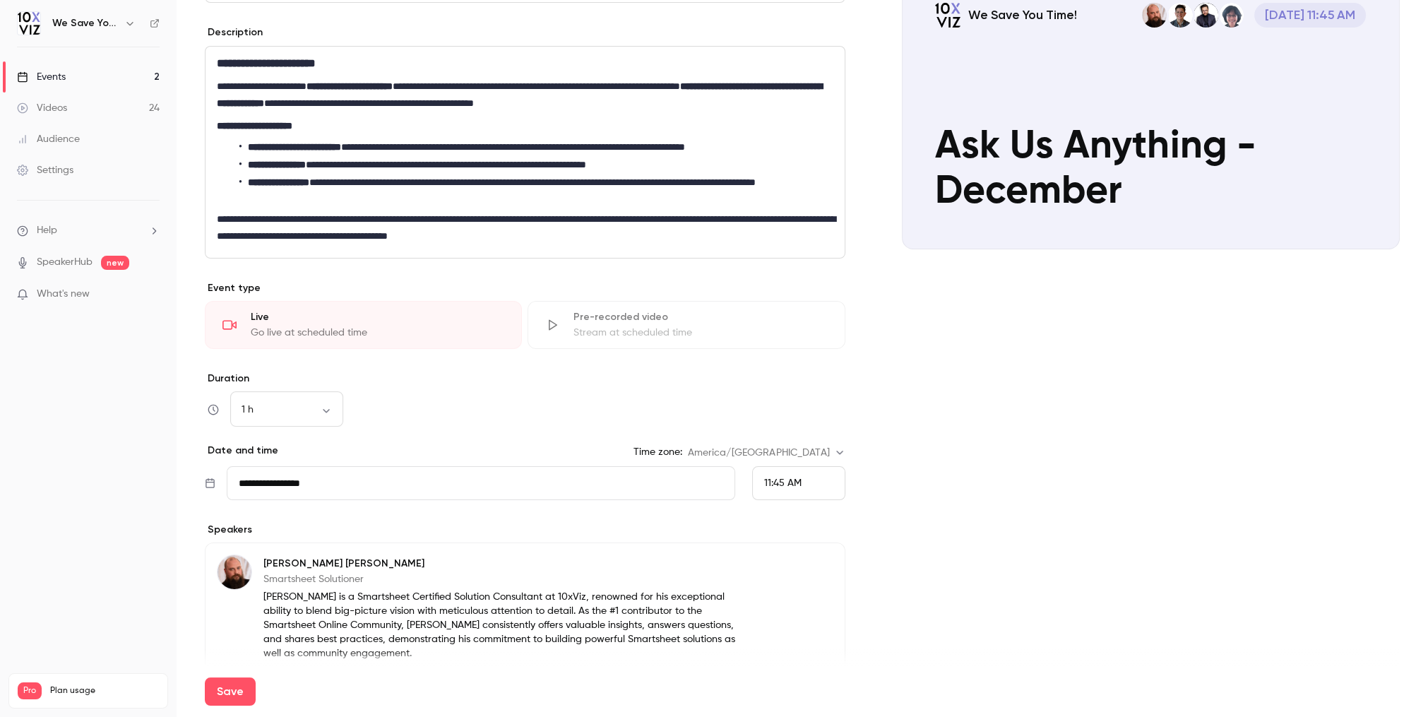
click at [788, 483] on span "11:45 AM" at bounding box center [782, 483] width 37 height 10
click at [796, 295] on li "11:00 AM" at bounding box center [799, 285] width 92 height 37
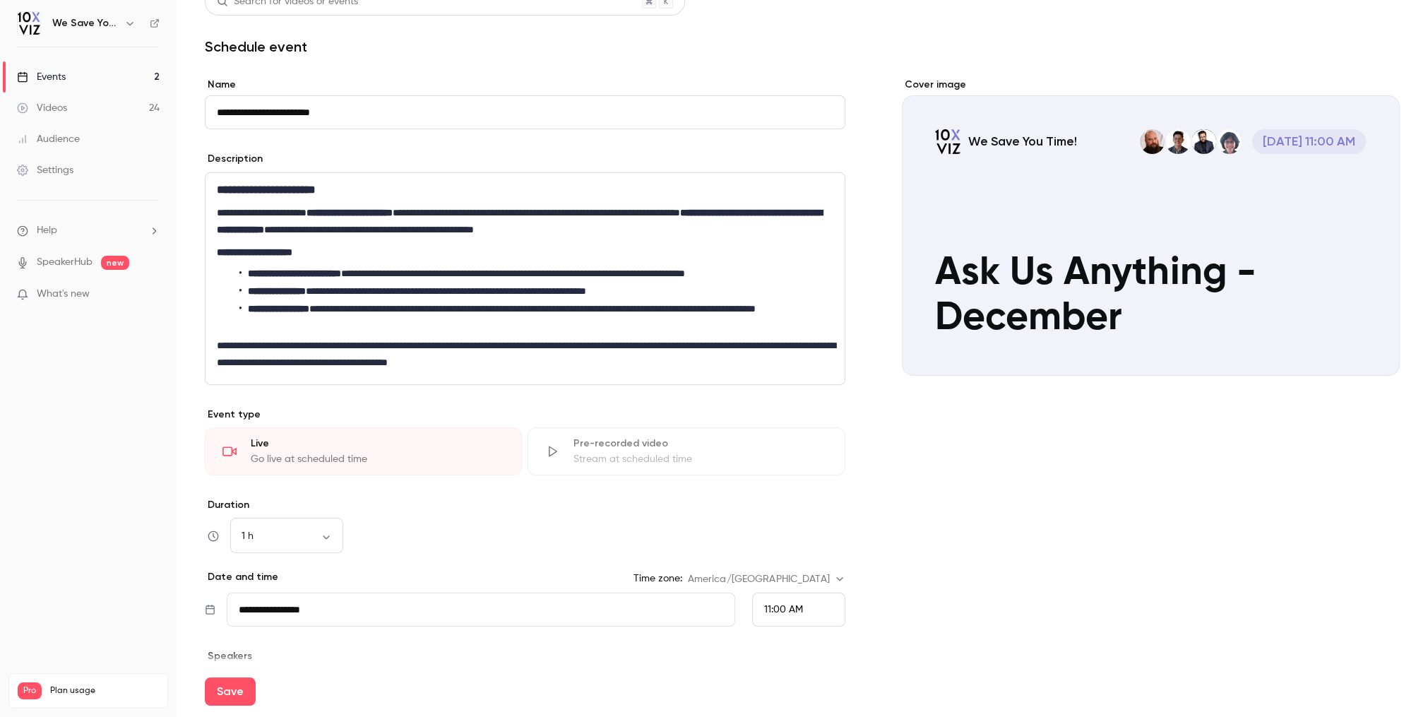
scroll to position [0, 0]
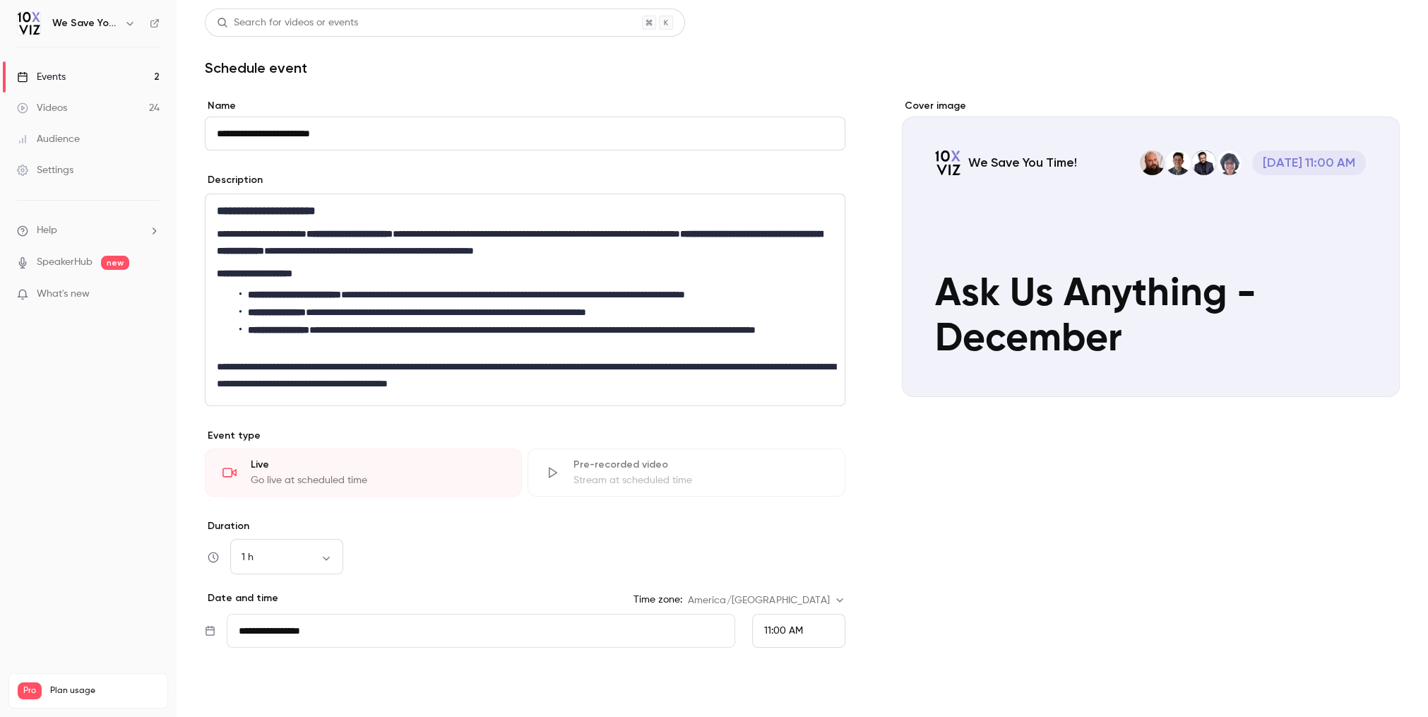
click at [244, 685] on button "Save" at bounding box center [230, 691] width 51 height 28
type input "**********"
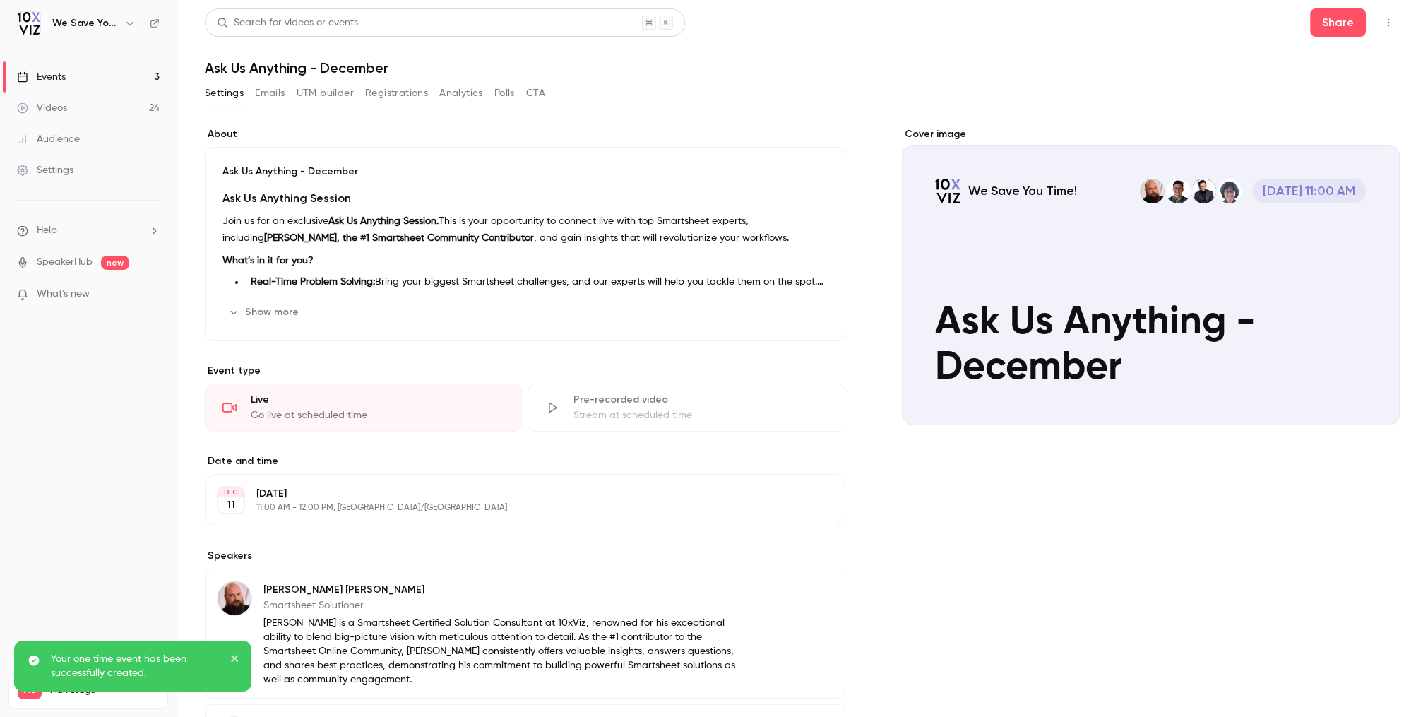
click at [114, 88] on link "Events 3" at bounding box center [88, 76] width 177 height 31
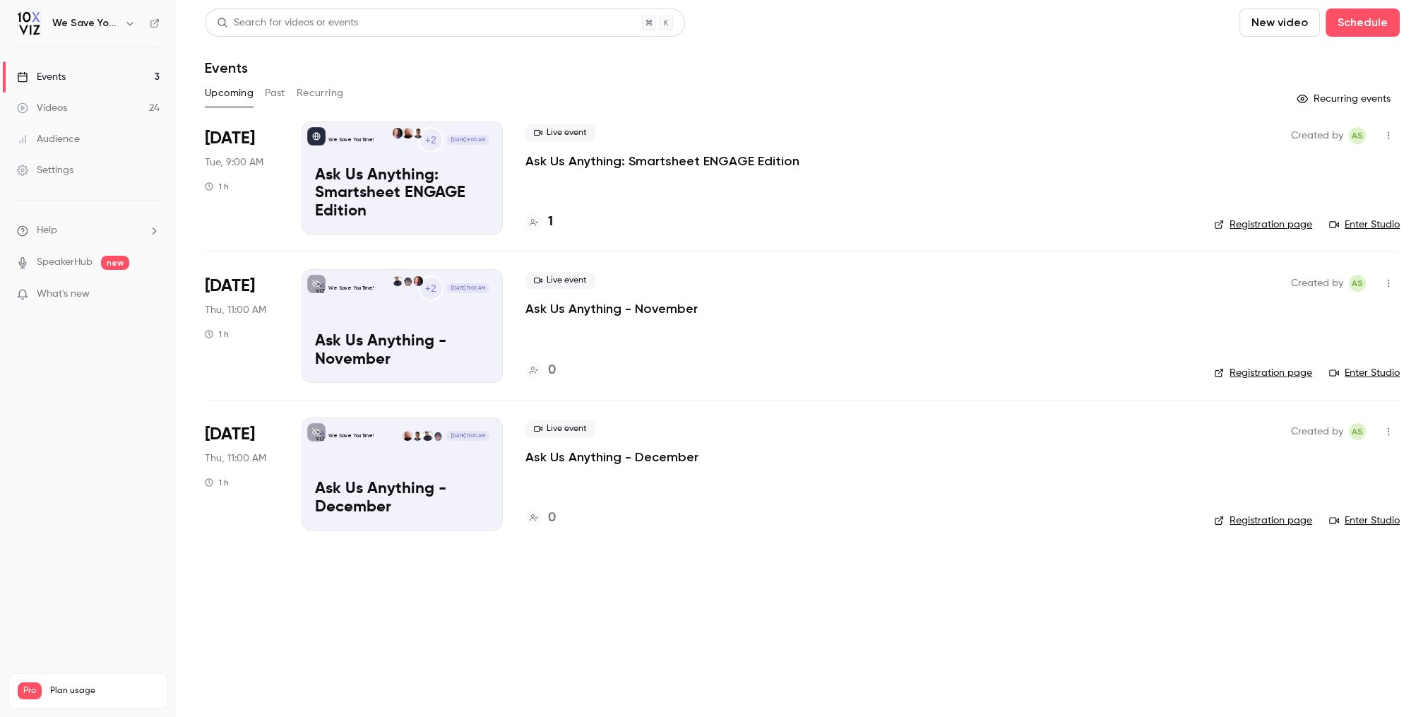
click at [1355, 520] on link "Enter Studio" at bounding box center [1364, 520] width 71 height 14
click at [1364, 377] on link "Enter Studio" at bounding box center [1364, 373] width 71 height 14
